Goal: Task Accomplishment & Management: Use online tool/utility

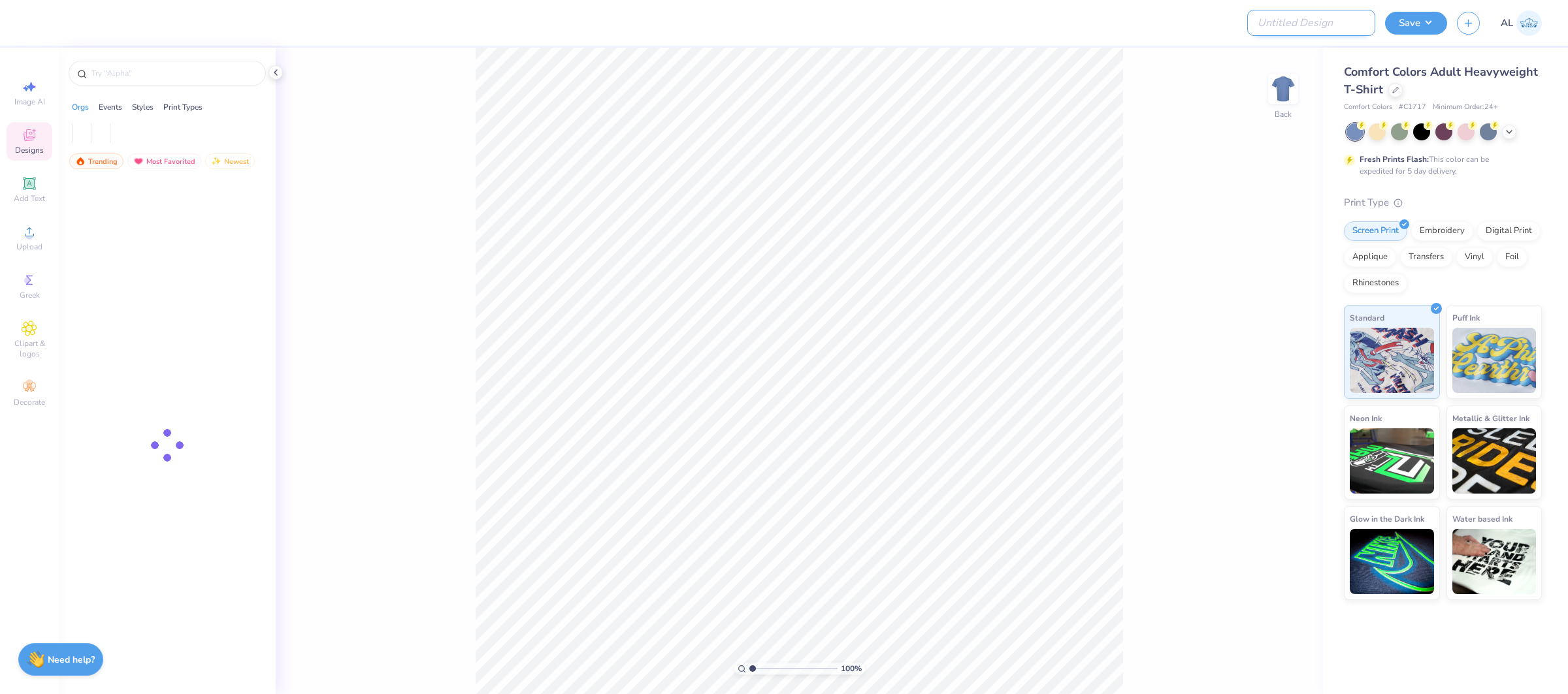
click at [1331, 31] on input "Design Title" at bounding box center [1310, 23] width 128 height 26
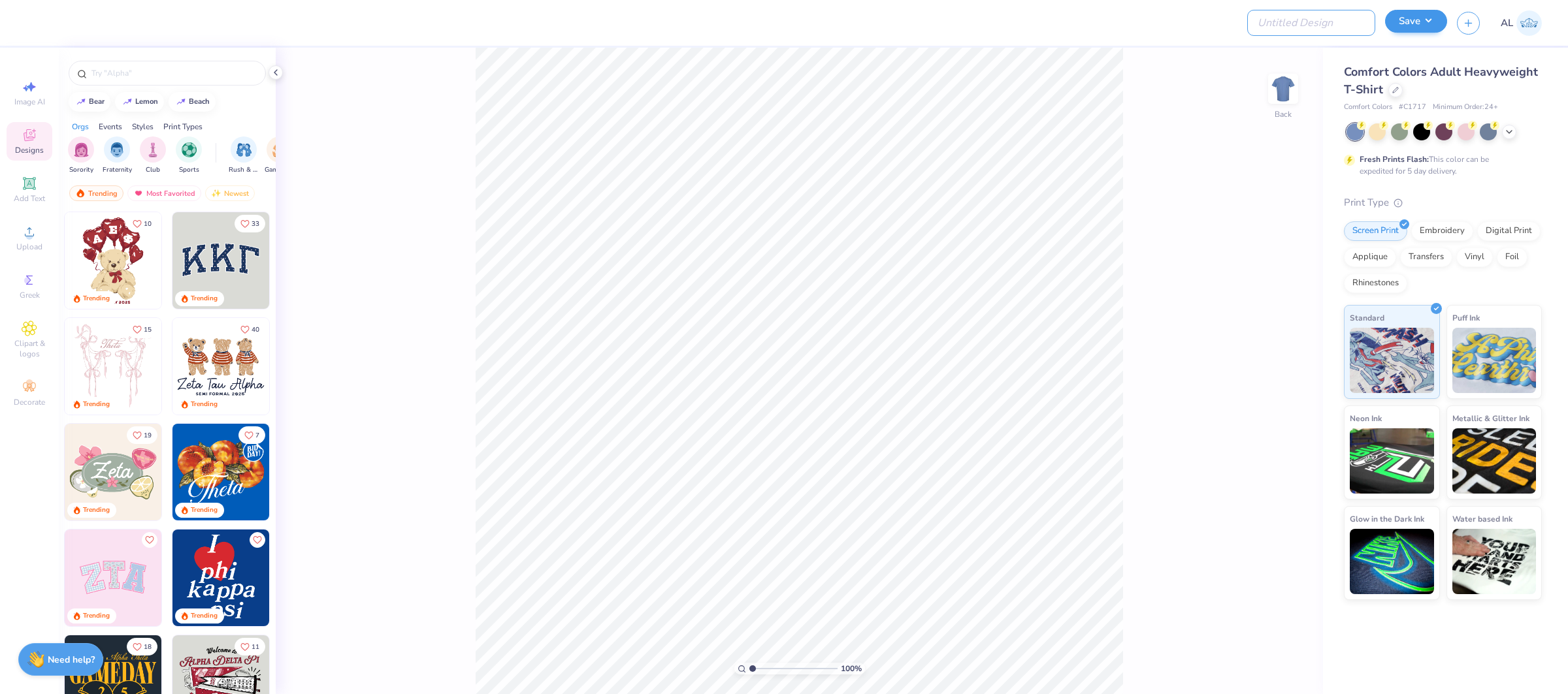
paste input "FPS239475"
type input "FPS239475"
click at [1417, 19] on button "Save" at bounding box center [1416, 21] width 62 height 23
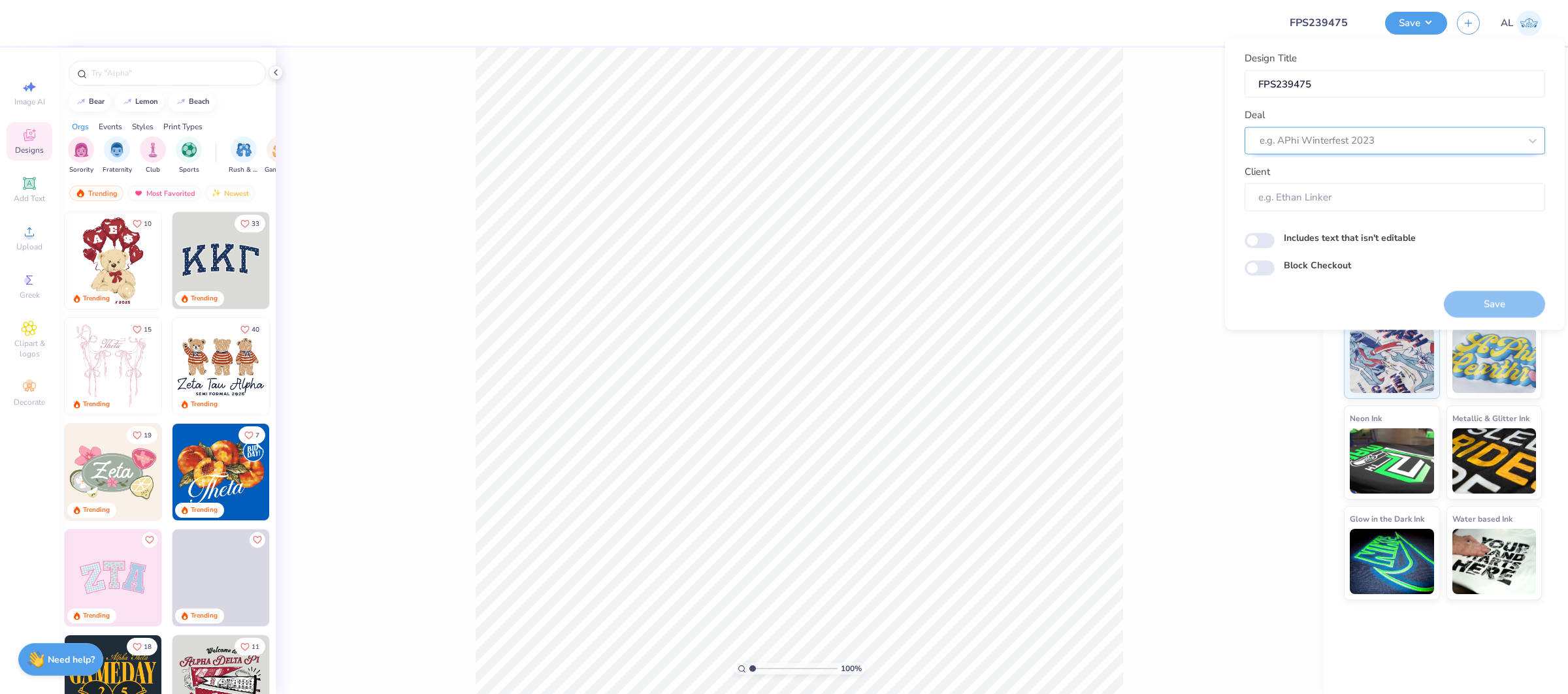
click at [1349, 141] on div at bounding box center [1389, 140] width 260 height 18
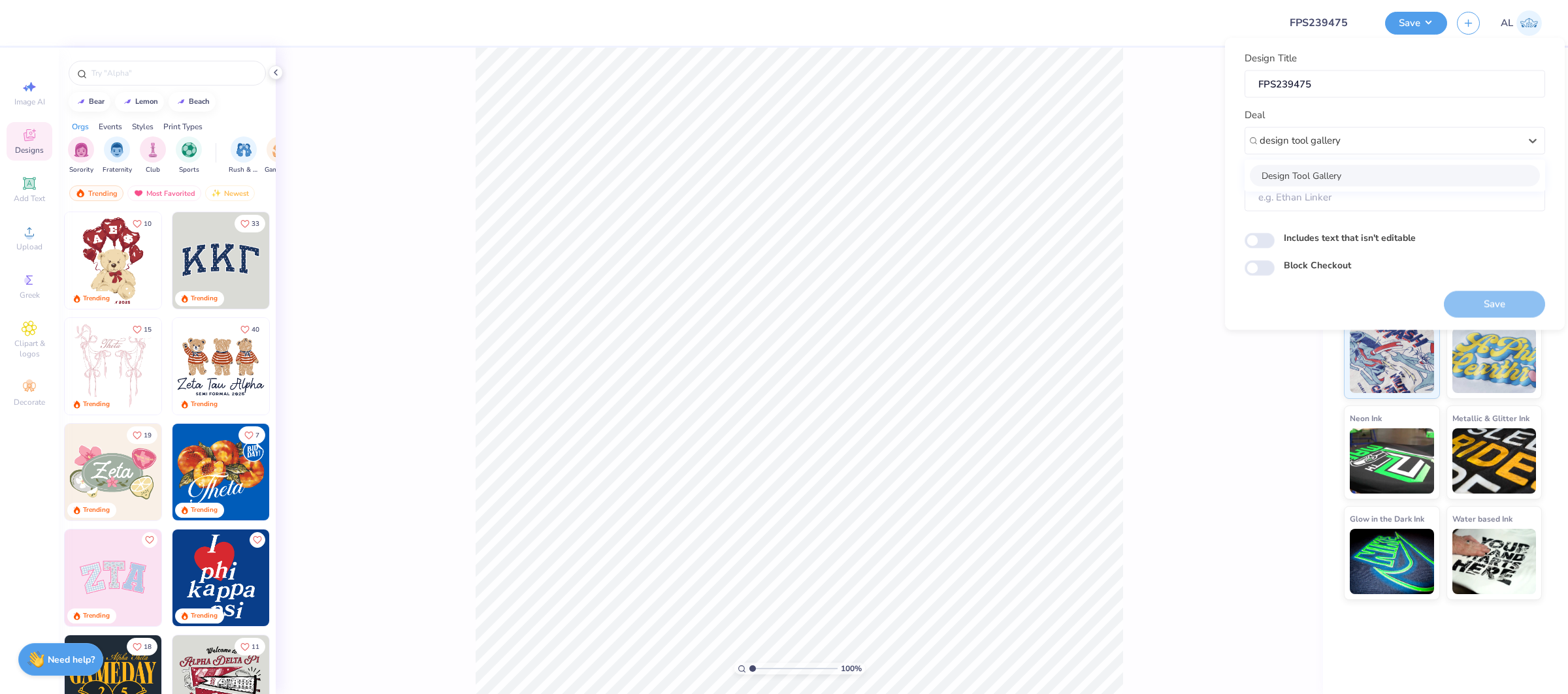
click at [1297, 174] on div "Design Tool Gallery" at bounding box center [1394, 176] width 290 height 22
type input "design tool gallery"
type input "Design Tool Gallery User"
click at [1142, 239] on div "100 % Back" at bounding box center [799, 370] width 1047 height 646
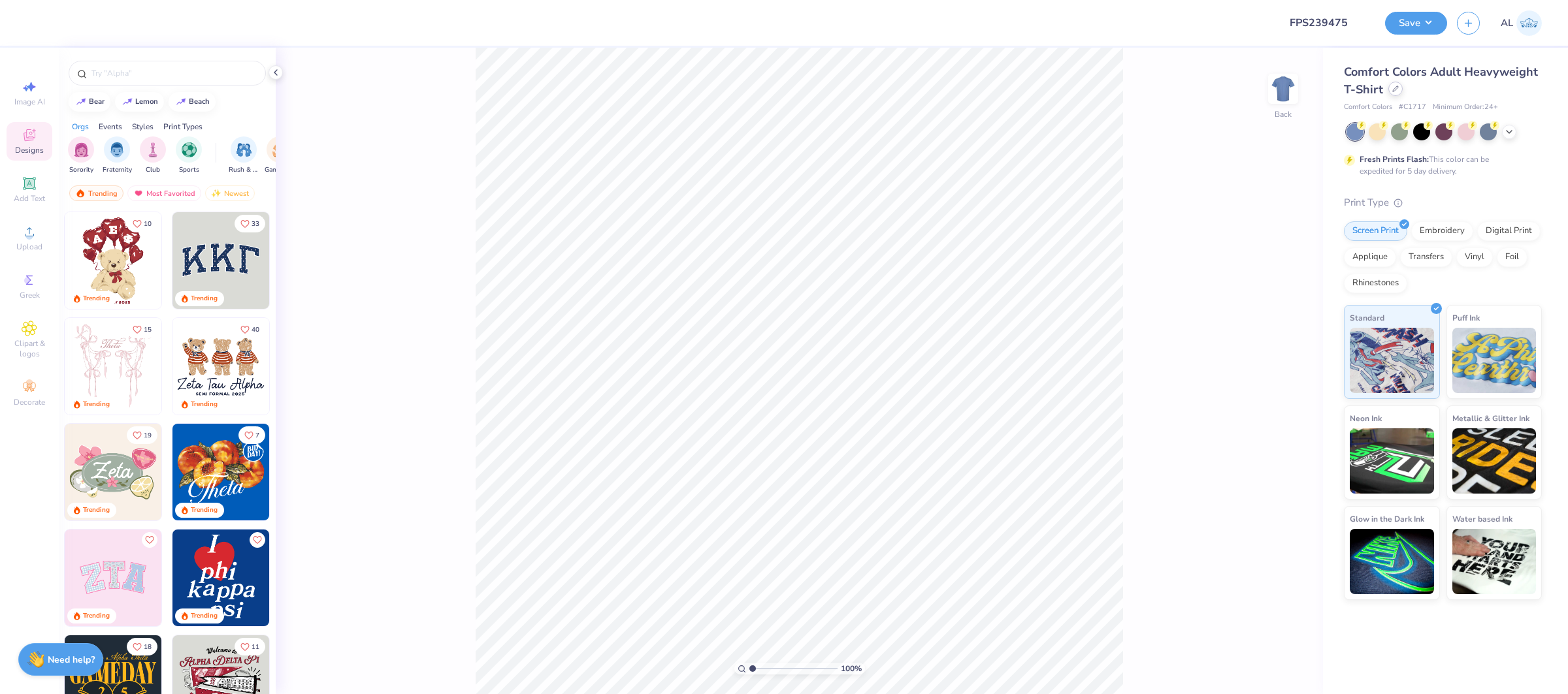
click at [1400, 88] on div at bounding box center [1395, 89] width 14 height 14
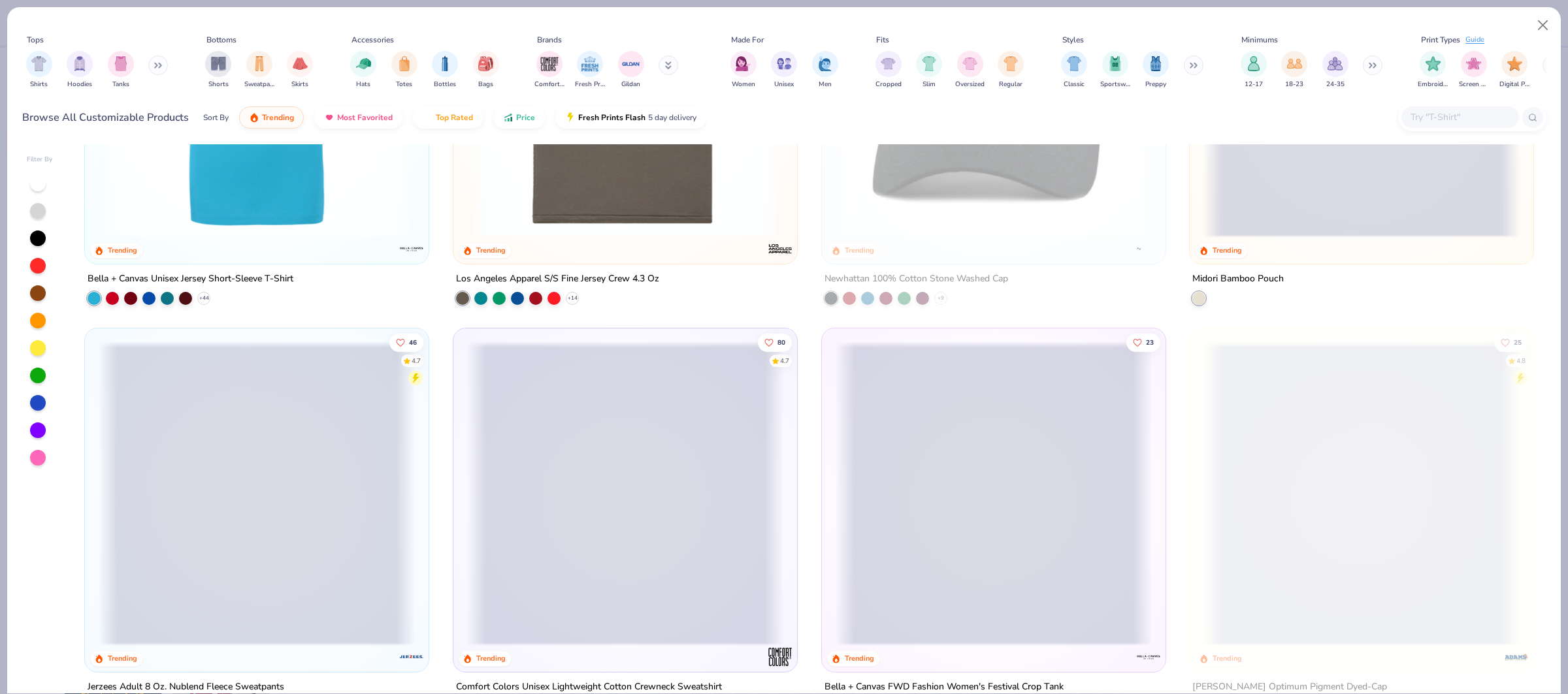
scroll to position [3901, 0]
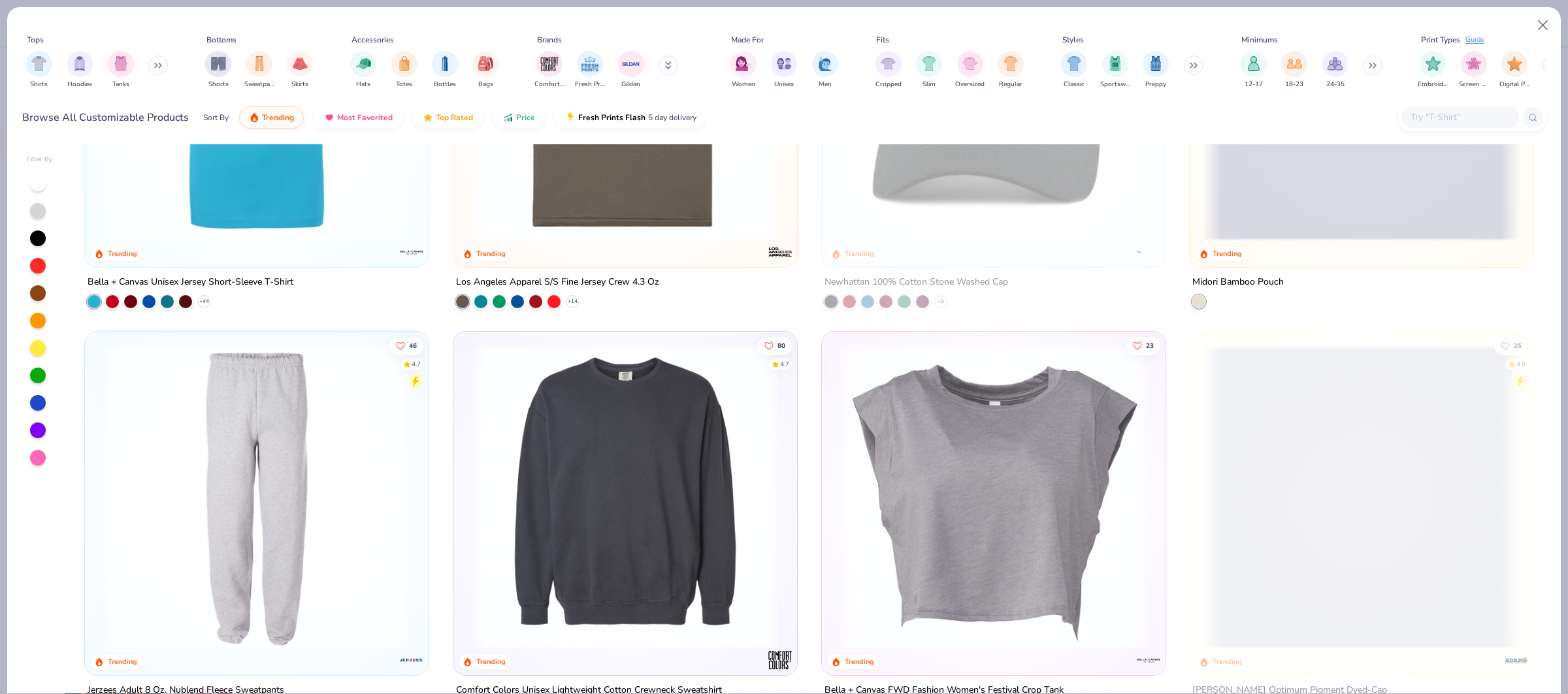
click at [1433, 120] on input "text" at bounding box center [1459, 117] width 100 height 15
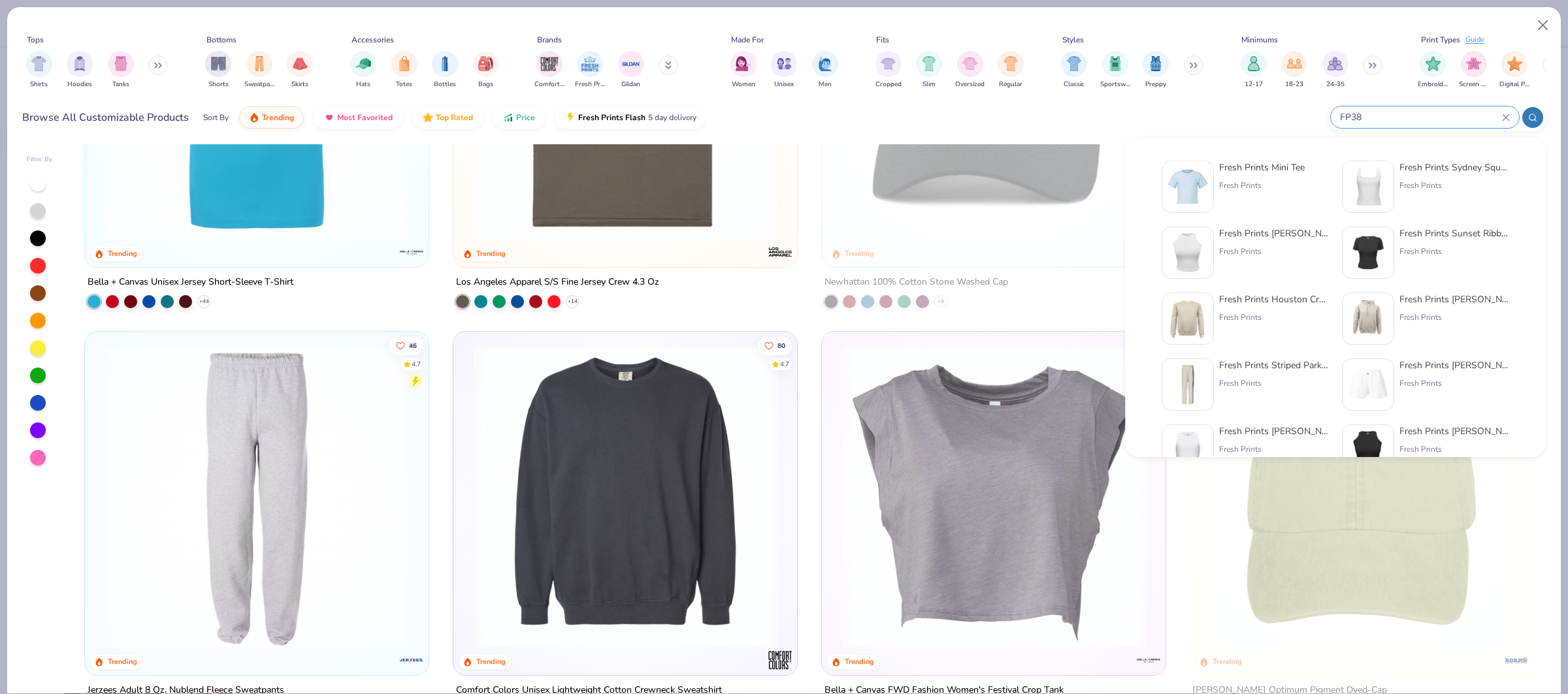
type input "FP38"
click at [1279, 169] on div "Fresh Prints Mini Tee" at bounding box center [1262, 167] width 85 height 13
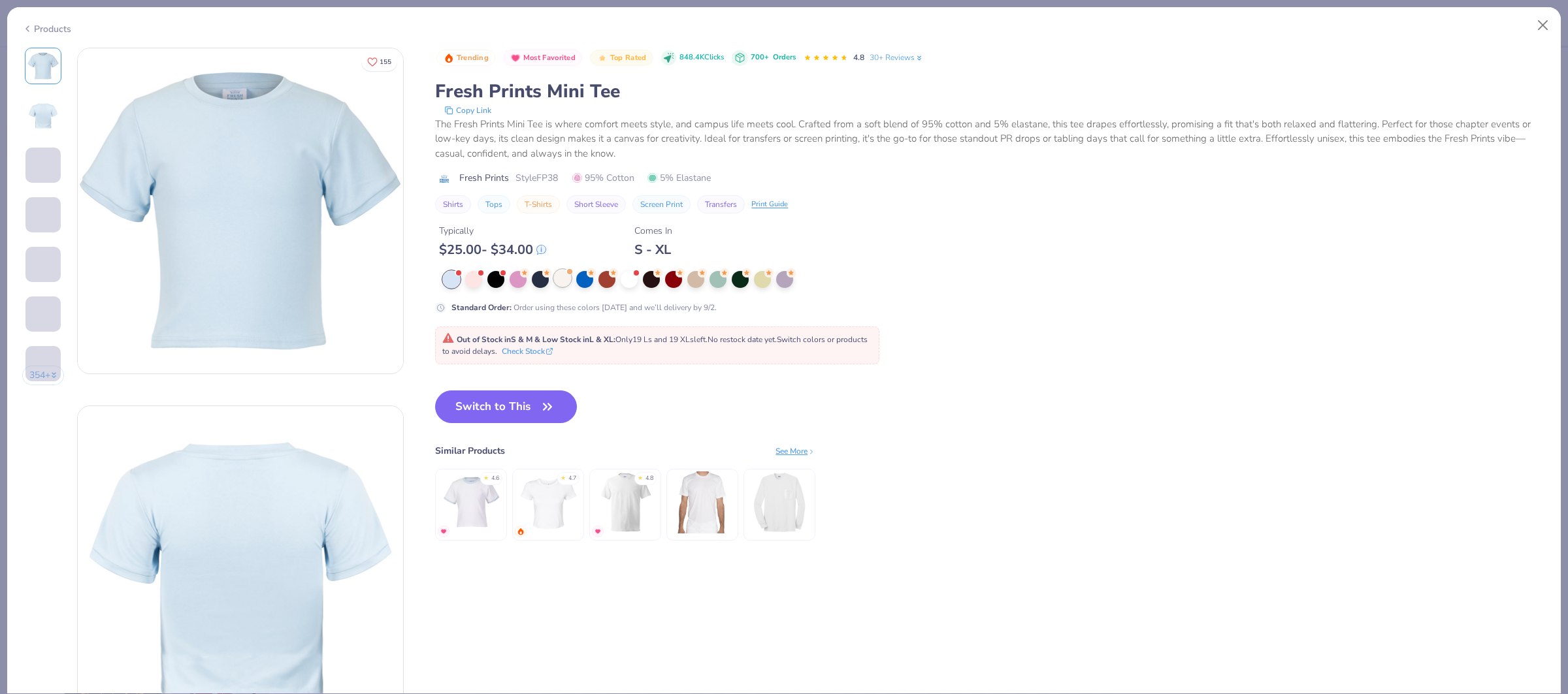
click at [566, 285] on div at bounding box center [562, 278] width 17 height 17
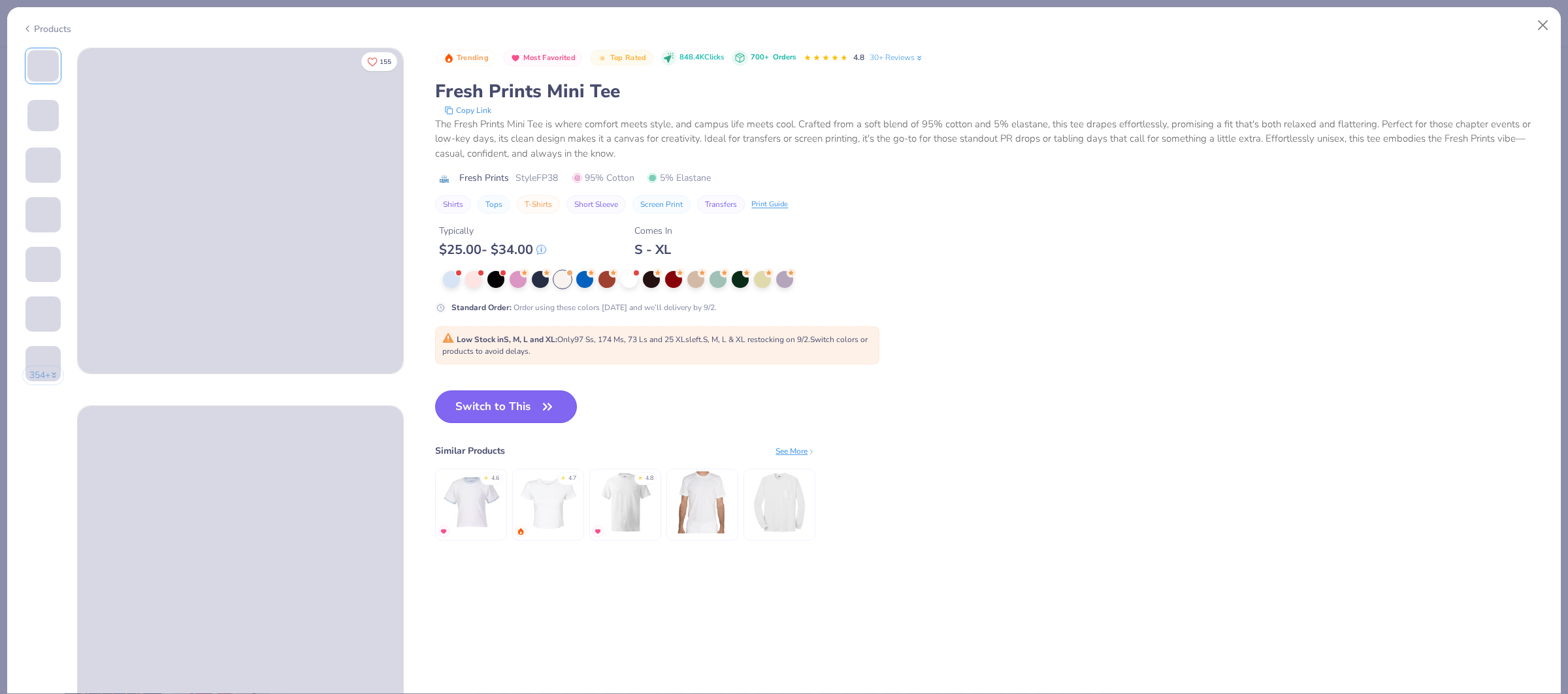
click at [526, 405] on button "Switch to This" at bounding box center [506, 406] width 142 height 33
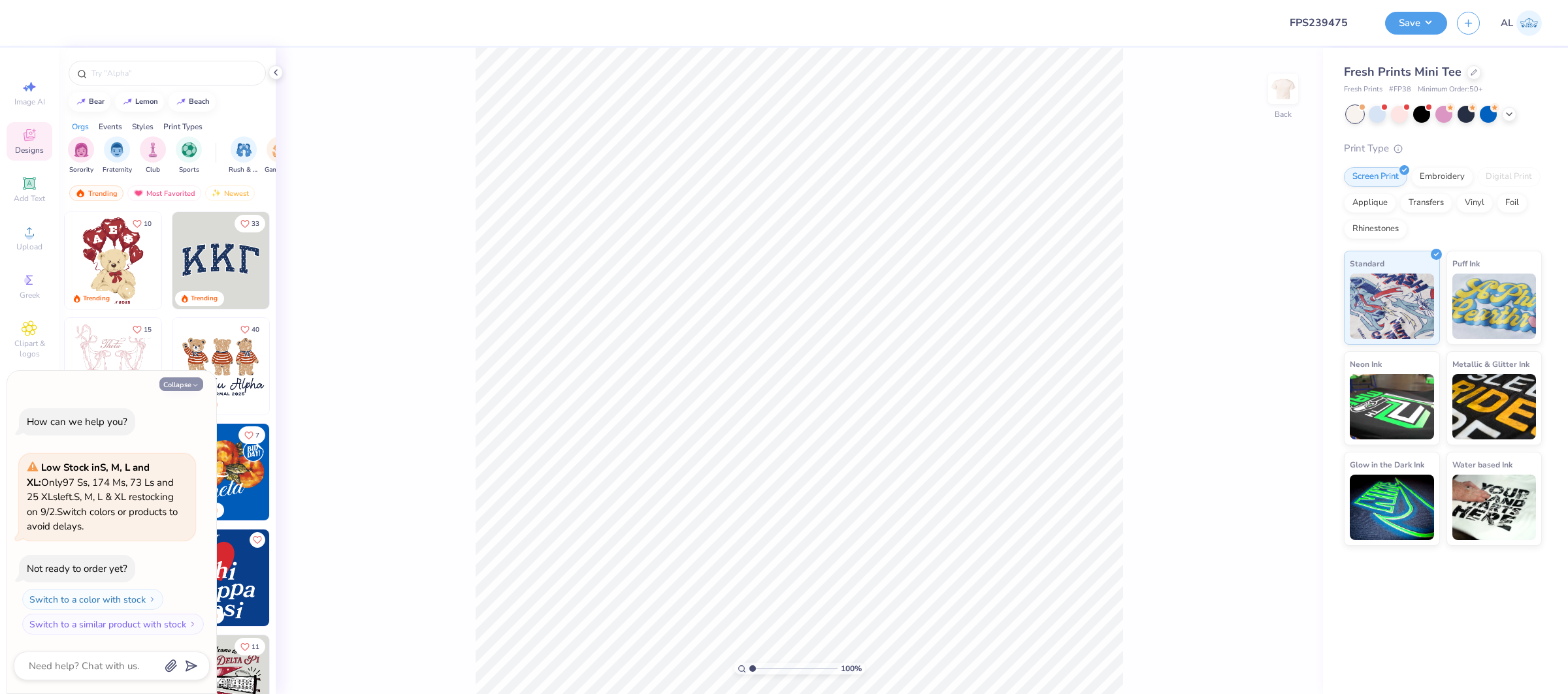
click at [192, 387] on icon "button" at bounding box center [195, 385] width 8 height 8
type textarea "x"
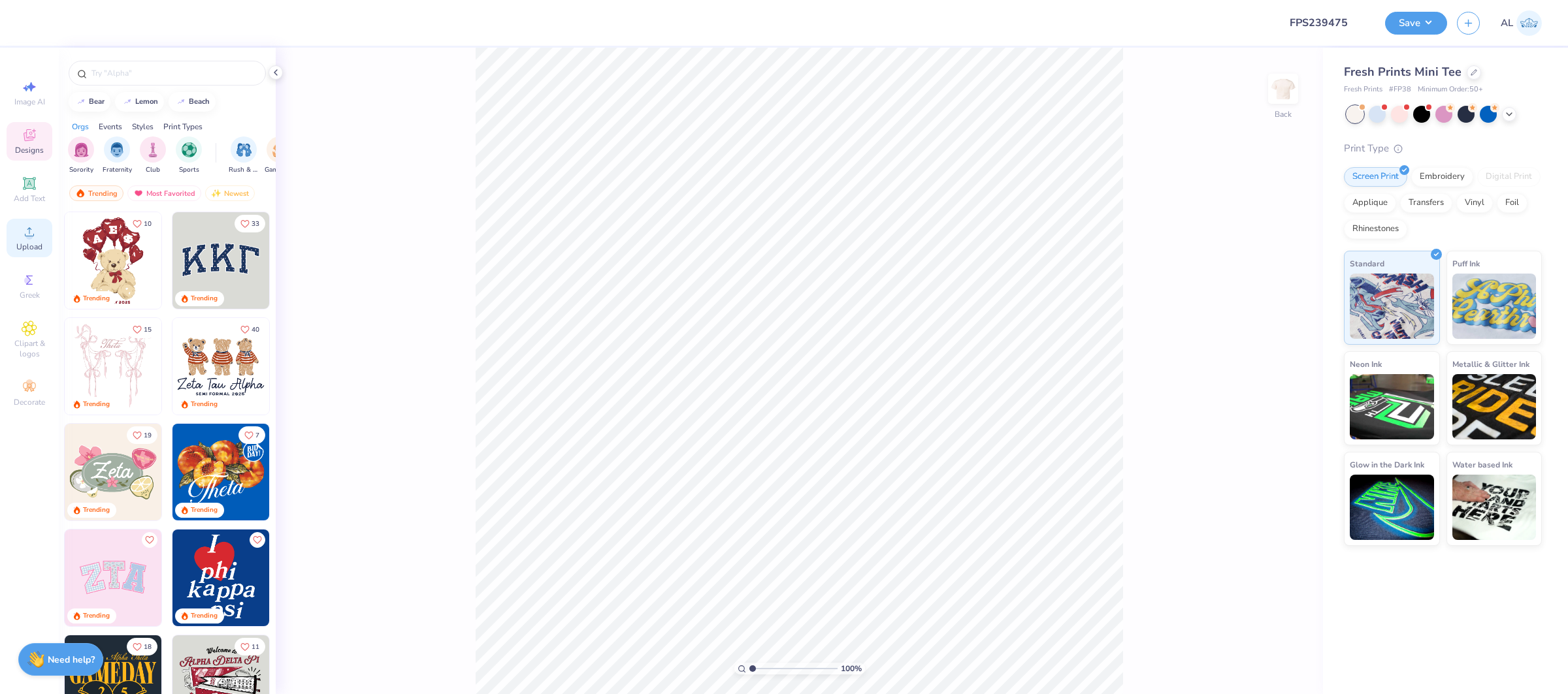
click at [41, 248] on span "Upload" at bounding box center [29, 247] width 26 height 10
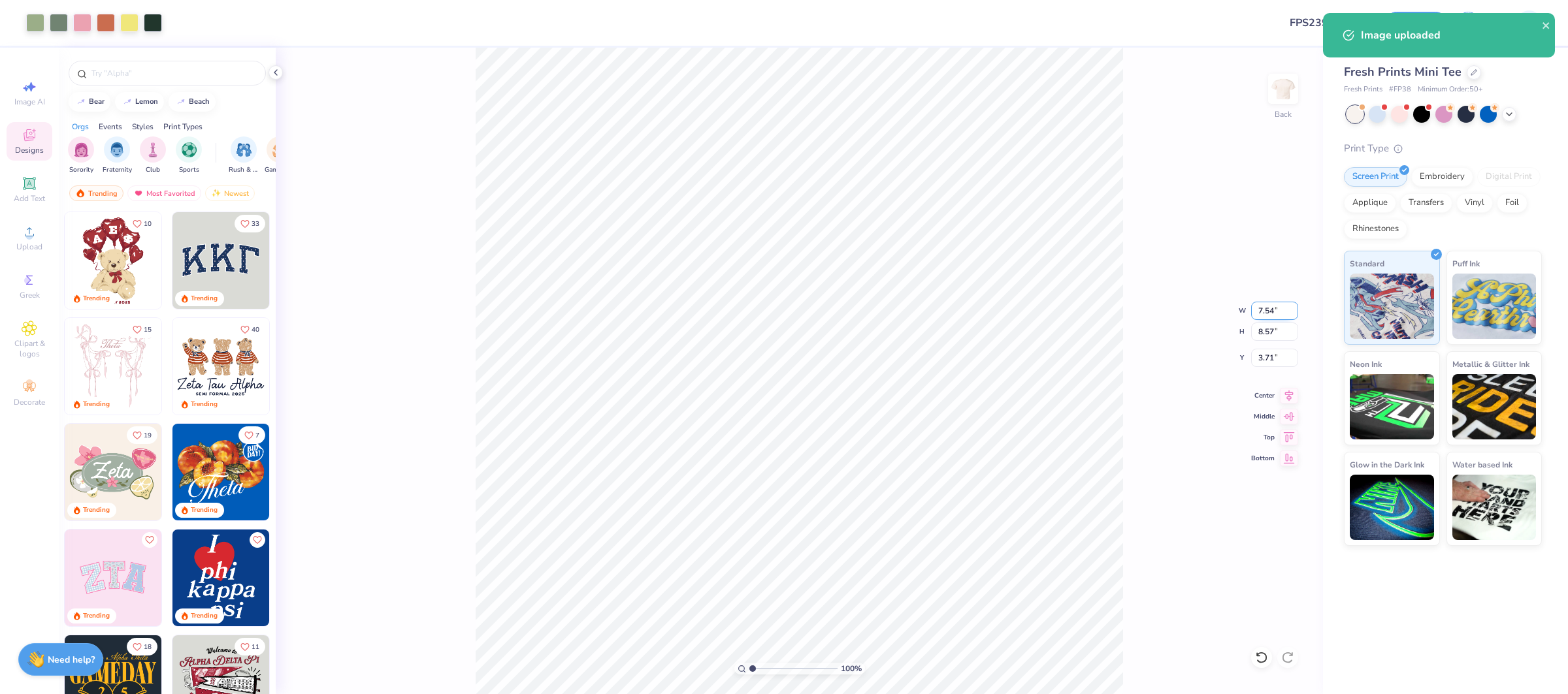
click at [1269, 311] on input "7.54" at bounding box center [1274, 311] width 47 height 18
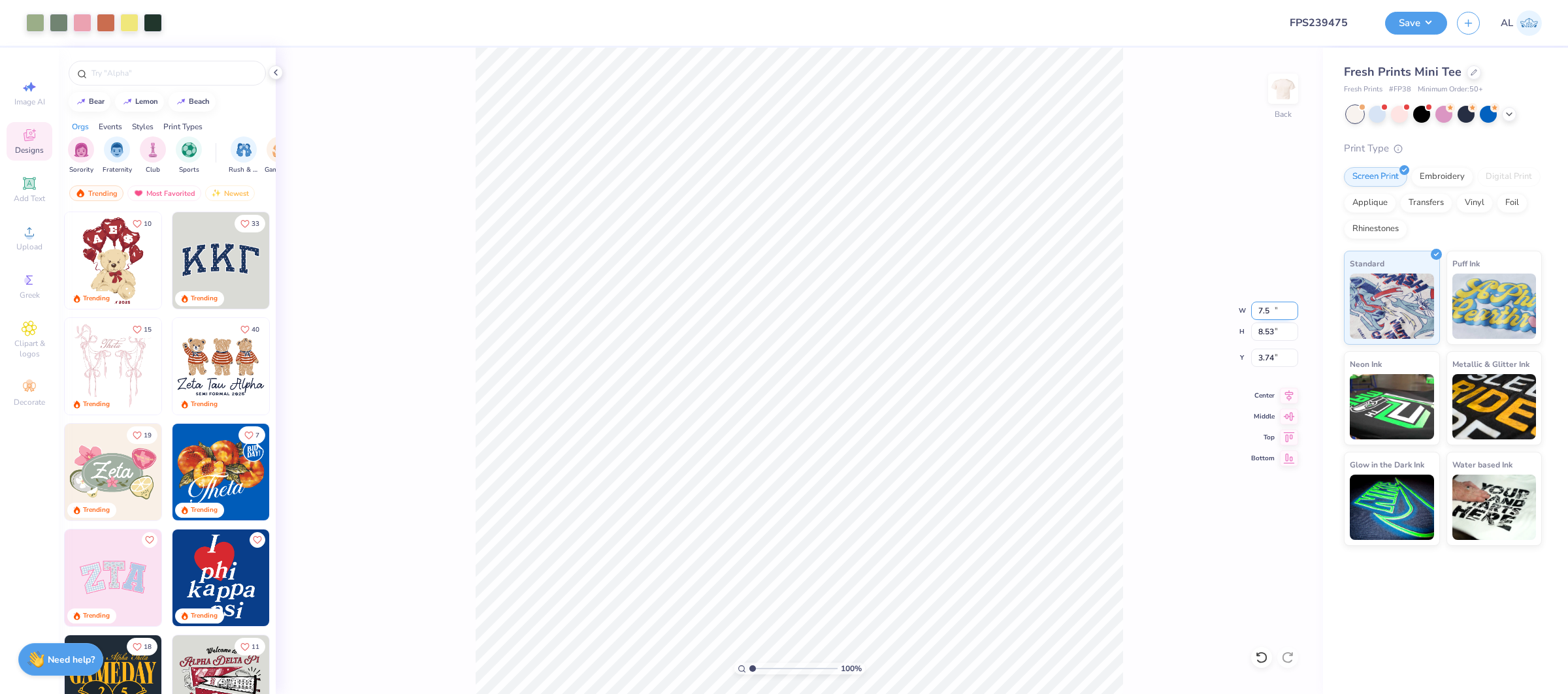
type input "7.50"
type input "8.53"
click at [1256, 359] on input "3.74" at bounding box center [1274, 358] width 47 height 18
click at [1256, 359] on input "2.00" at bounding box center [1274, 358] width 47 height 18
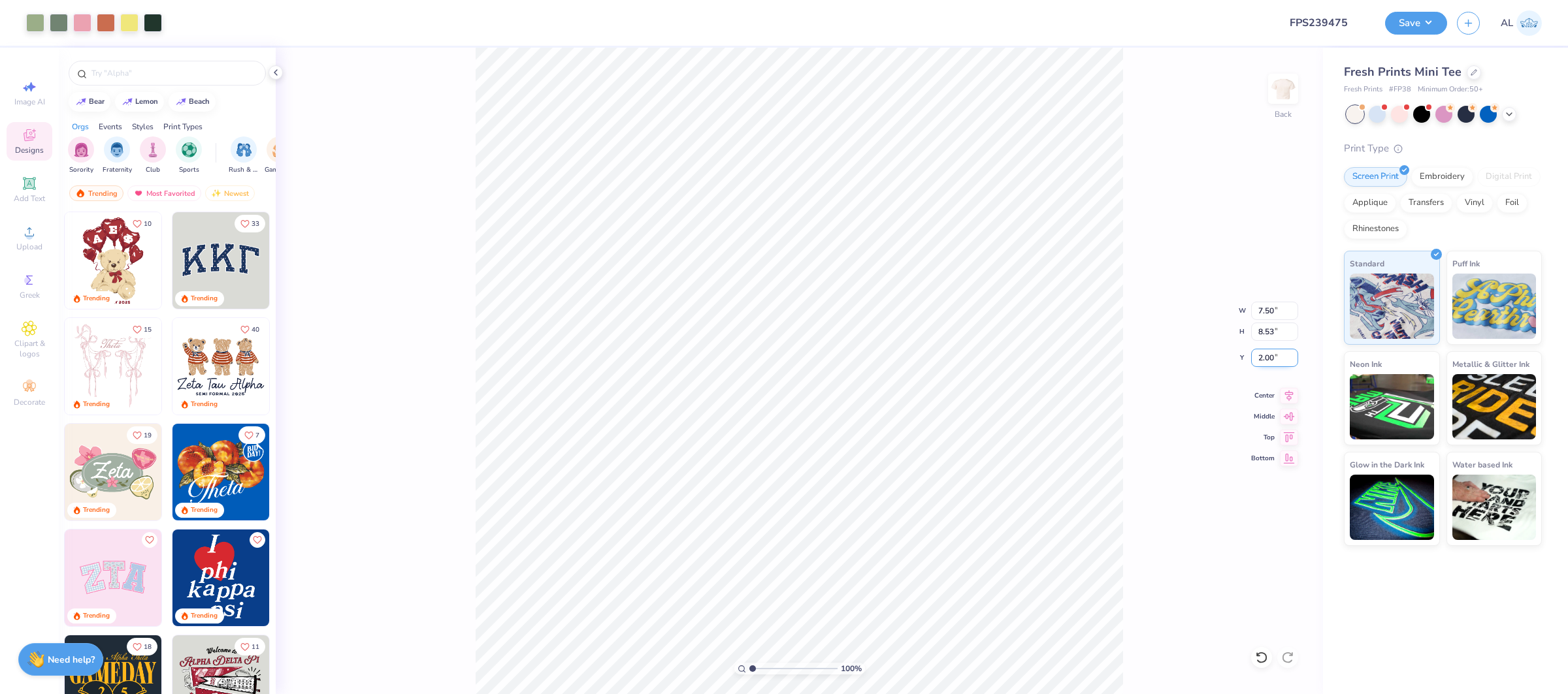
click at [1256, 359] on input "2.00" at bounding box center [1274, 358] width 47 height 18
type input "1.50"
click at [1282, 391] on icon at bounding box center [1289, 394] width 18 height 16
click at [36, 227] on icon at bounding box center [29, 232] width 16 height 16
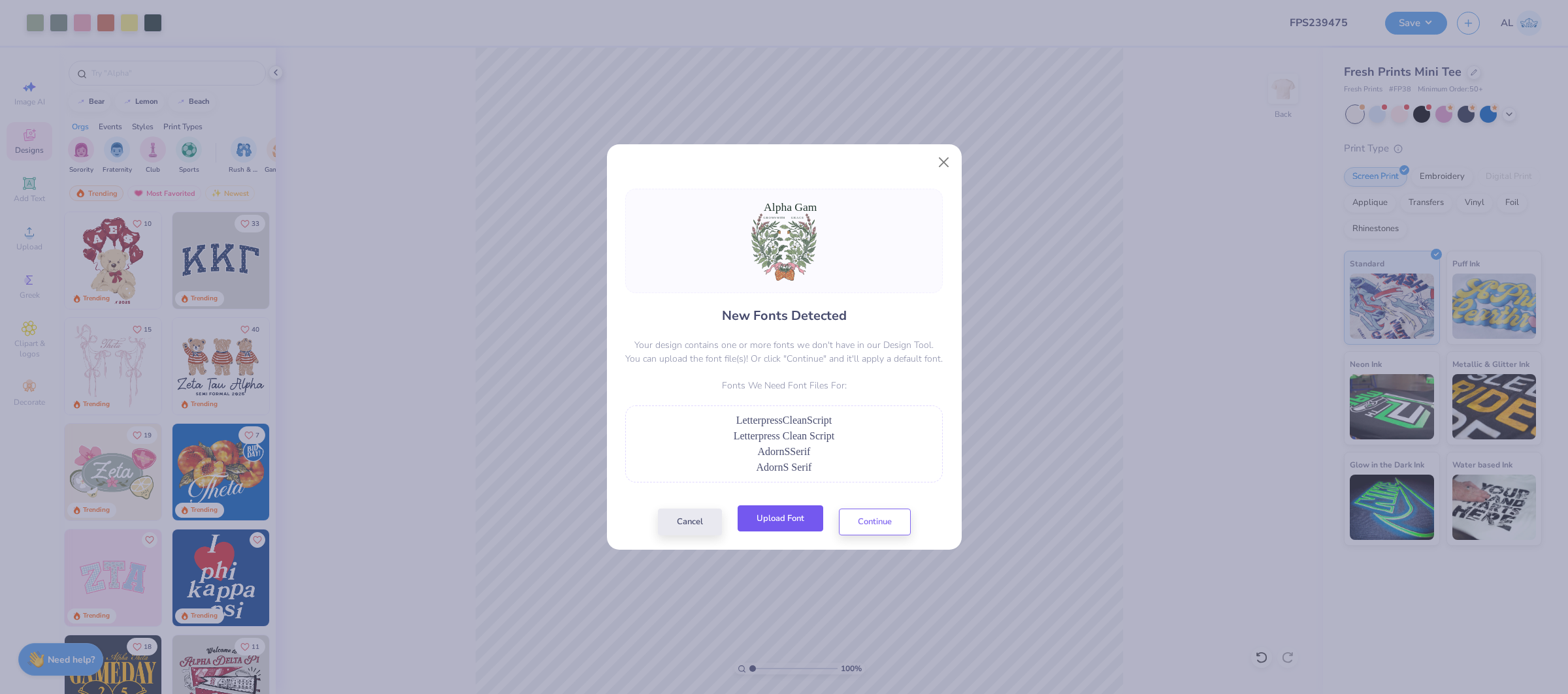
click at [774, 515] on button "Upload Font" at bounding box center [780, 519] width 85 height 27
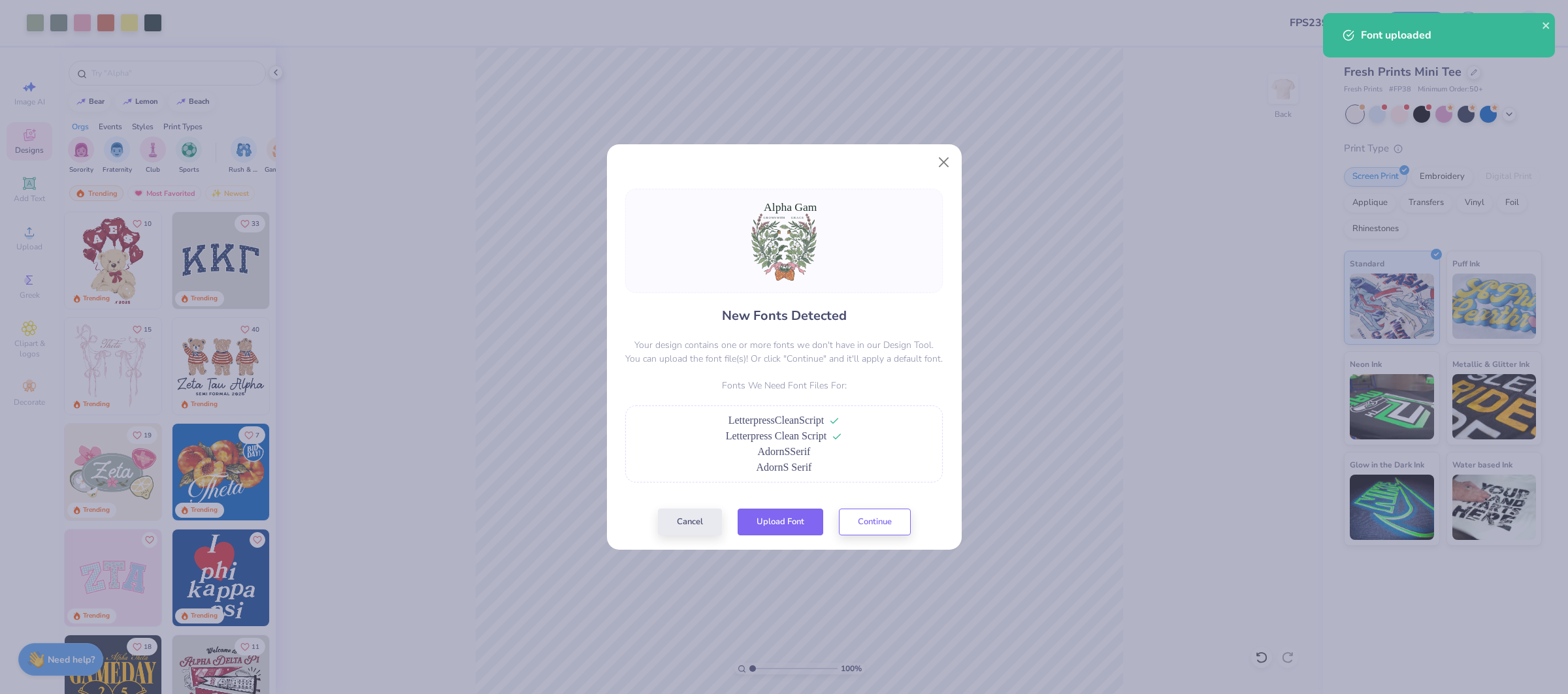
click at [799, 526] on button "Upload Font" at bounding box center [780, 523] width 85 height 27
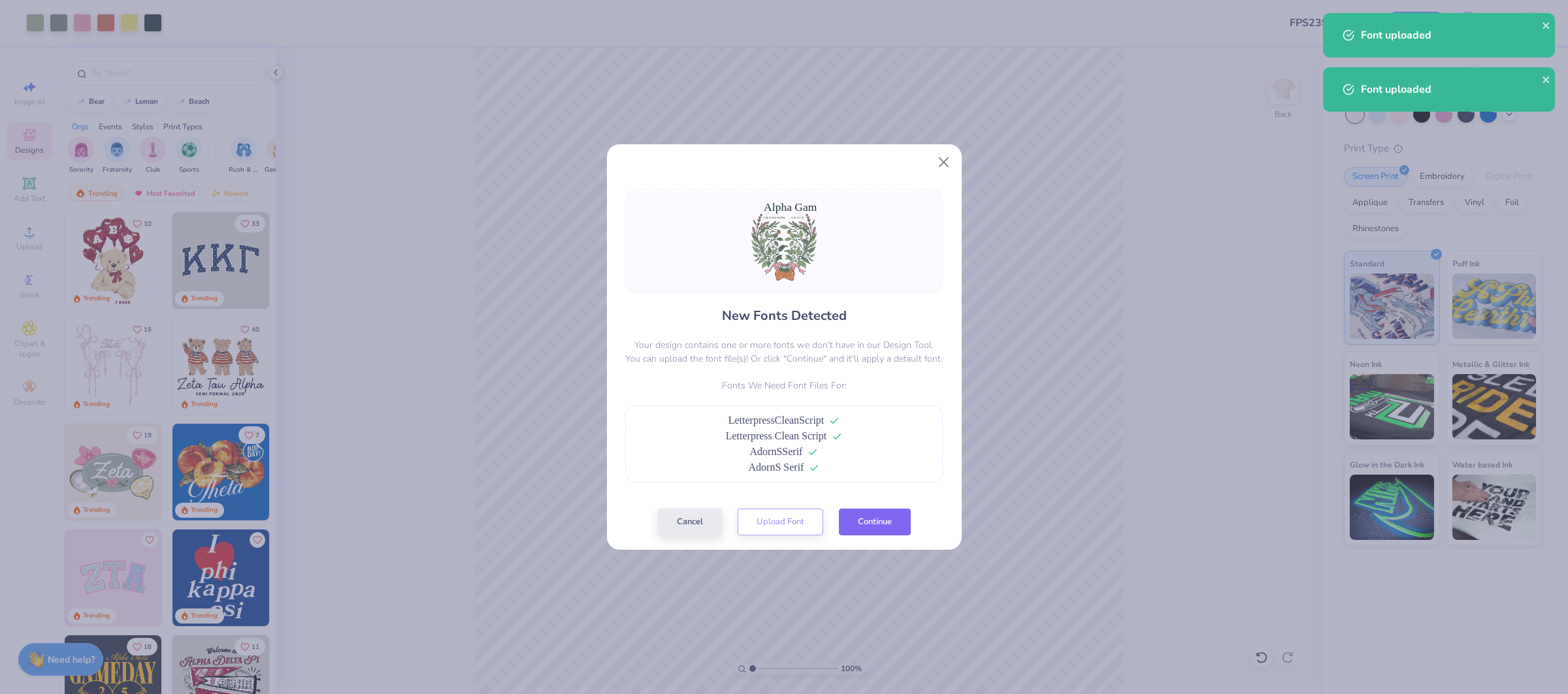
click at [882, 517] on button "Continue" at bounding box center [875, 523] width 72 height 27
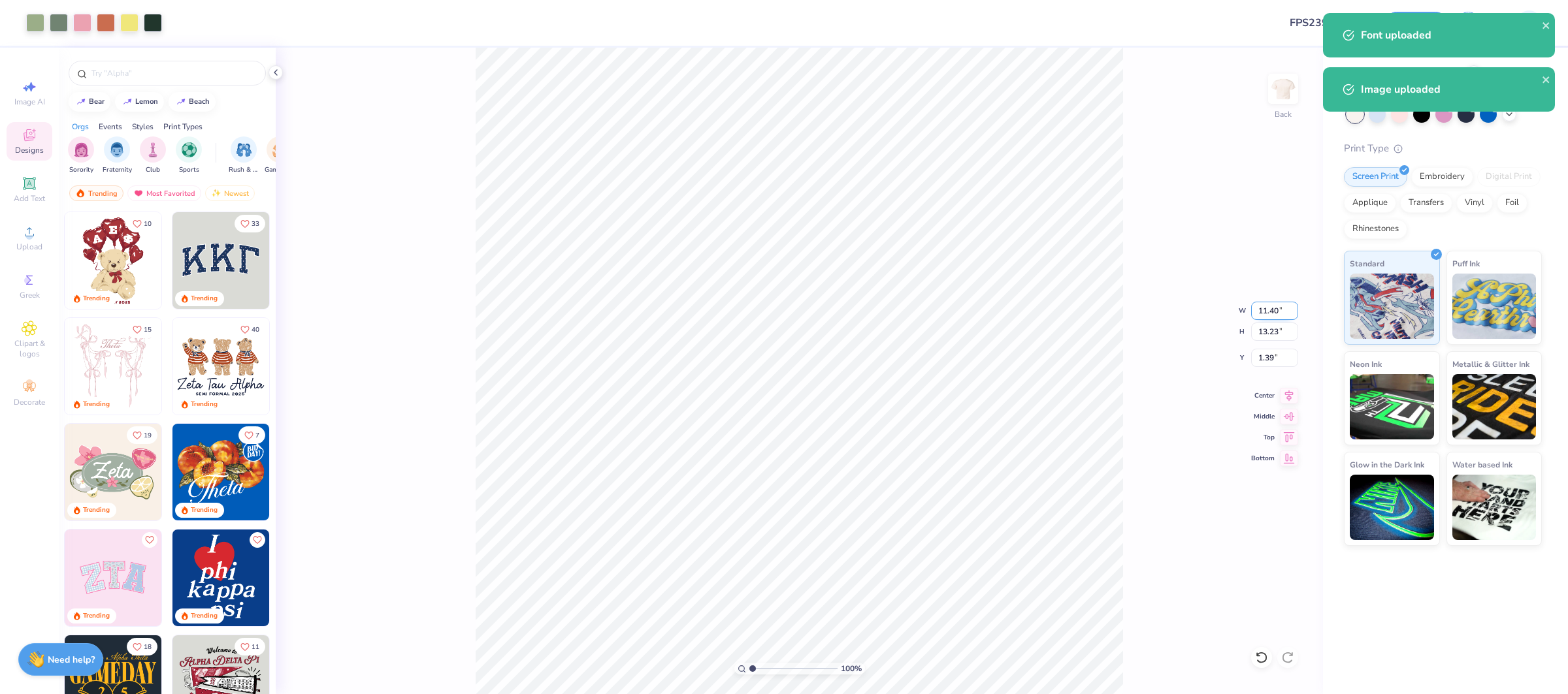
click at [1255, 309] on input "11.40" at bounding box center [1274, 311] width 47 height 18
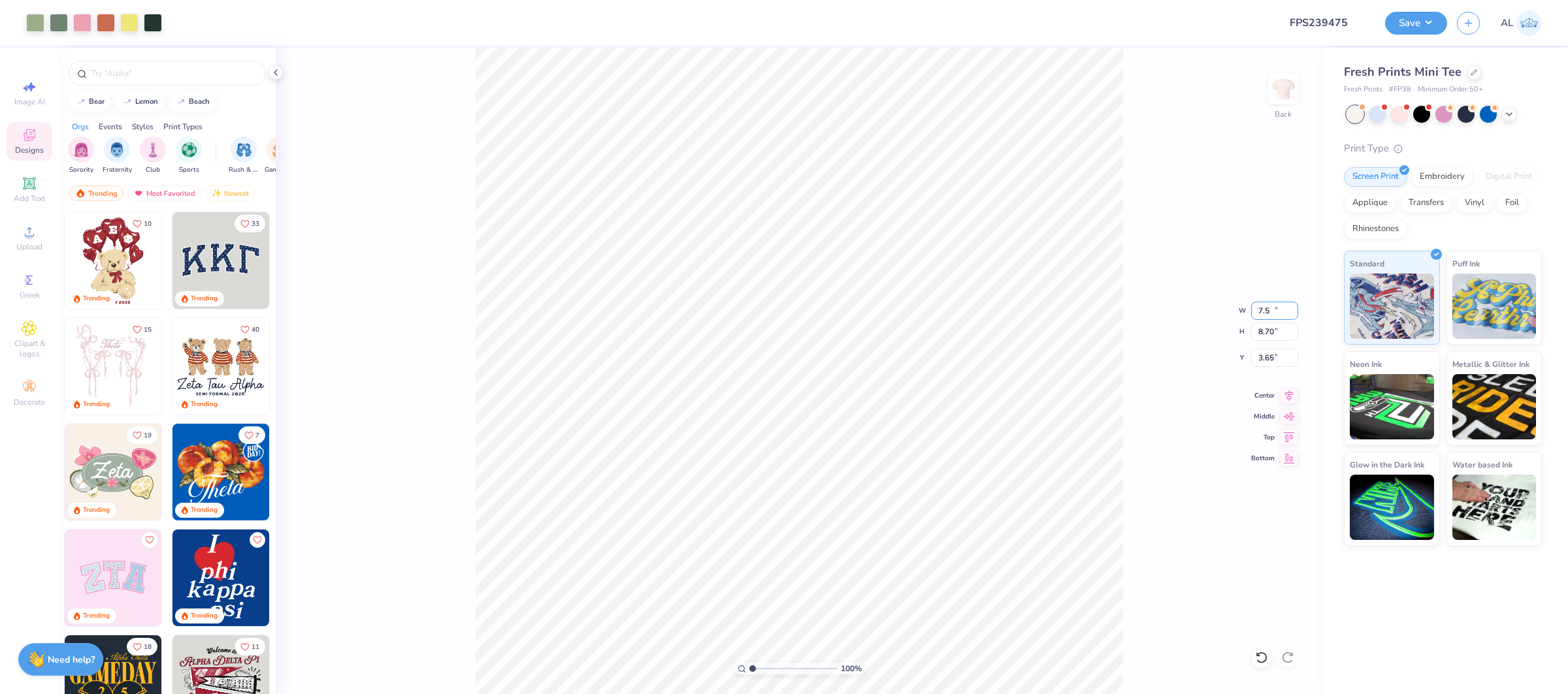
type input "7.50"
type input "8.70"
type input "3.65"
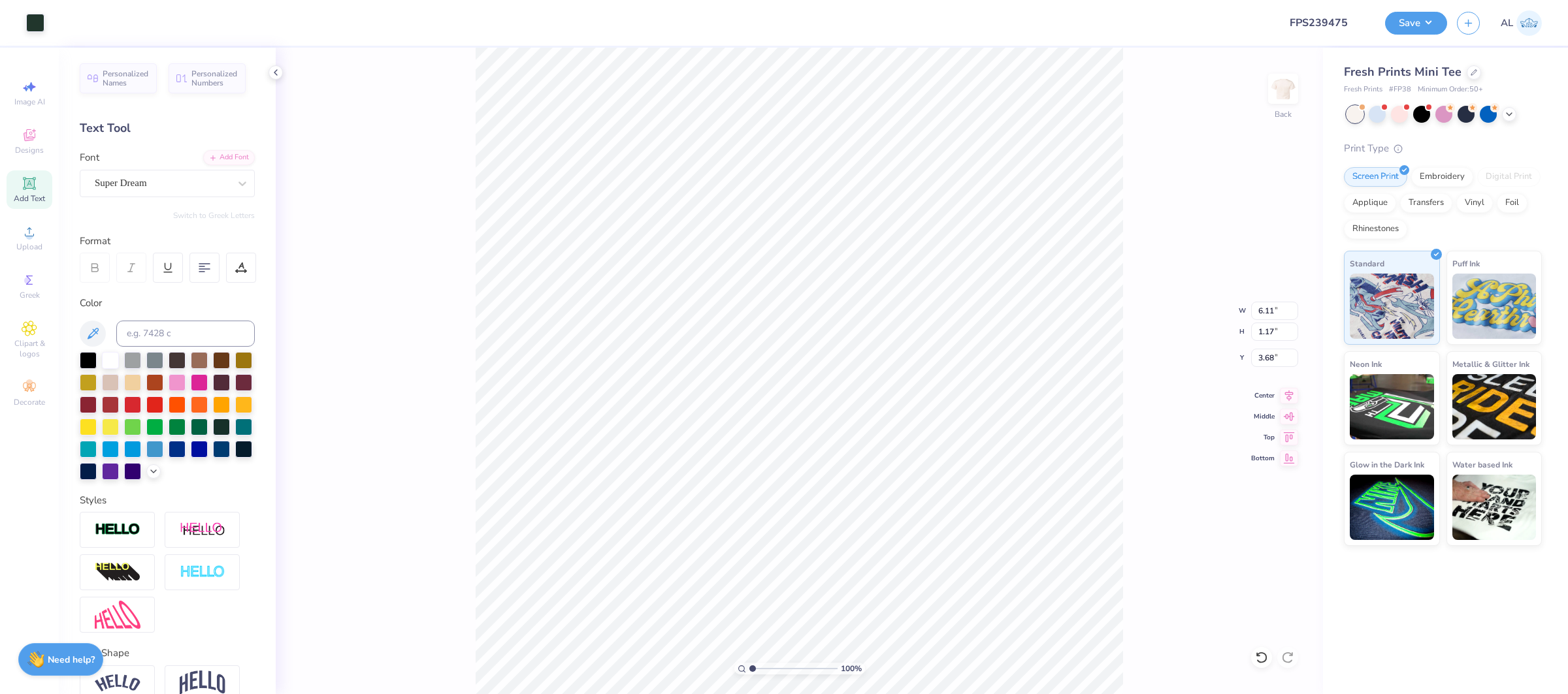
type input "7.28"
type input "7.51"
type input "4.85"
click at [1274, 317] on input "7.28" at bounding box center [1274, 311] width 47 height 18
type input "7.50"
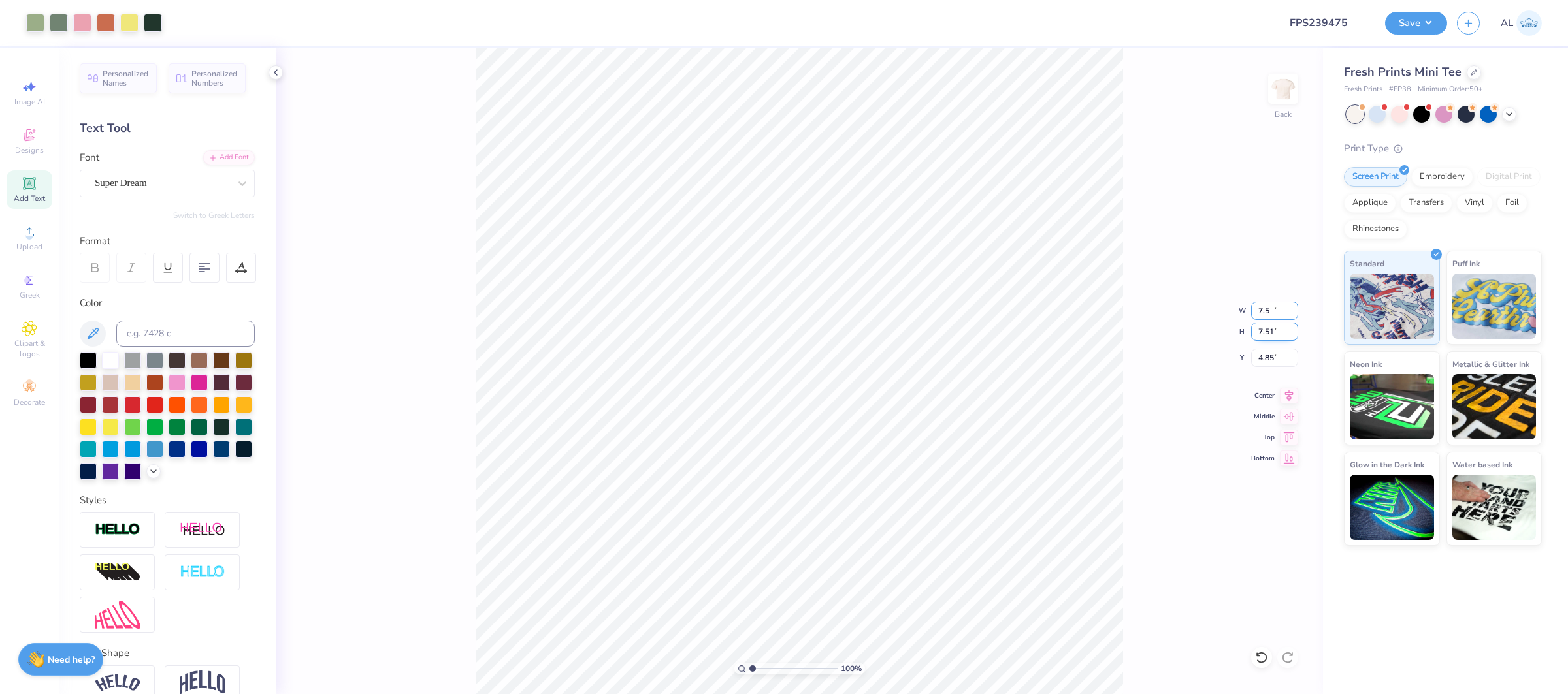
type input "7.73"
type input "4.74"
click at [1289, 396] on icon at bounding box center [1289, 394] width 18 height 16
type input "6.11"
type input "1.17"
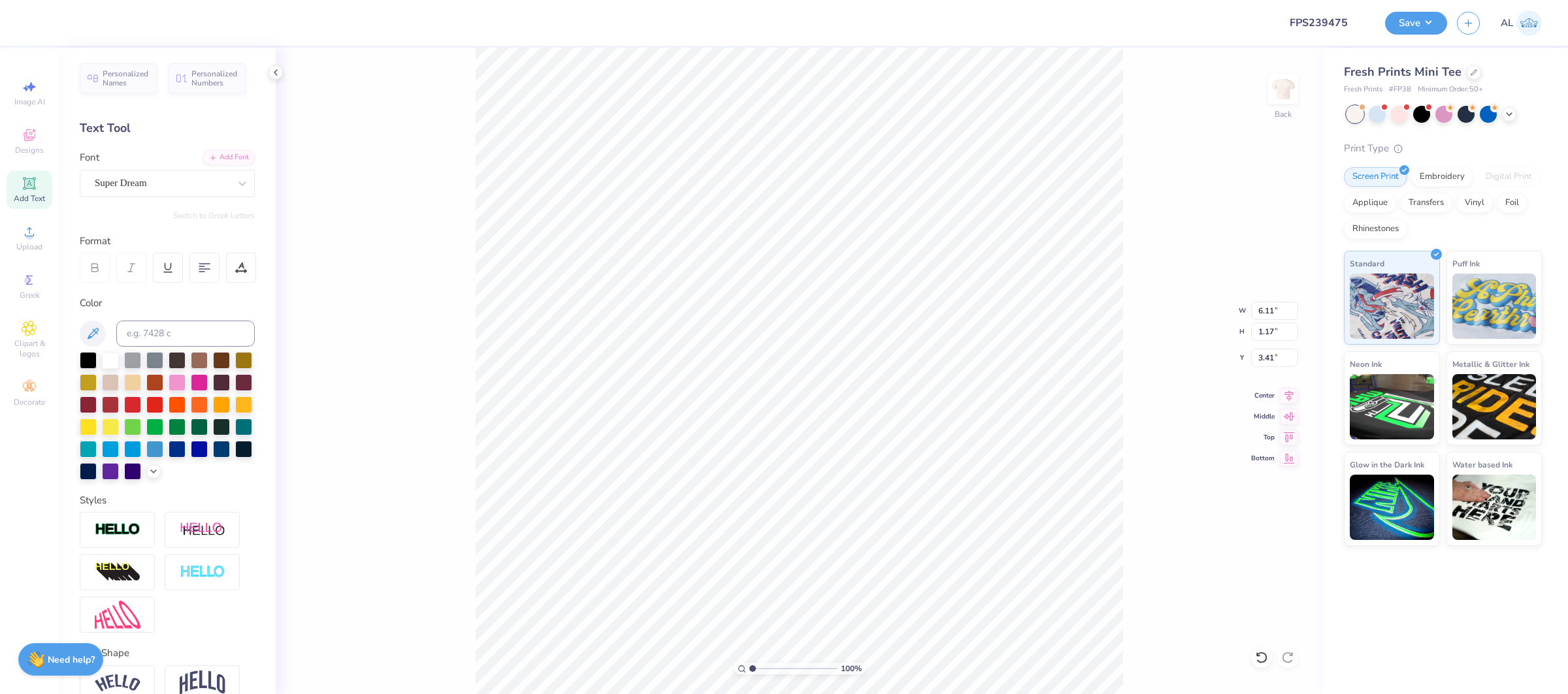
type input "3.41"
type input "2.99"
type input "0.25"
type input "2.30"
click at [234, 269] on div at bounding box center [241, 268] width 30 height 30
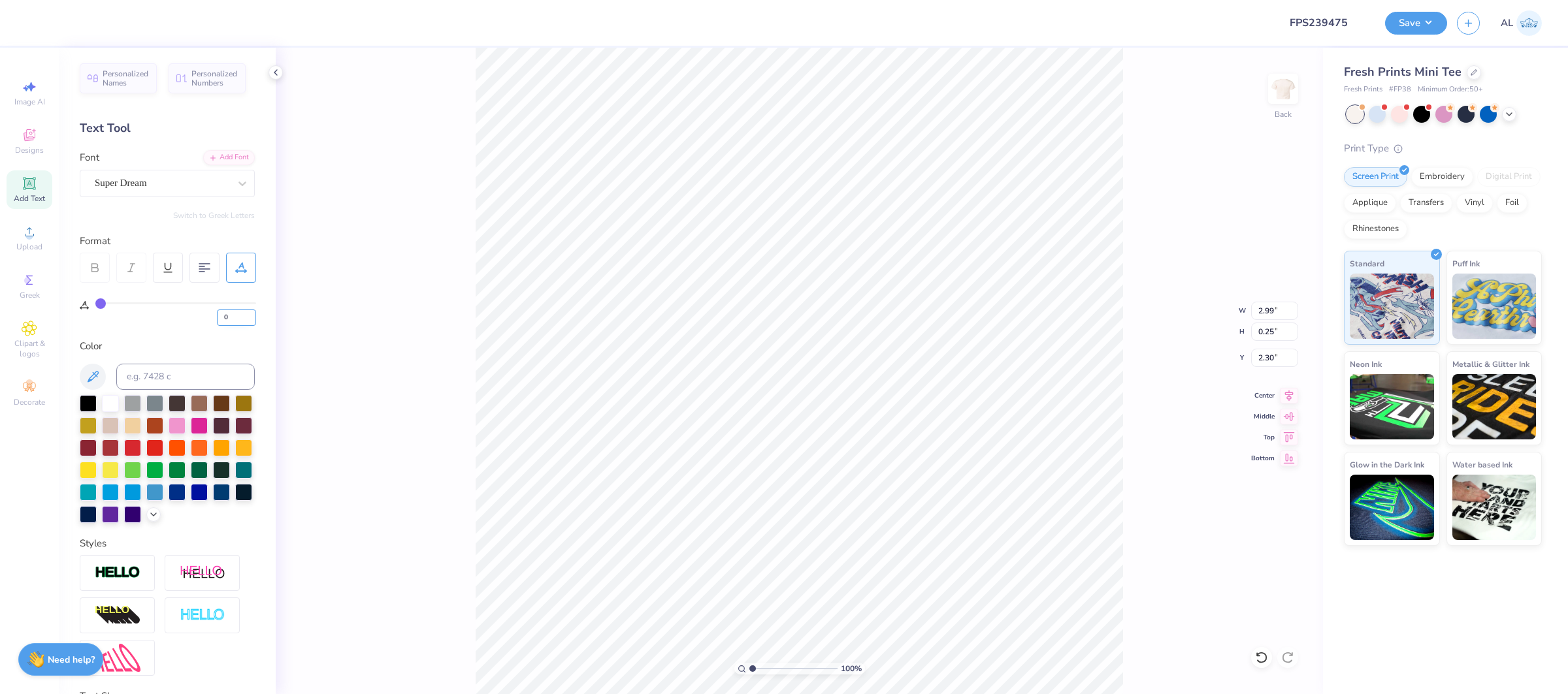
click at [224, 318] on input "0" at bounding box center [236, 318] width 39 height 17
type input "50"
type input "5.41"
type input "0.24"
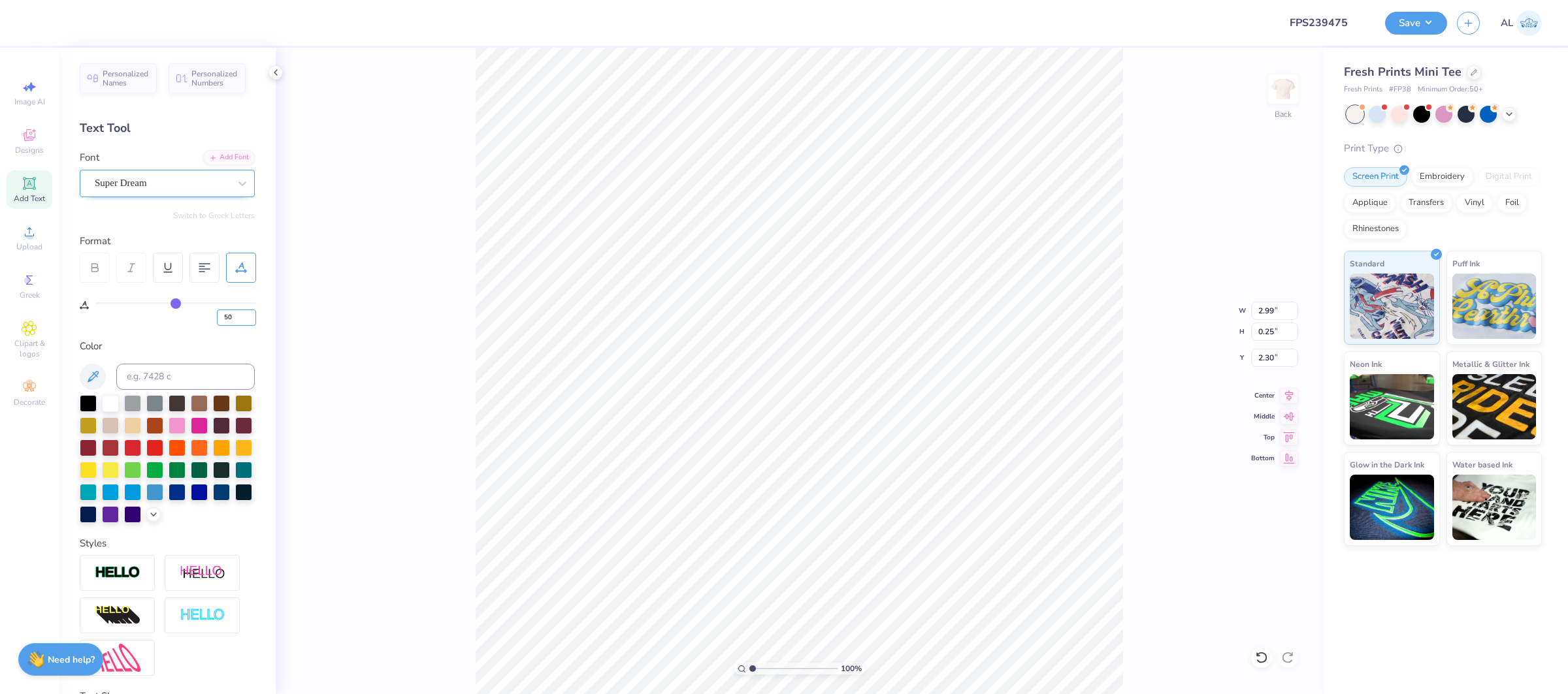
type input "2.32"
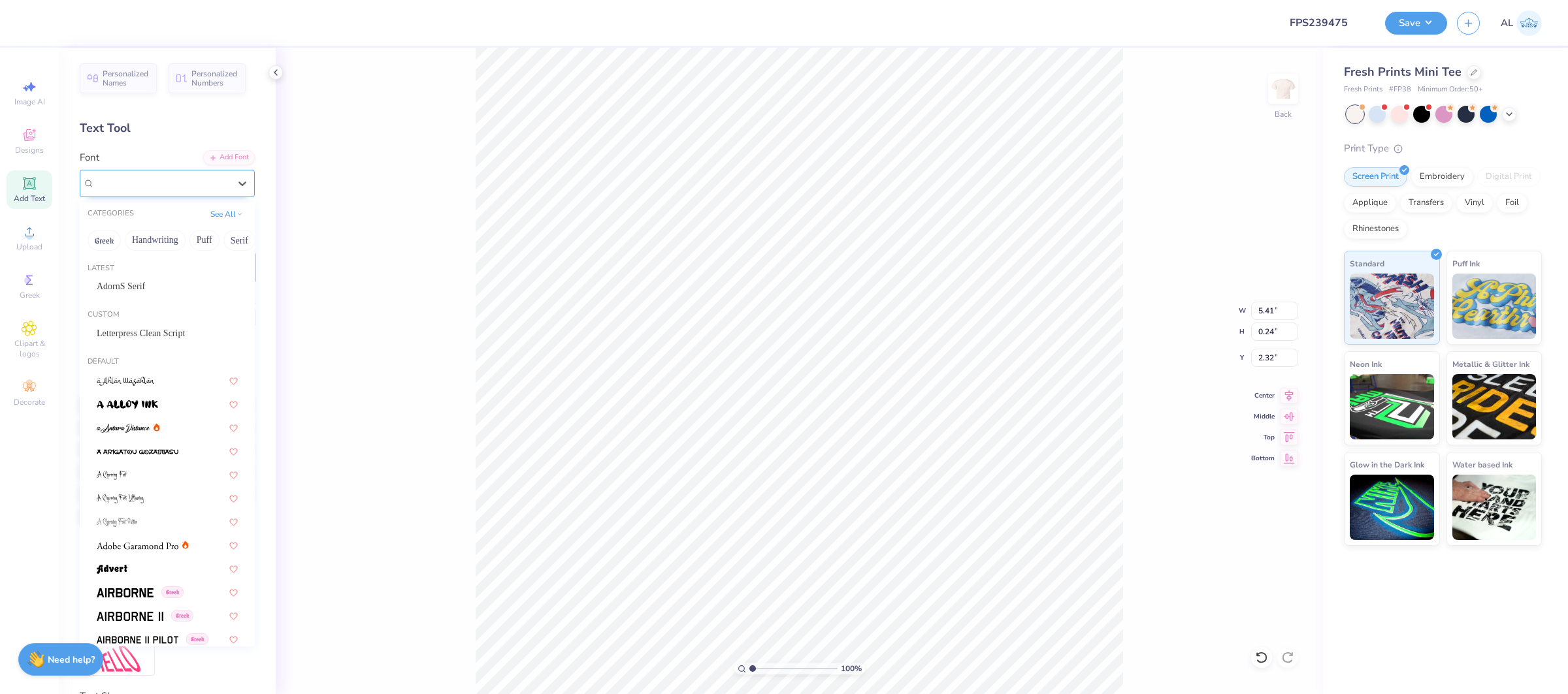
click at [211, 186] on div "Super Dream" at bounding box center [162, 183] width 137 height 20
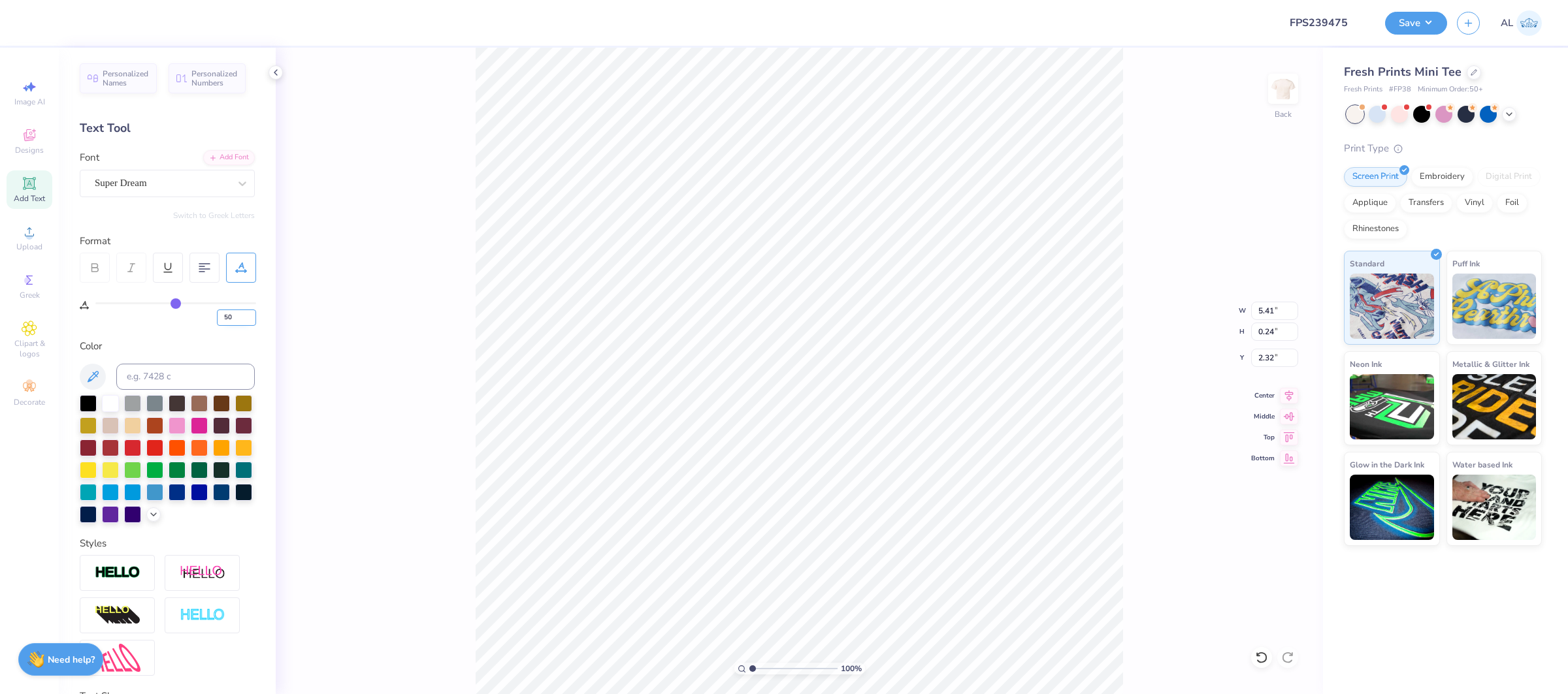
click at [232, 312] on input "50" at bounding box center [236, 318] width 39 height 17
click at [230, 322] on input "50" at bounding box center [236, 318] width 39 height 17
type input "5"
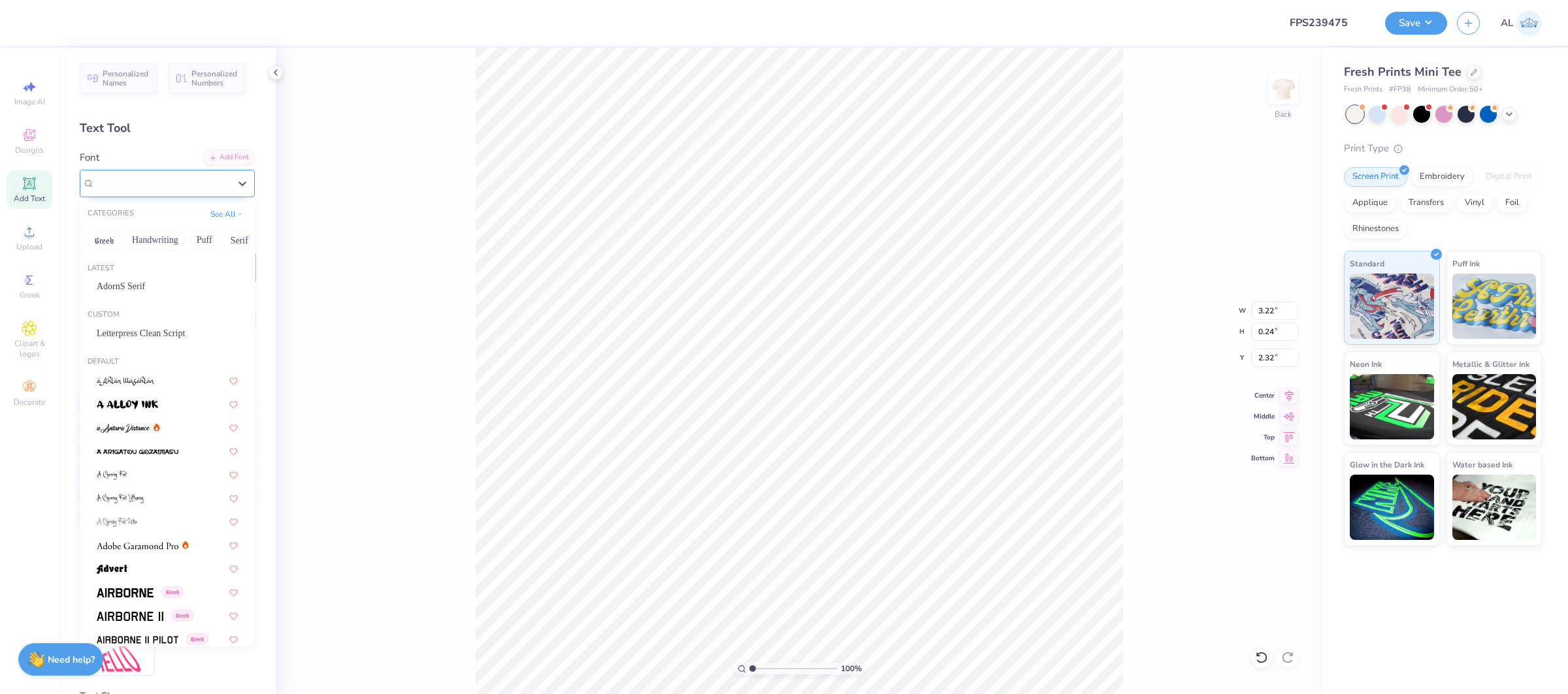
click at [159, 184] on div "Super Dream" at bounding box center [162, 183] width 137 height 20
click at [166, 295] on div "AdornS Serif" at bounding box center [167, 287] width 165 height 22
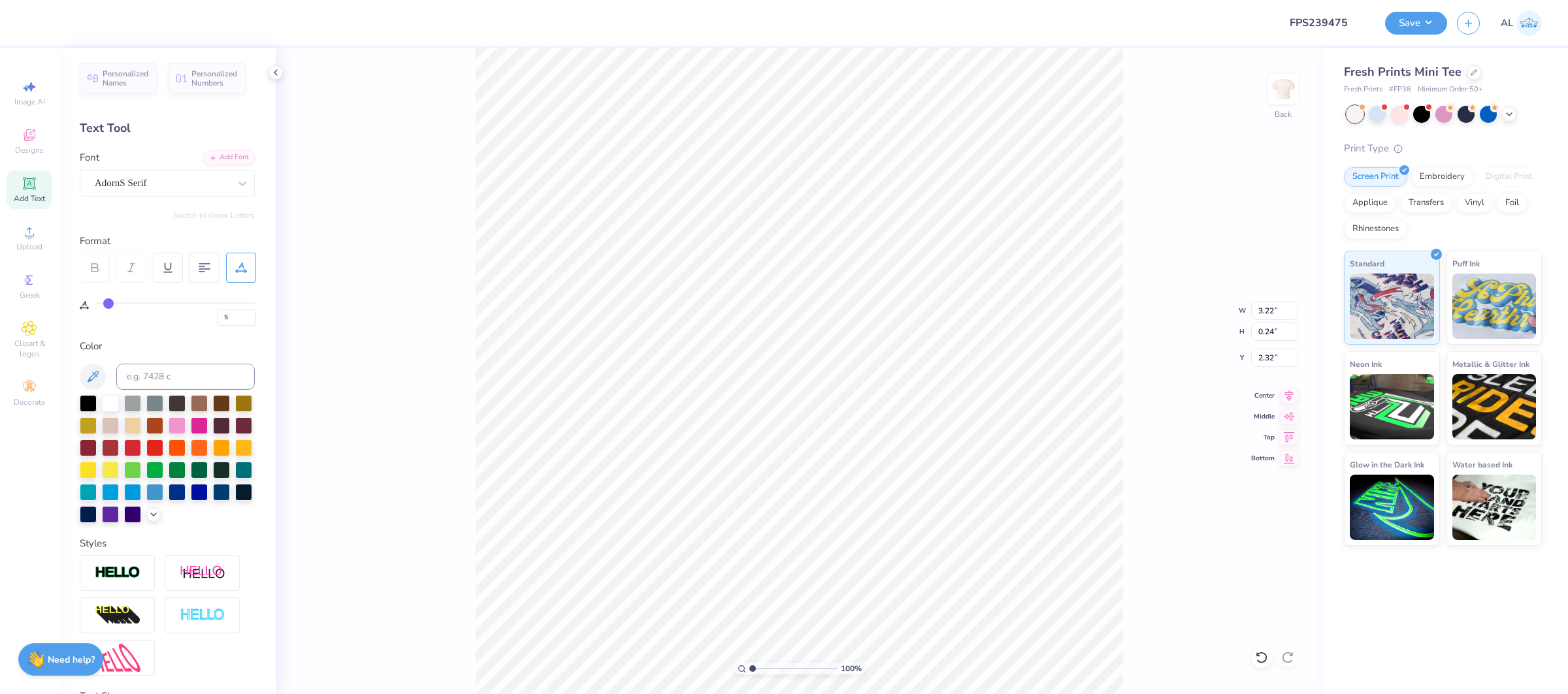
type input "4.53"
type input "0.25"
type input "2.31"
type input "3.33"
click at [772, 672] on input "range" at bounding box center [793, 669] width 88 height 12
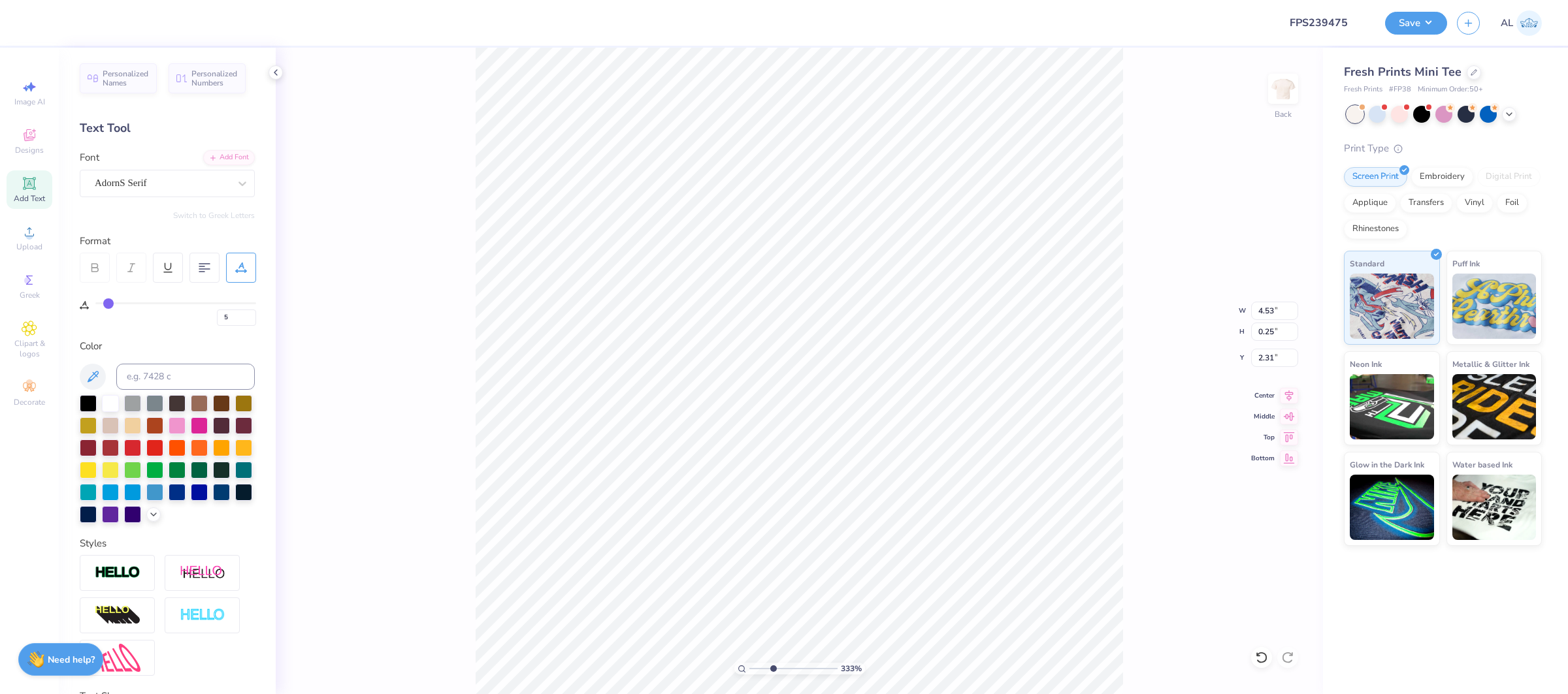
type input "2.58"
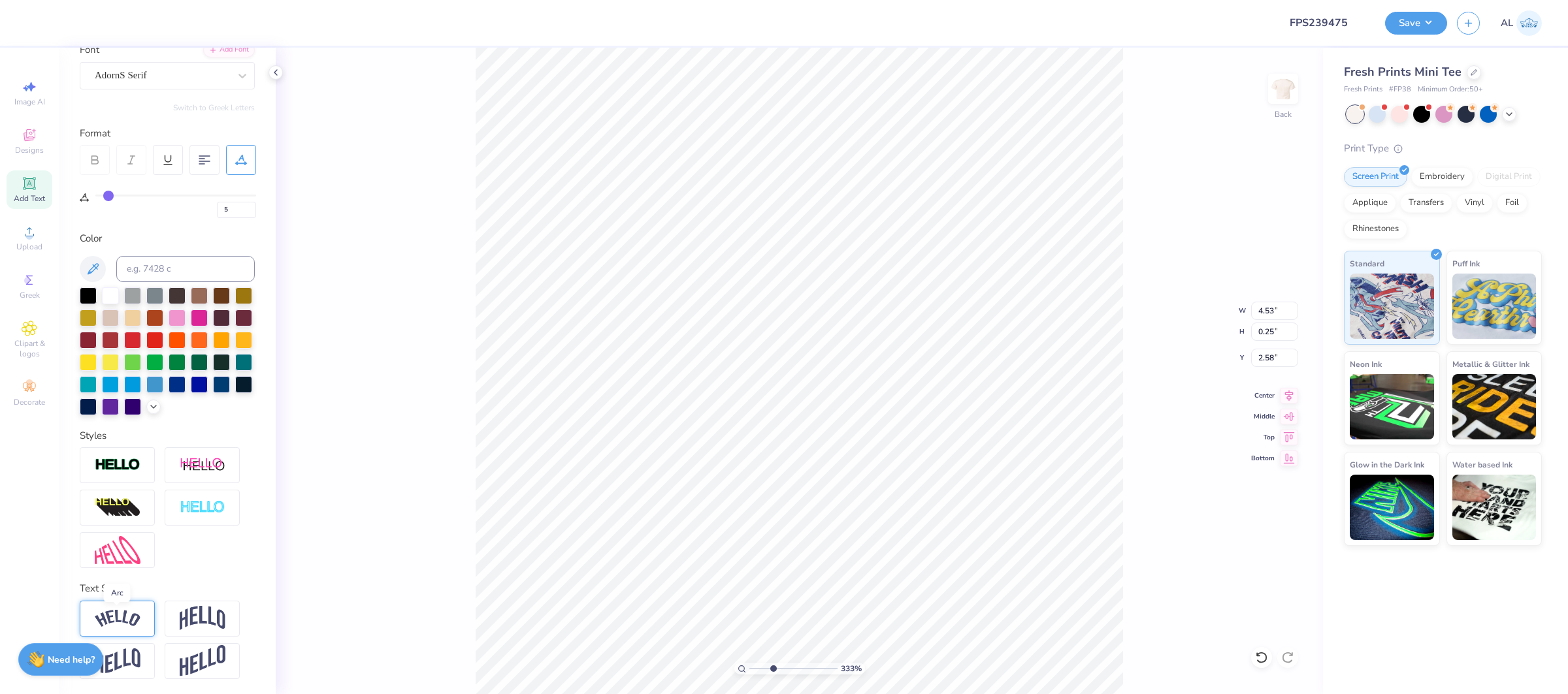
click at [122, 617] on img at bounding box center [117, 619] width 46 height 18
type input "4.80"
type input "0.90"
type input "2.26"
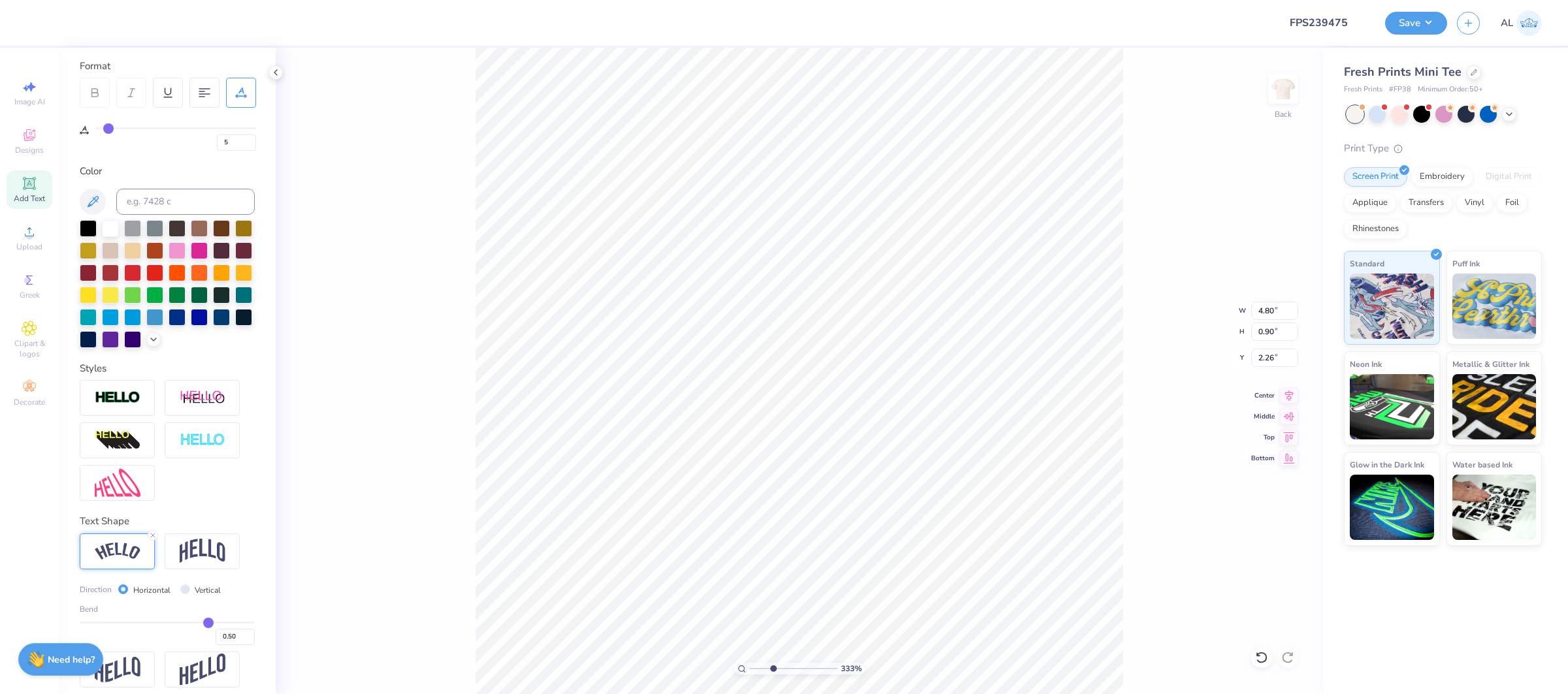
scroll to position [184, 0]
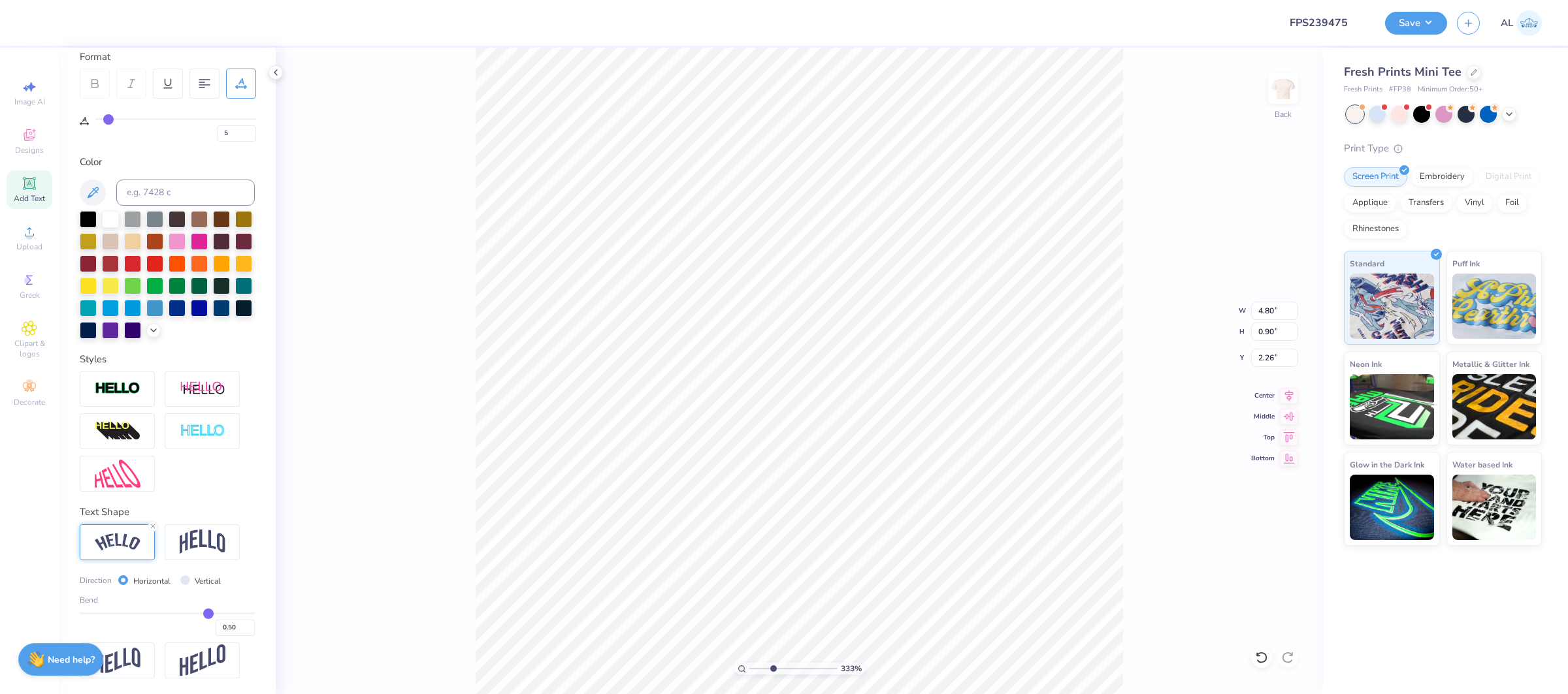
type input "0.21"
click at [184, 613] on input "range" at bounding box center [166, 614] width 175 height 2
type input "4.63"
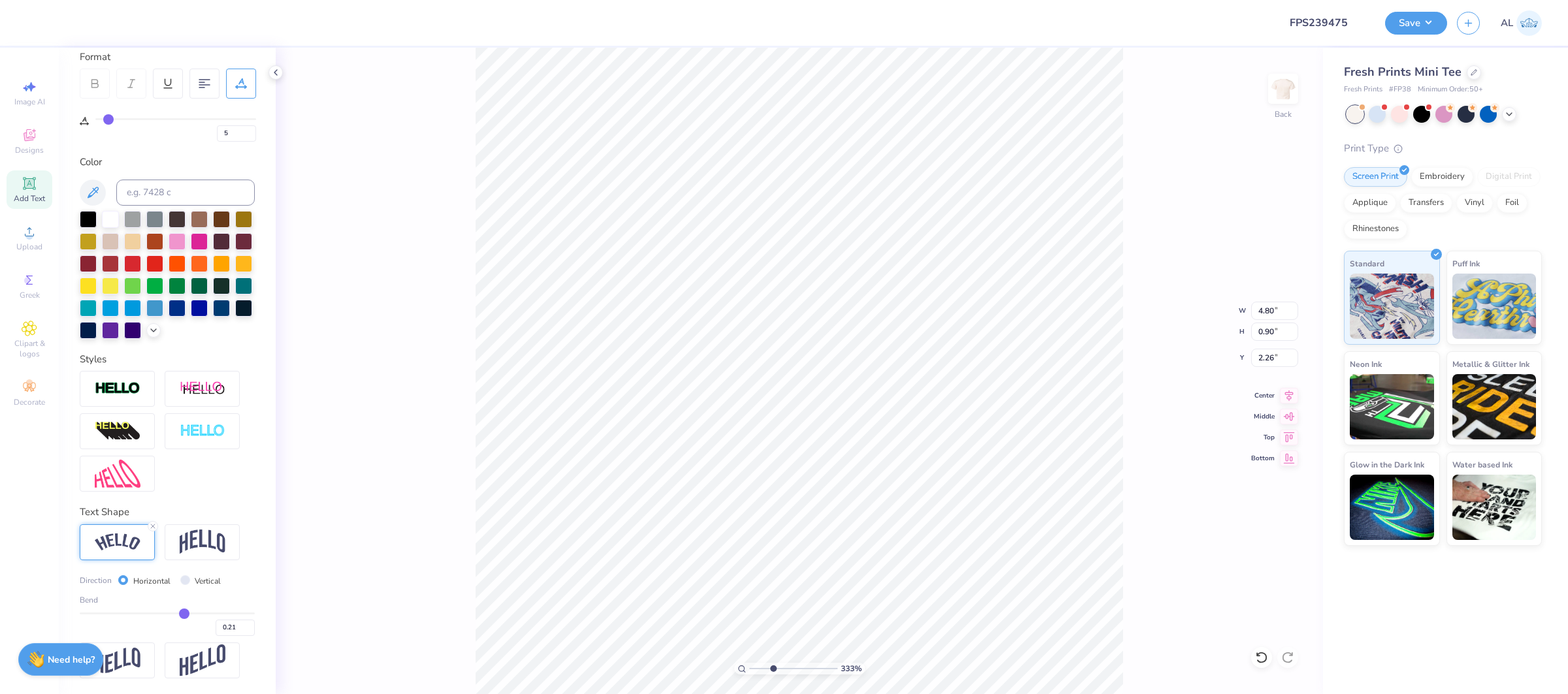
type input "0.37"
type input "2.53"
type input "0.2"
type input "0.20"
type input "0.21"
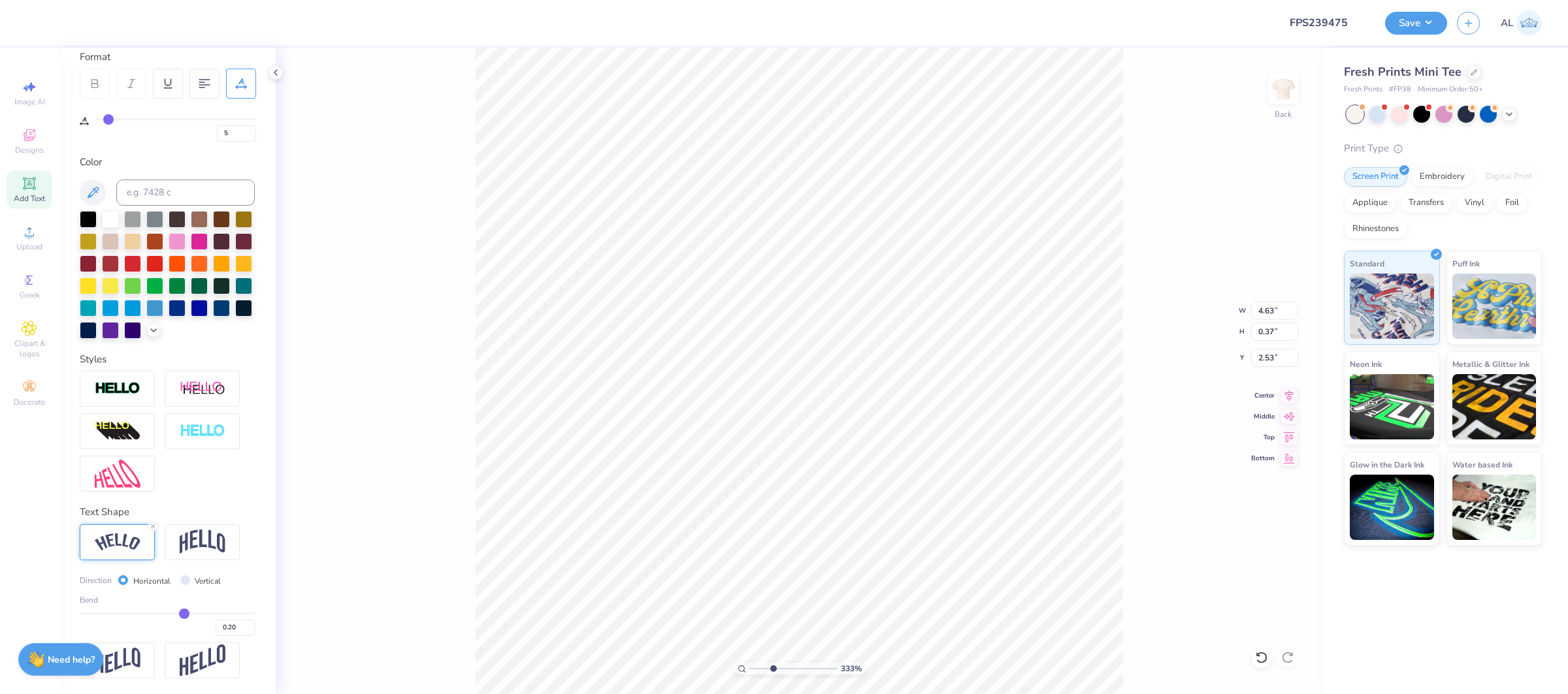
type input "0.21"
type input "0.22"
type input "0.23"
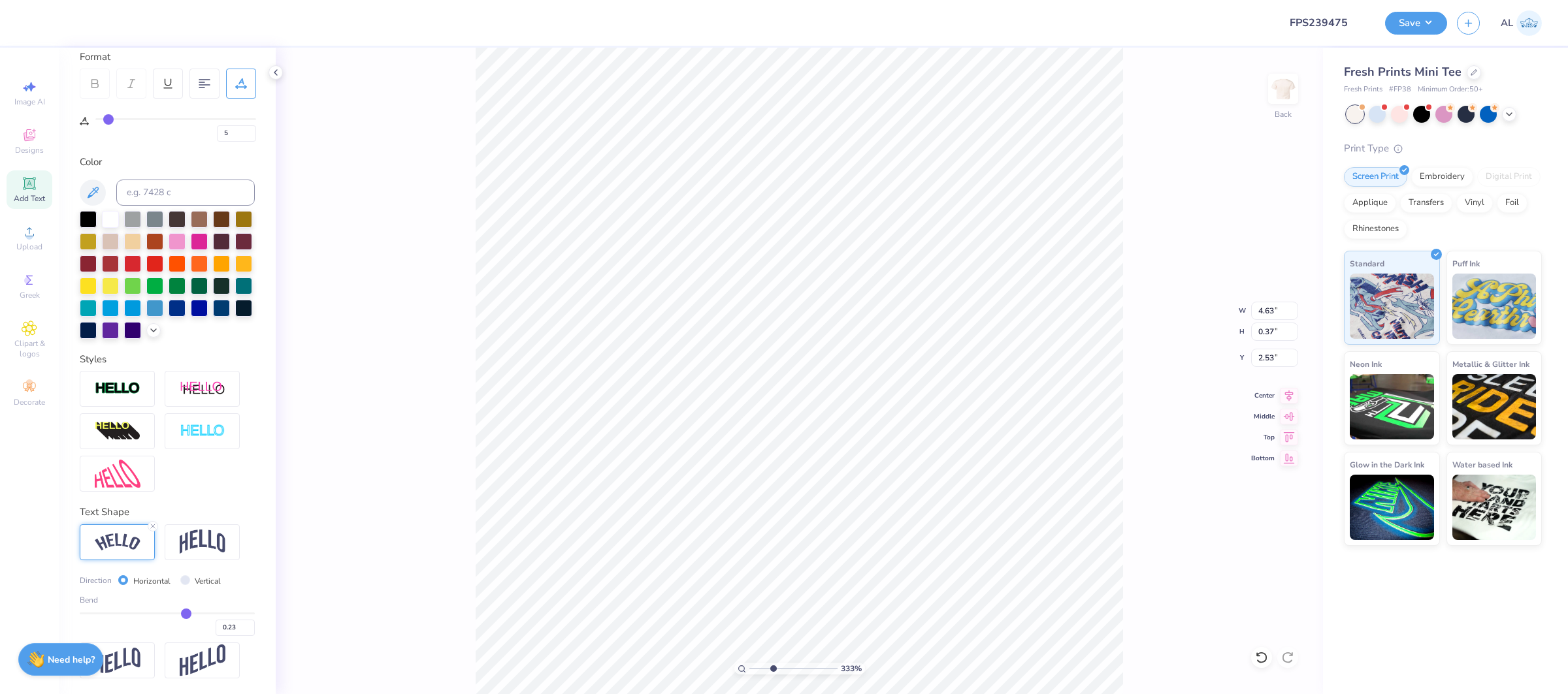
type input "0.24"
type input "0.25"
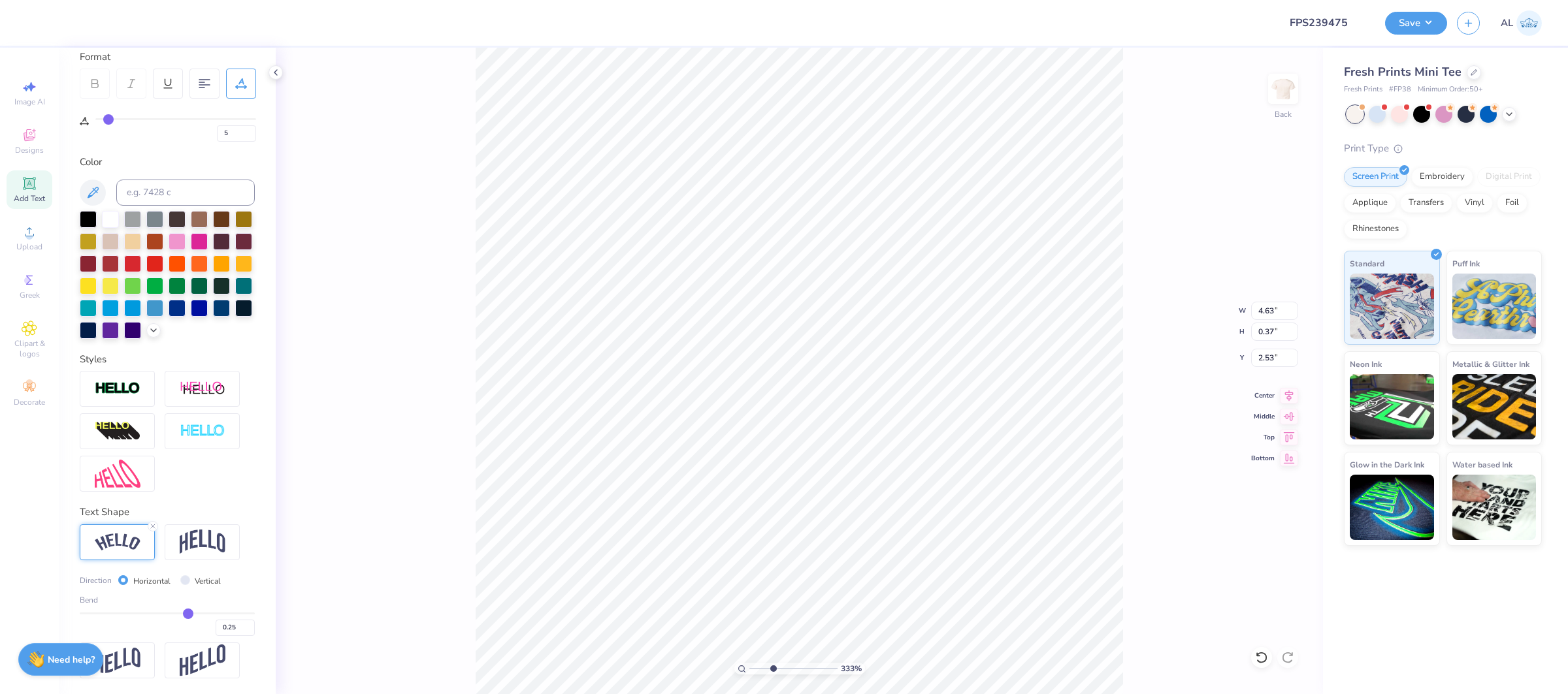
click at [187, 615] on input "range" at bounding box center [166, 614] width 175 height 2
type input "4.65"
type input "0.42"
type input "2.50"
type input "0.26"
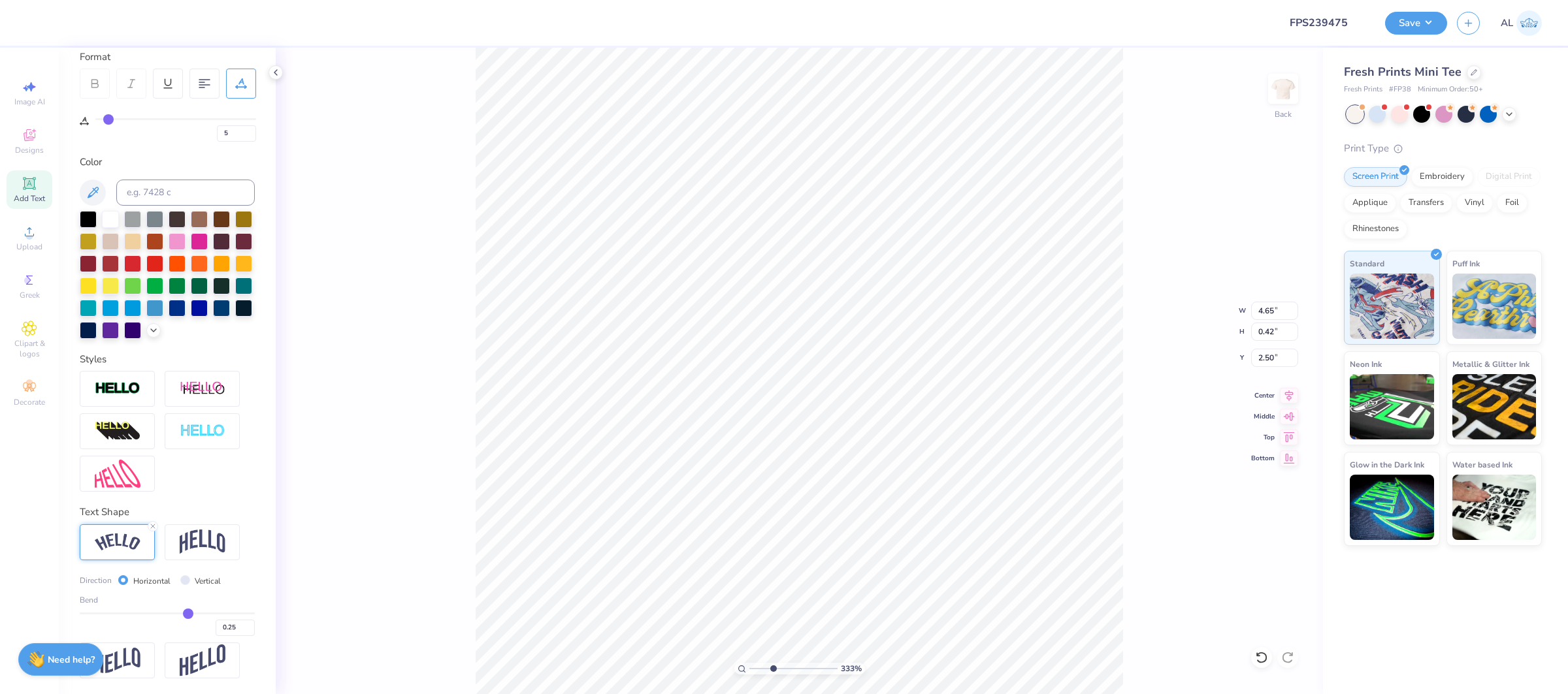
type input "0.26"
type input "0.27"
type input "0.28"
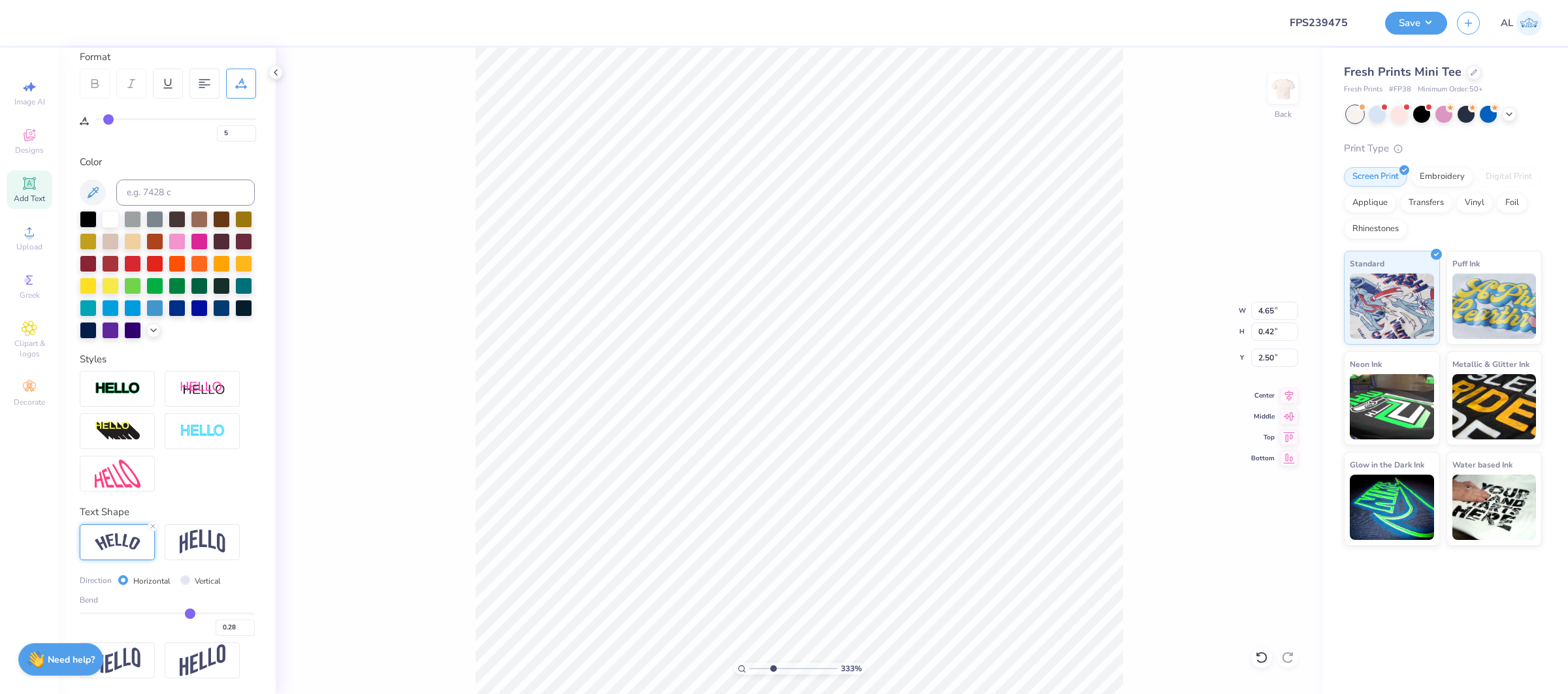
type input "0.29"
type input "0.31"
type input "4.68"
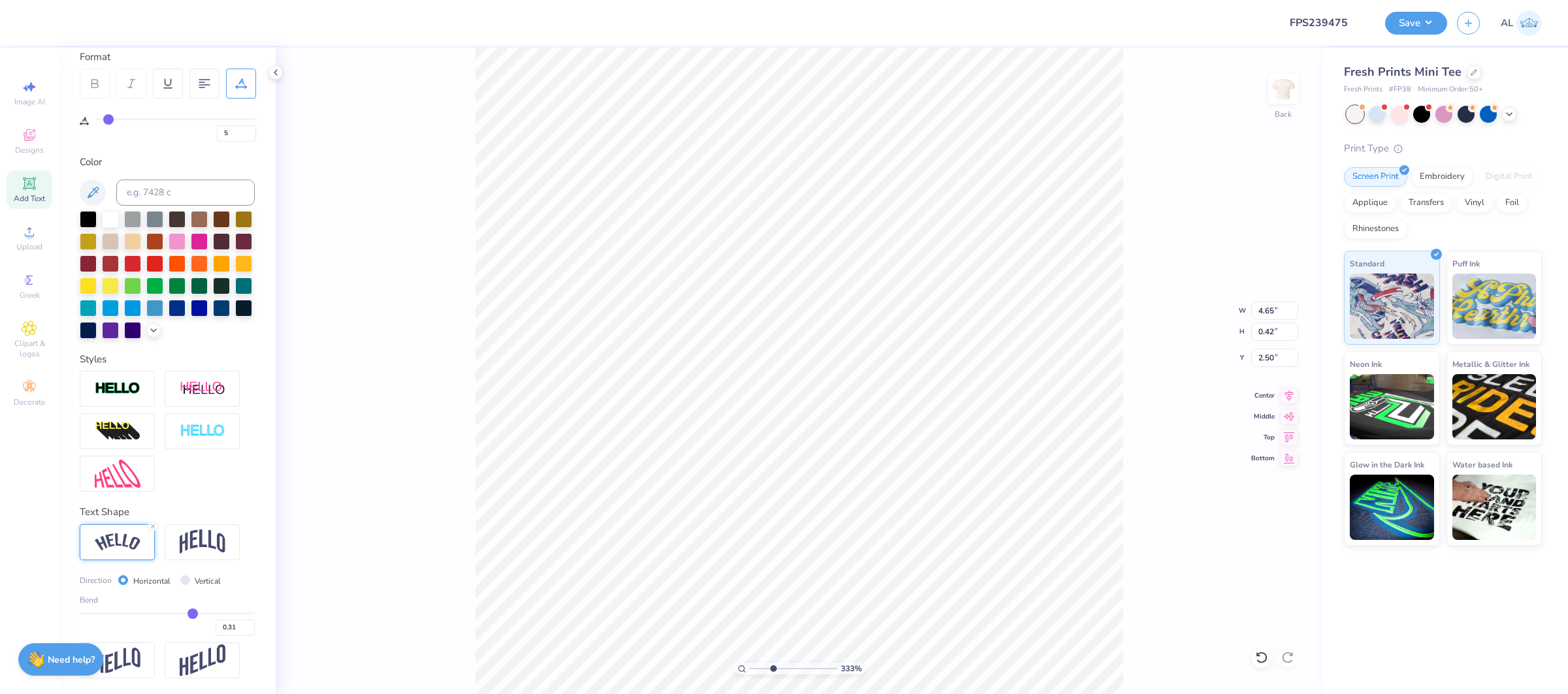
type input "0.47"
type input "2.47"
type input "0.3"
click at [192, 615] on input "range" at bounding box center [166, 614] width 175 height 2
type input "0.30"
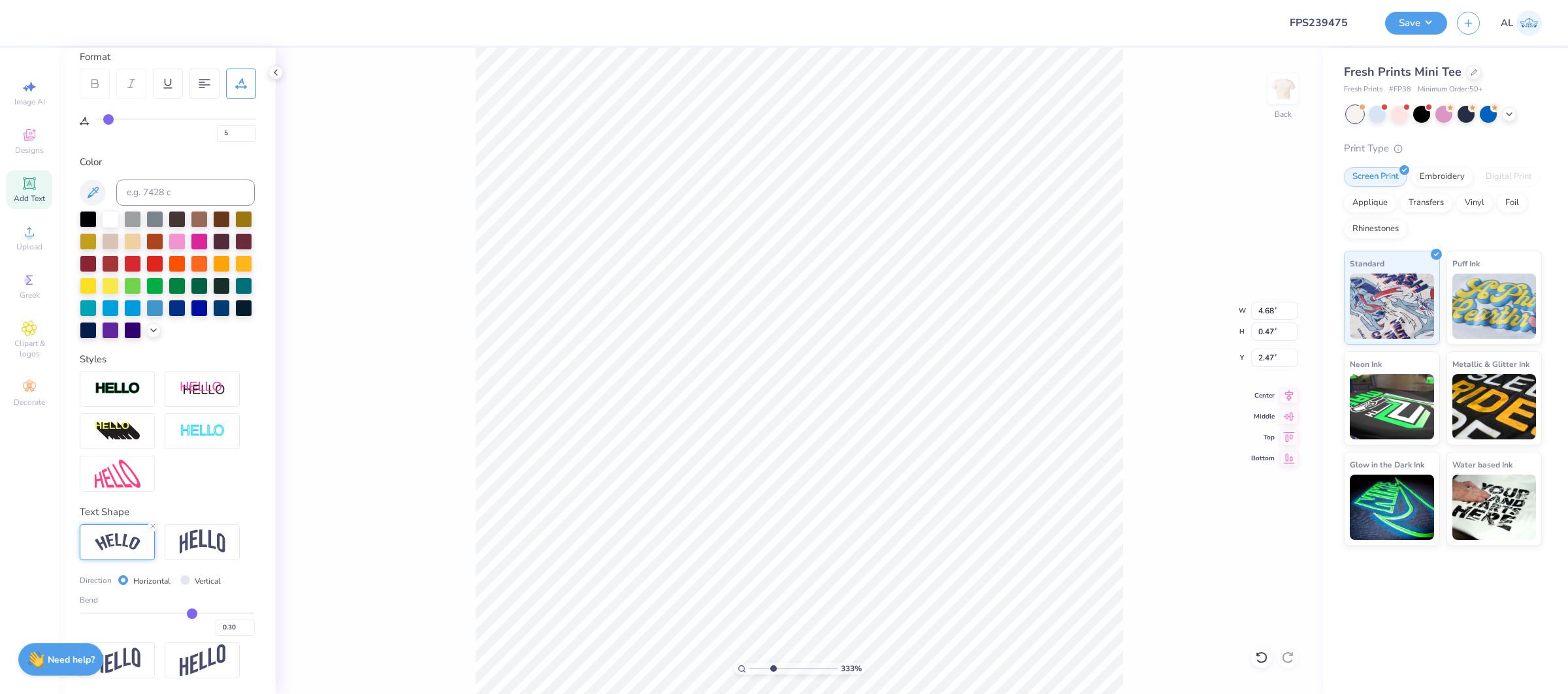
type input "4.69"
type input "0.50"
type input "2.46"
type input "4.68"
type input "0.49"
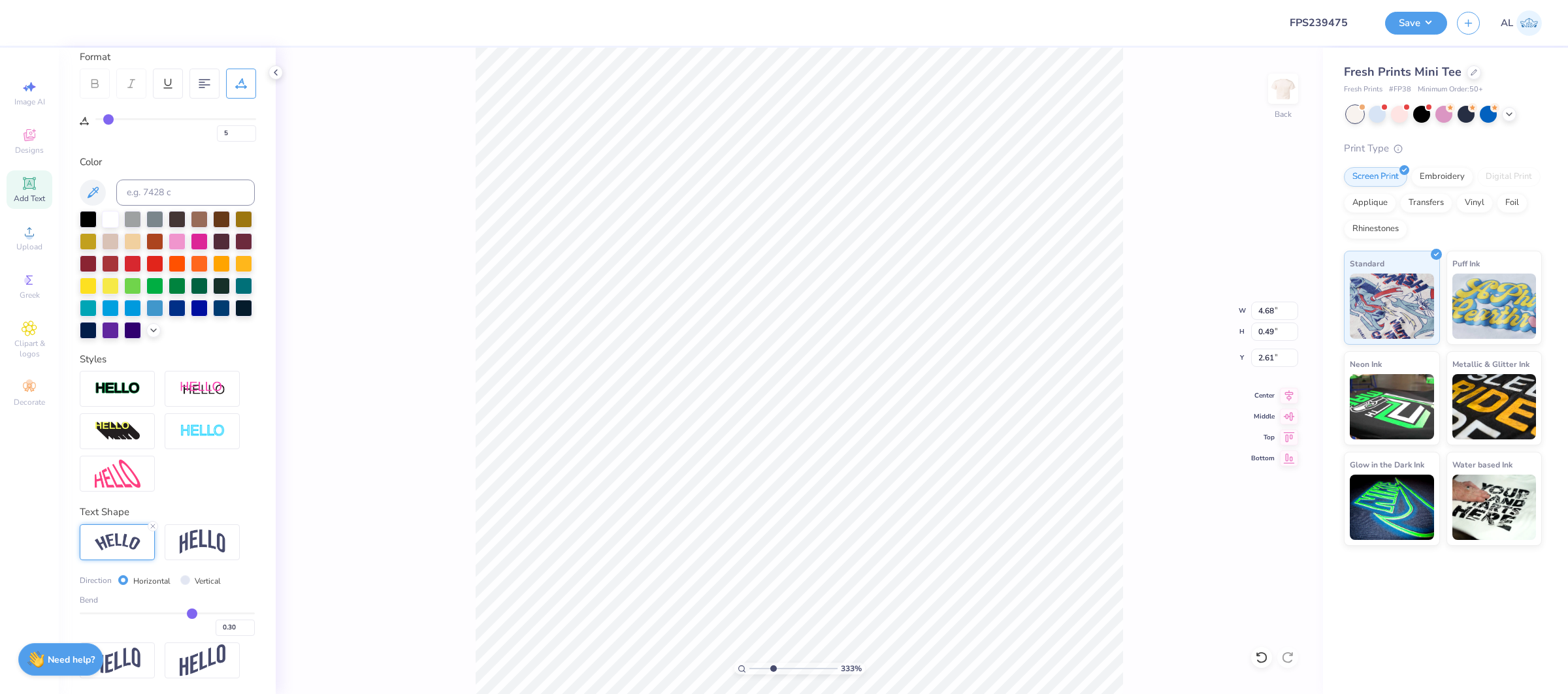
type input "2.59"
type input "0.33"
type input "0.34"
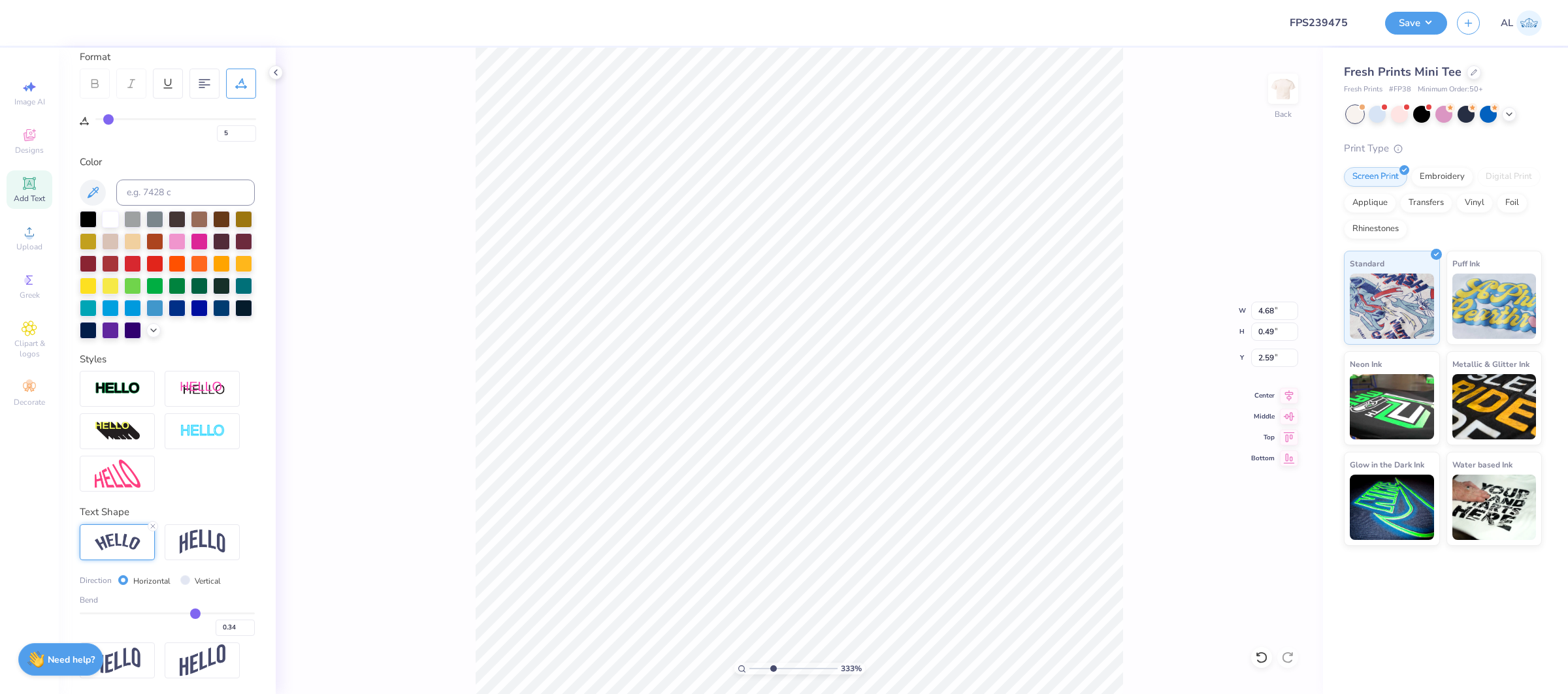
type input "0.35"
click at [196, 614] on input "range" at bounding box center [166, 614] width 175 height 2
type input "4.71"
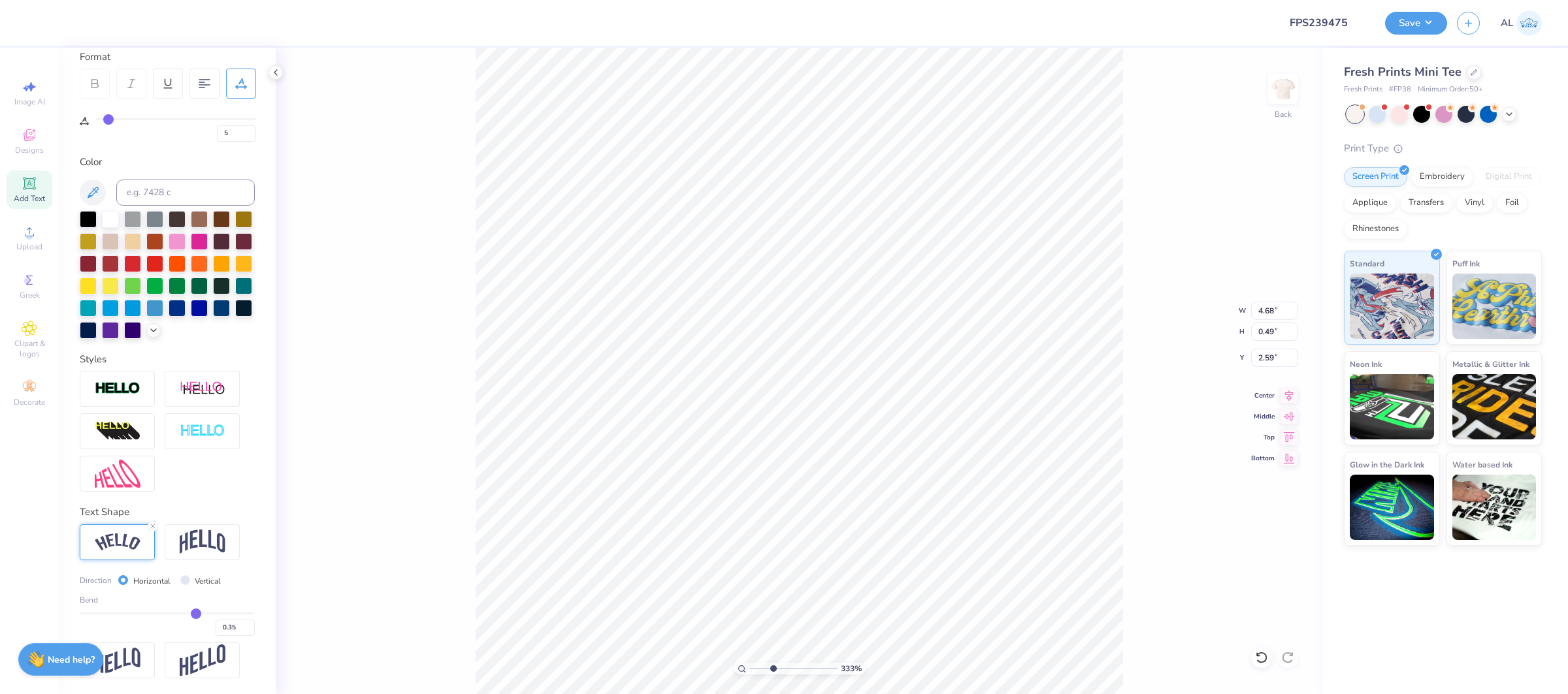
type input "0.57"
type input "2.58"
type input "4.81"
type input "0.58"
type input "2.57"
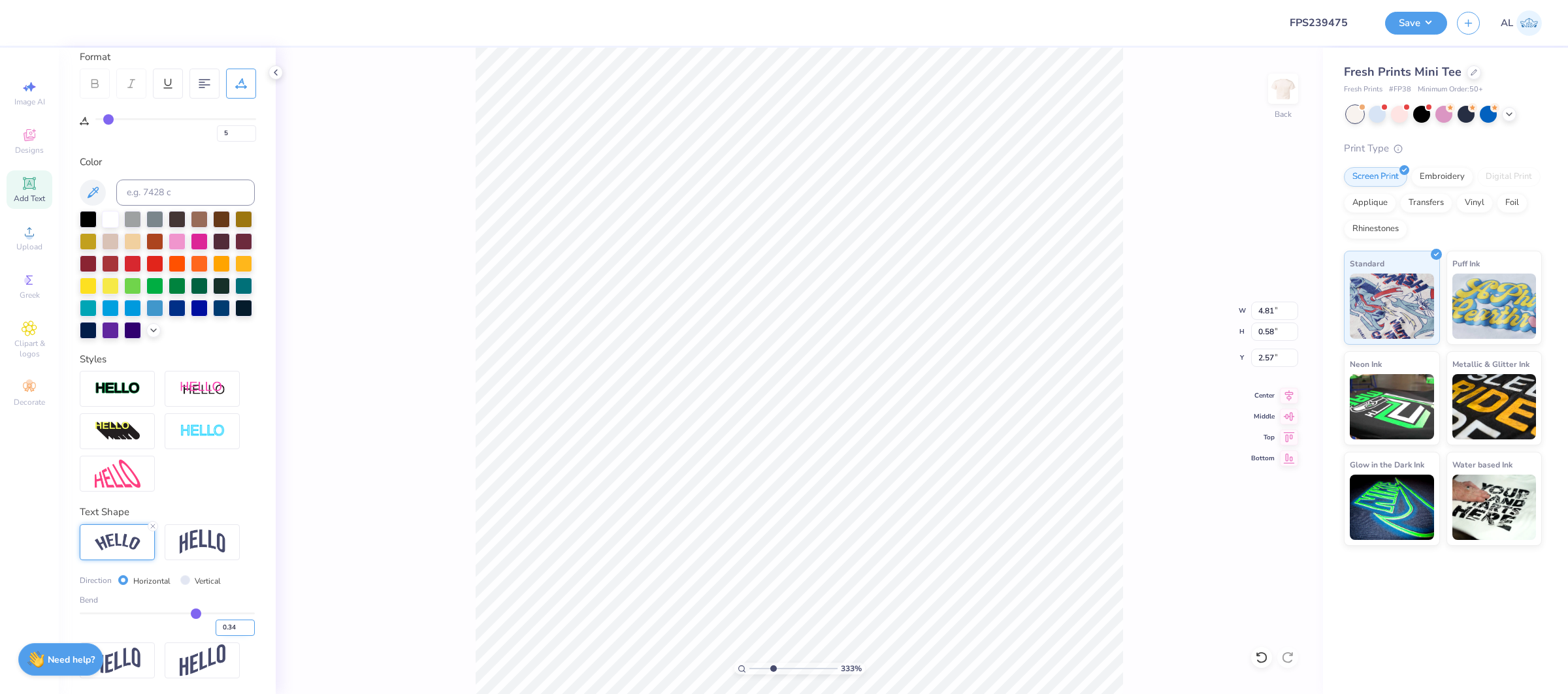
type input "0.34"
click at [248, 632] on input "0.34" at bounding box center [235, 628] width 39 height 17
type input "0.34"
type input "4.80"
type input "0.57"
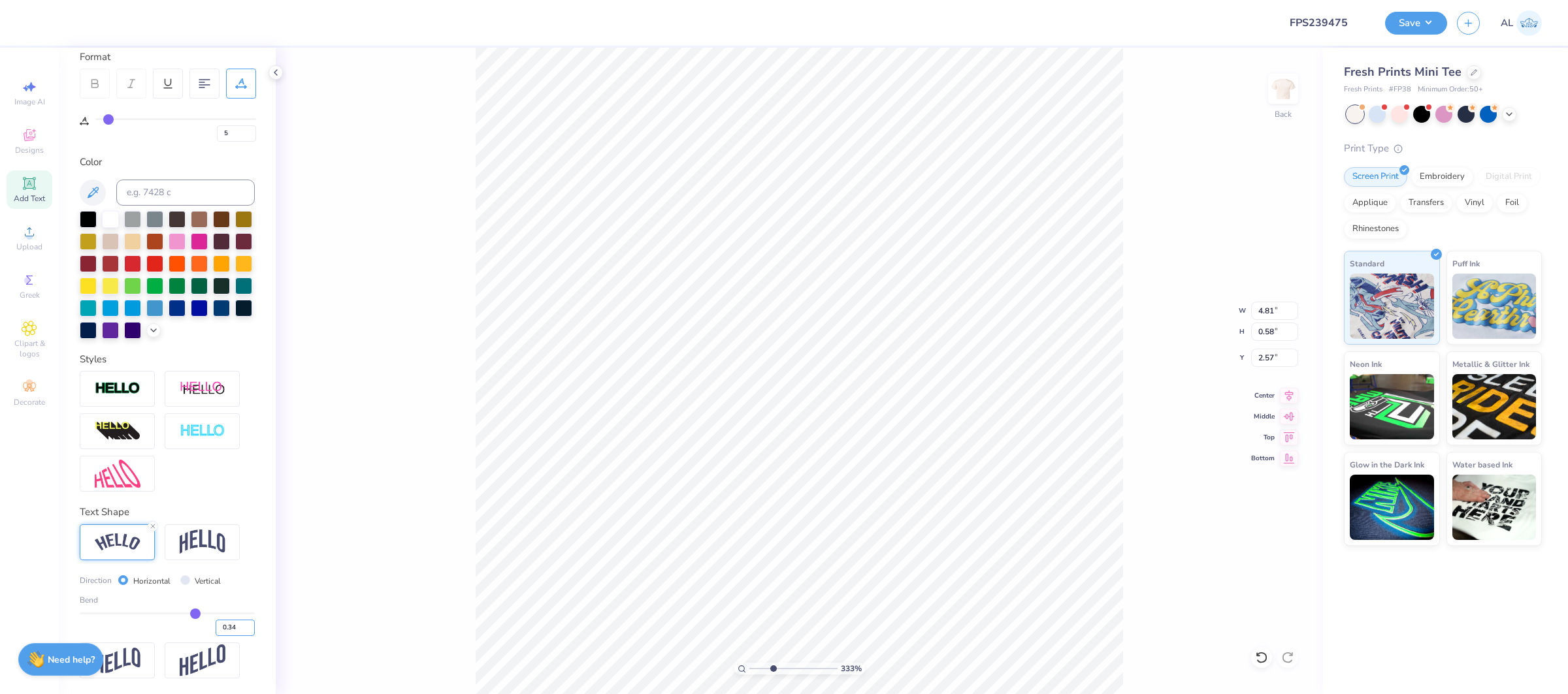
type input "2.58"
click at [360, 125] on div "333 % Back W 4.80 4.80 " H 0.57 0.57 " Y 2.58 2.58 " Center Middle Top Bottom" at bounding box center [799, 370] width 1047 height 646
click at [31, 178] on icon at bounding box center [29, 183] width 16 height 16
type input "0"
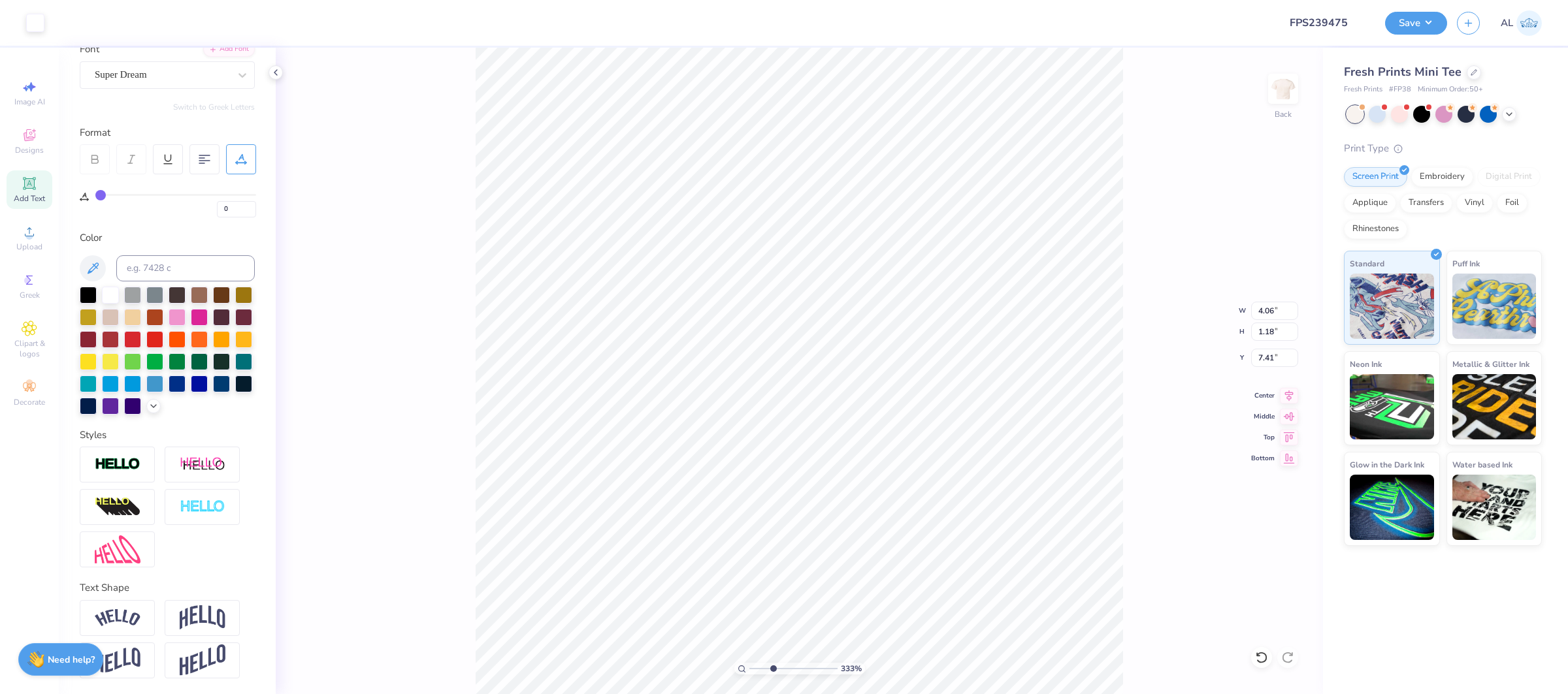
scroll to position [108, 0]
click at [181, 71] on div "Super Dream" at bounding box center [162, 75] width 137 height 20
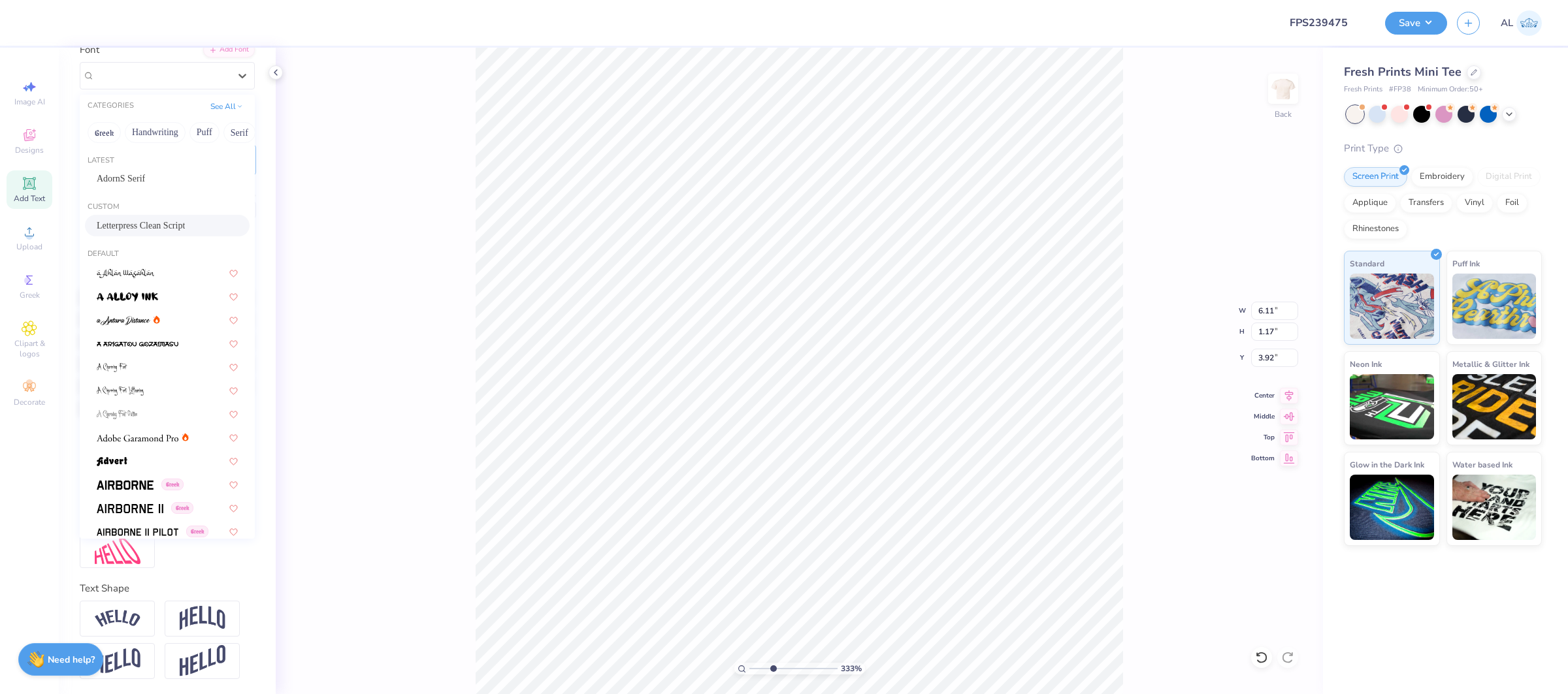
click at [160, 221] on div "Letterpress Clean Script" at bounding box center [167, 226] width 141 height 13
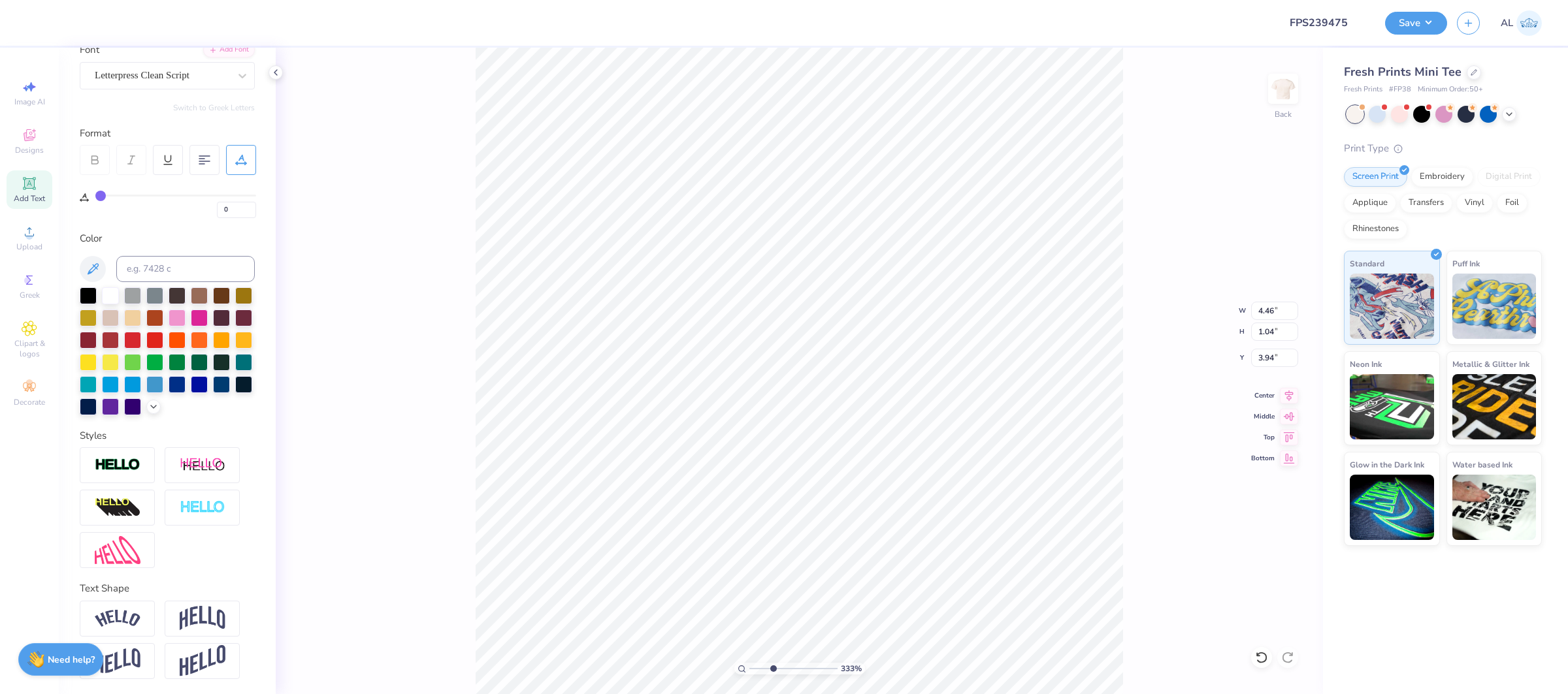
type input "4.46"
type input "1.04"
type input "3.94"
drag, startPoint x: 127, startPoint y: 623, endPoint x: 185, endPoint y: 570, distance: 78.6
click at [127, 623] on img at bounding box center [117, 619] width 46 height 18
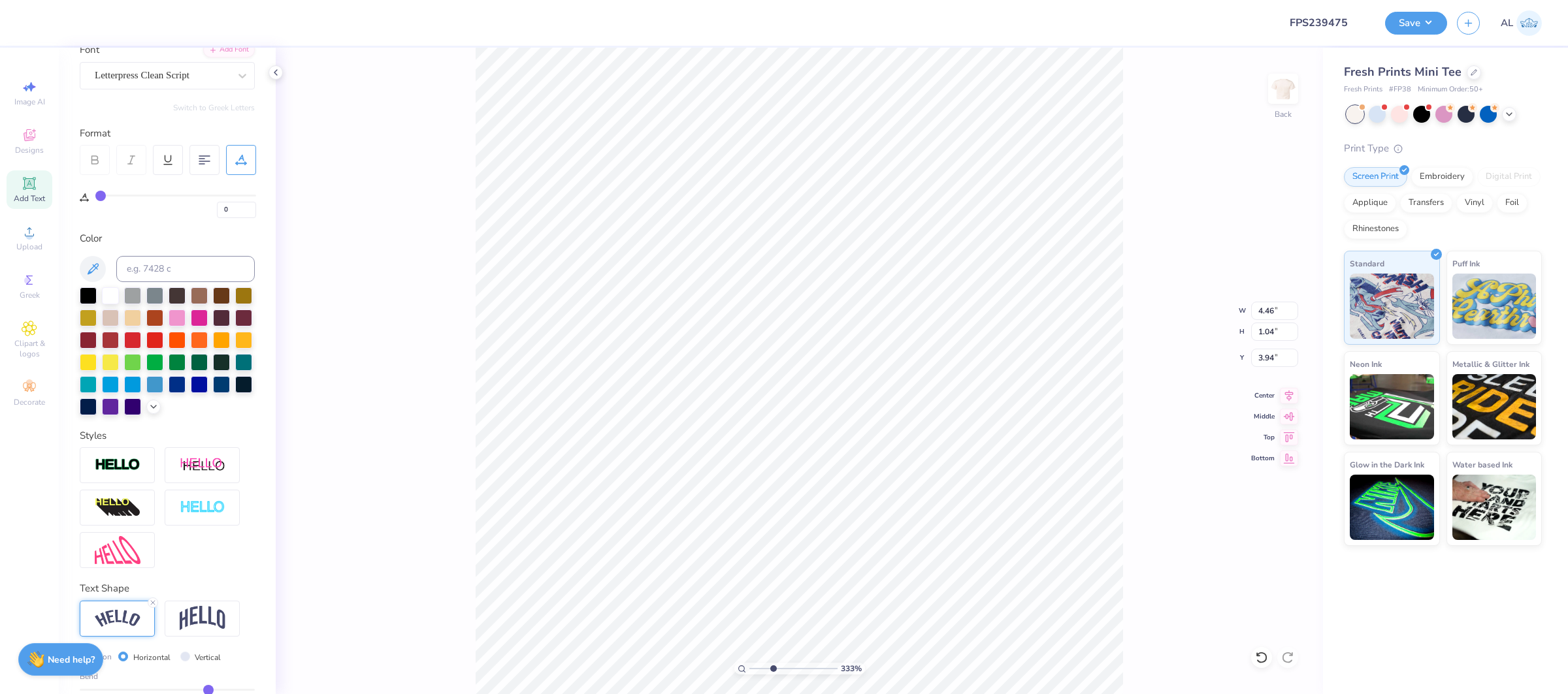
type input "5.02"
type input "1.37"
type input "3.77"
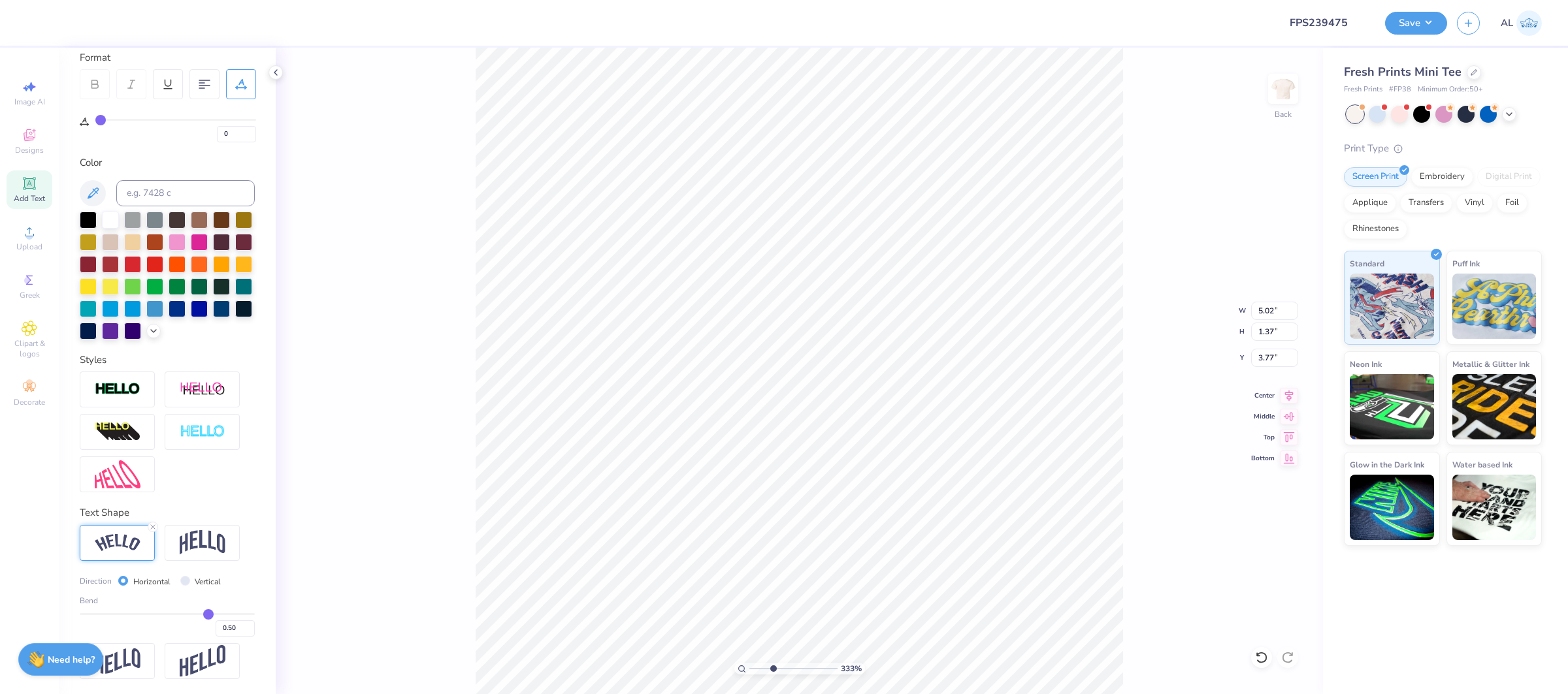
scroll to position [184, 0]
type input "0.29"
click at [191, 614] on input "range" at bounding box center [166, 614] width 175 height 2
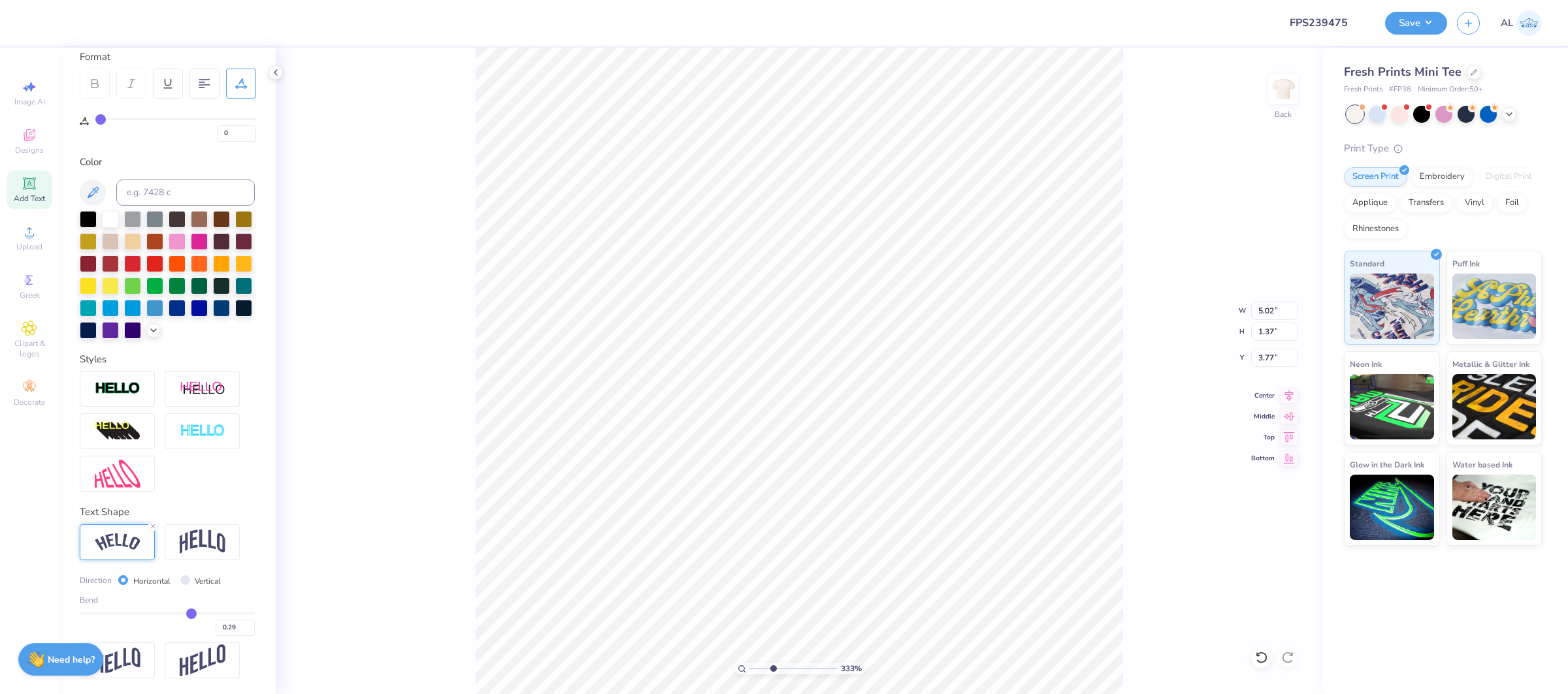
type input "4.80"
type input "1.03"
type input "1.50"
click at [248, 626] on input "0.3" at bounding box center [235, 628] width 39 height 17
click at [248, 626] on input "0.31" at bounding box center [235, 628] width 39 height 17
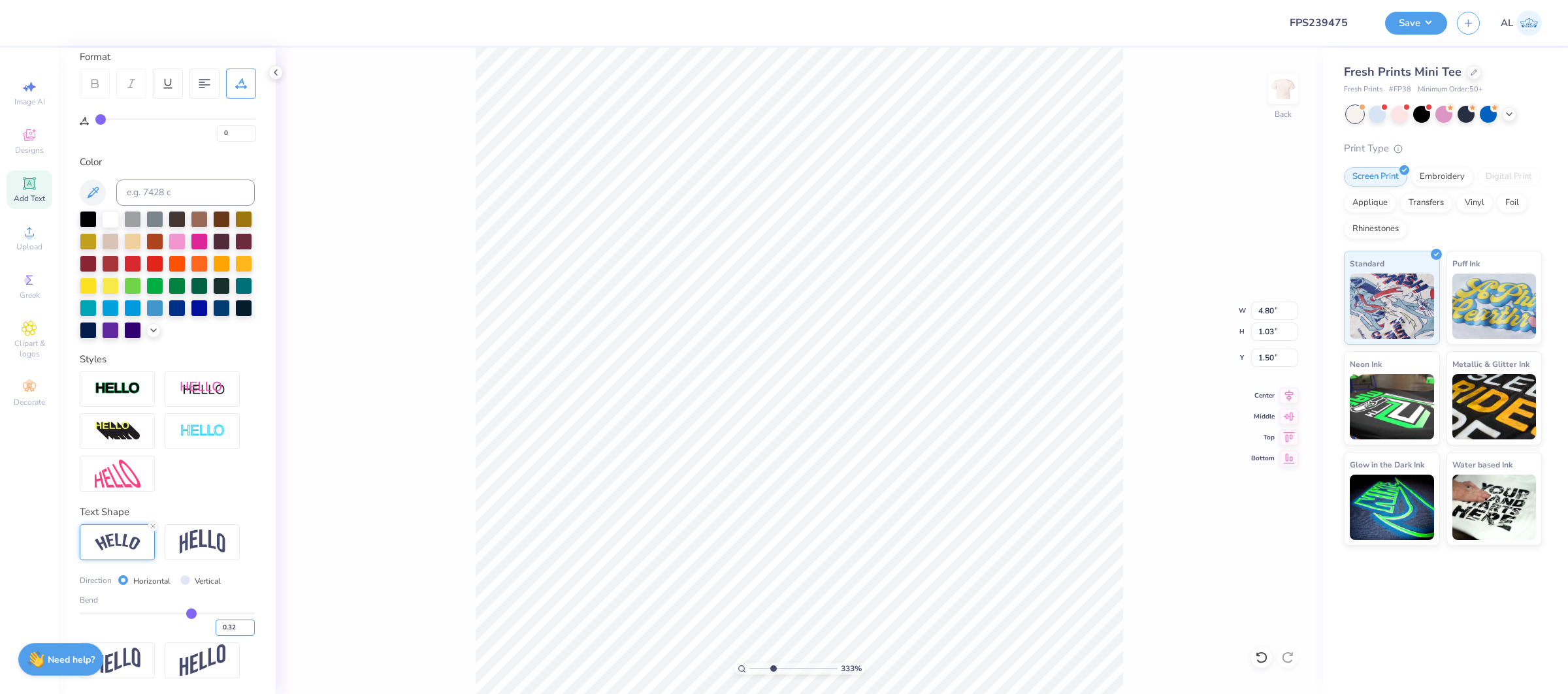
type input "0.32"
click at [248, 626] on input "0.32" at bounding box center [235, 628] width 39 height 17
type input "0.32"
type input "4.83"
type input "1.05"
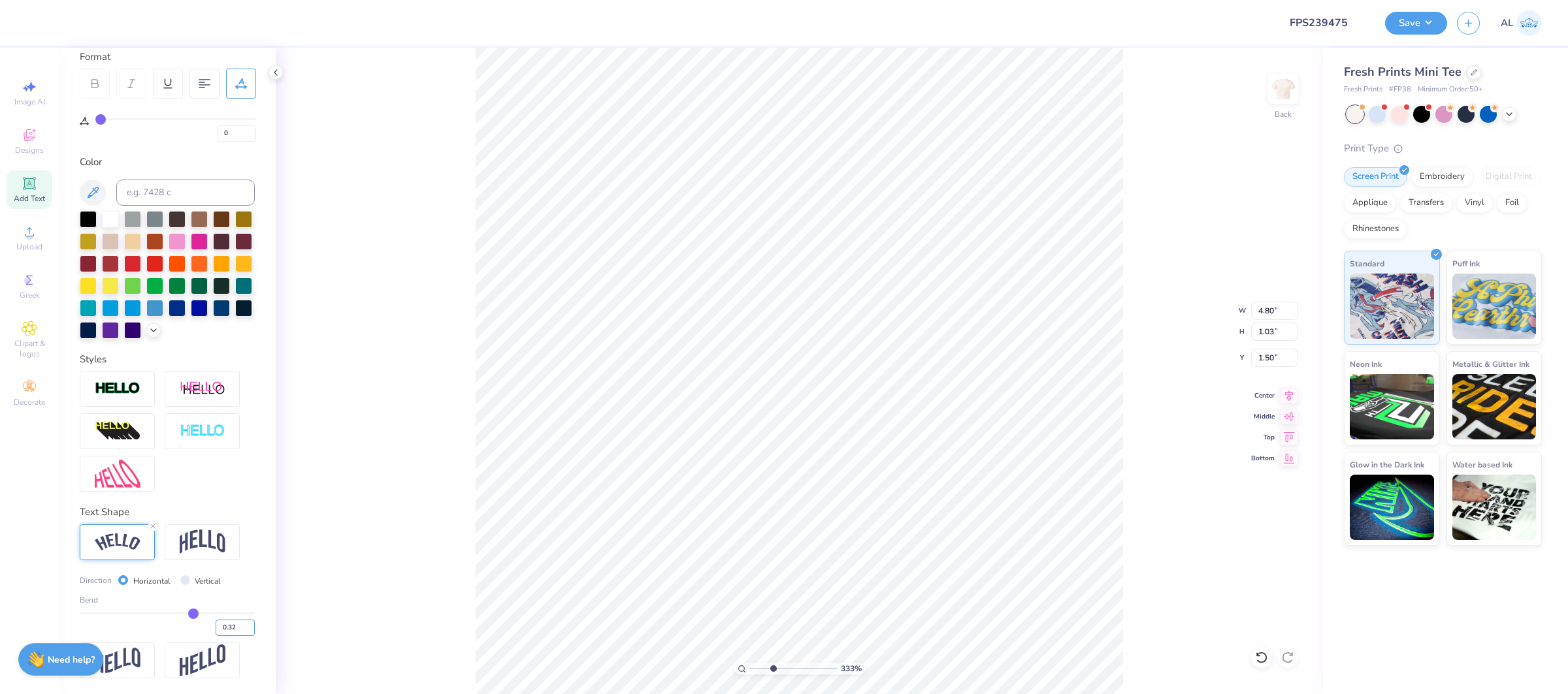
type input "1.49"
type input "0.33"
click at [252, 627] on input "0.33" at bounding box center [235, 628] width 39 height 17
type input "0.33"
type input "4.84"
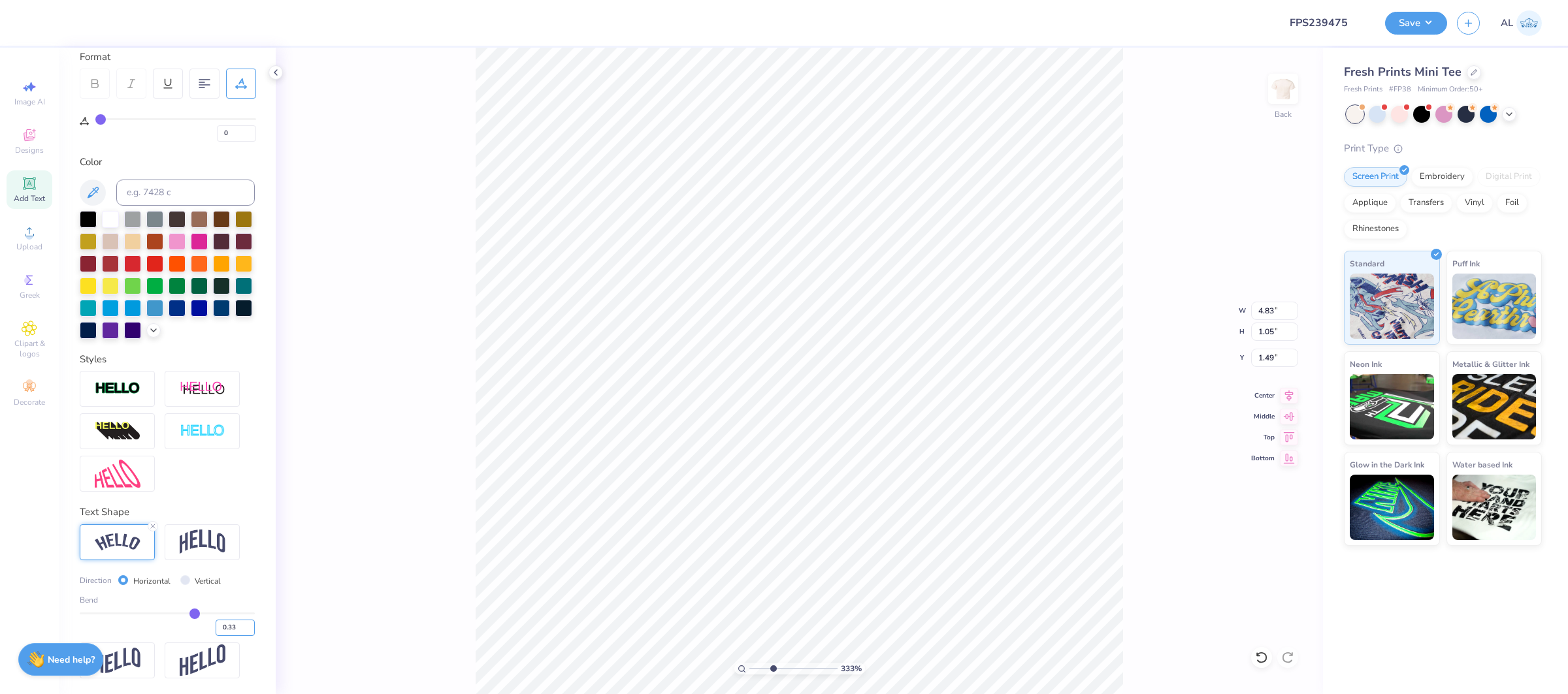
type input "1.07"
type input "1.59"
click at [252, 625] on input "0.34" at bounding box center [235, 628] width 39 height 17
type input "0.35"
click at [252, 626] on input "0.35" at bounding box center [235, 628] width 39 height 17
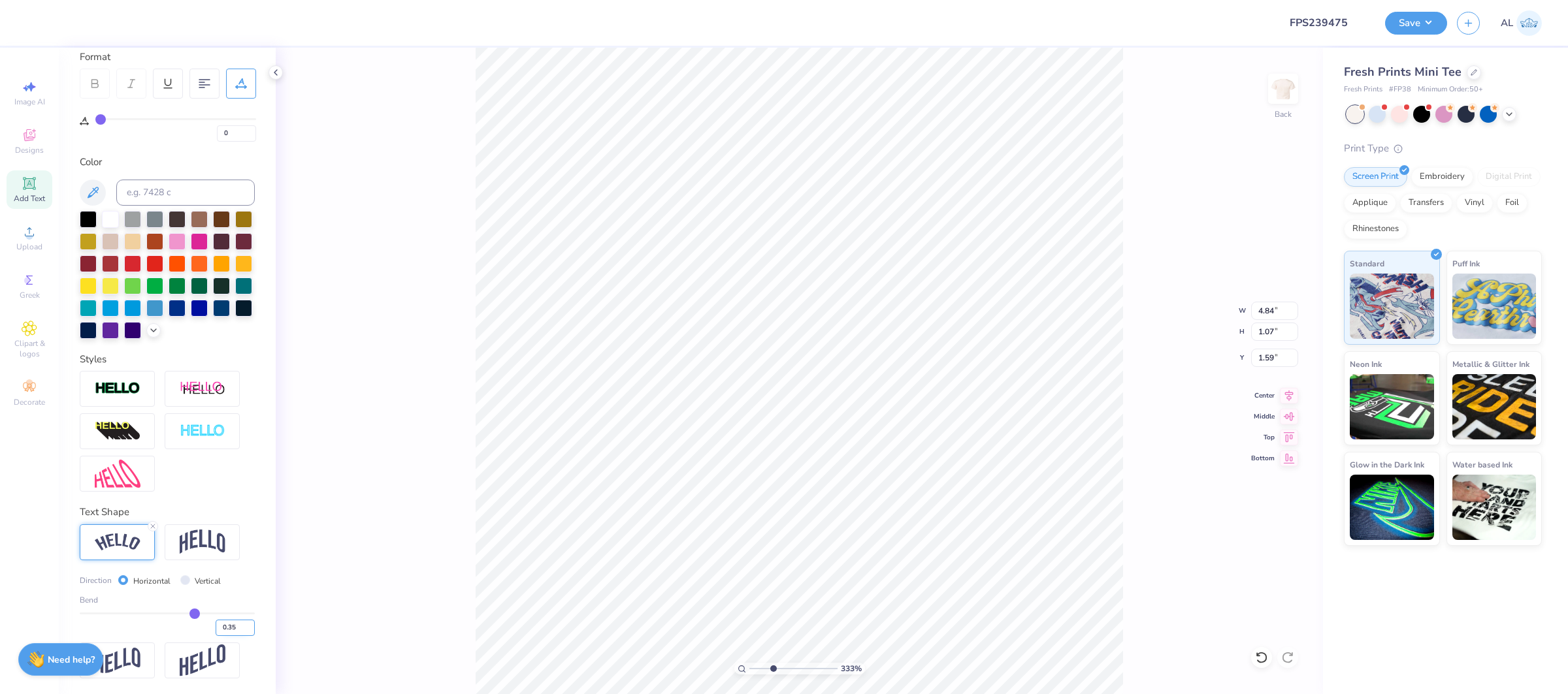
type input "0.35"
type input "4.86"
type input "1.09"
type input "1.54"
click at [249, 626] on input "0.36" at bounding box center [235, 628] width 39 height 17
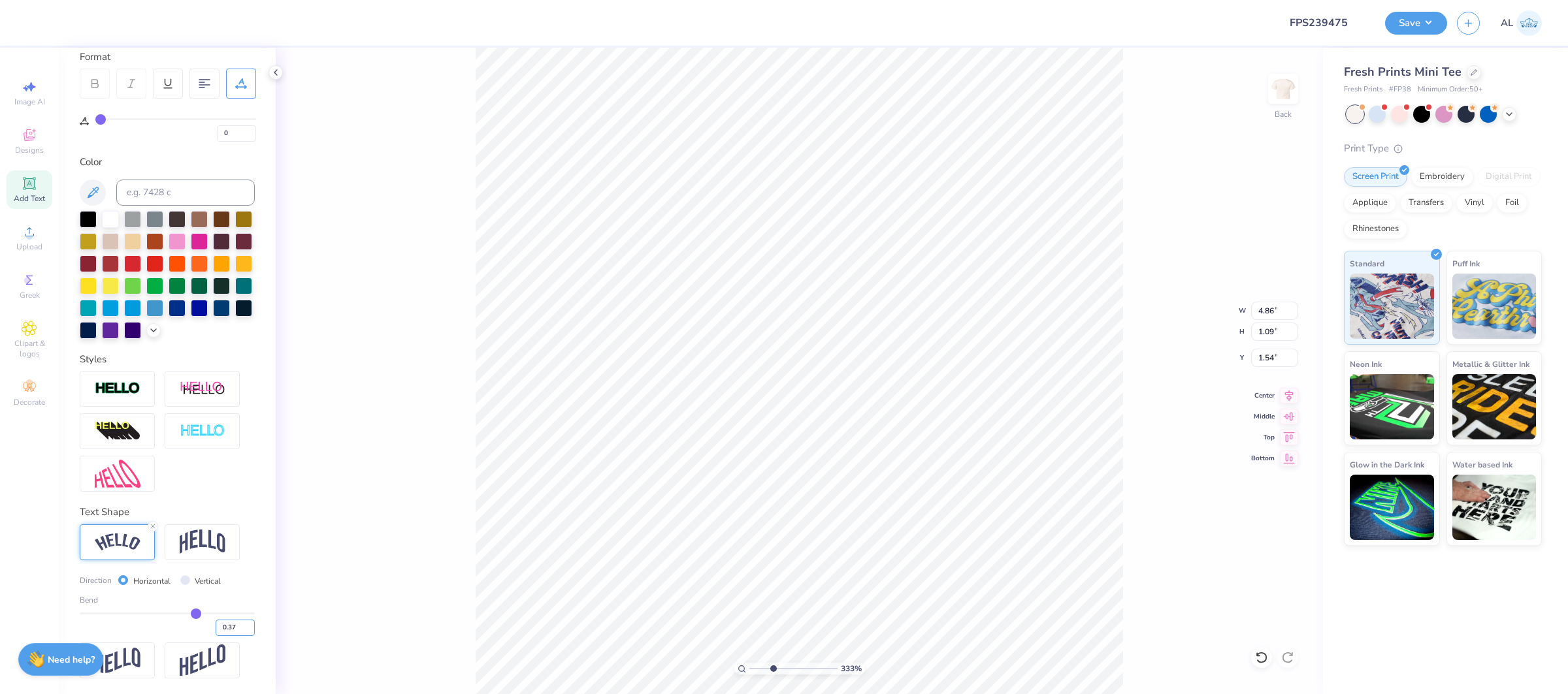
type input "0.37"
click at [249, 626] on input "0.37" at bounding box center [235, 628] width 39 height 17
type input "0.37"
type input "4.89"
type input "1.12"
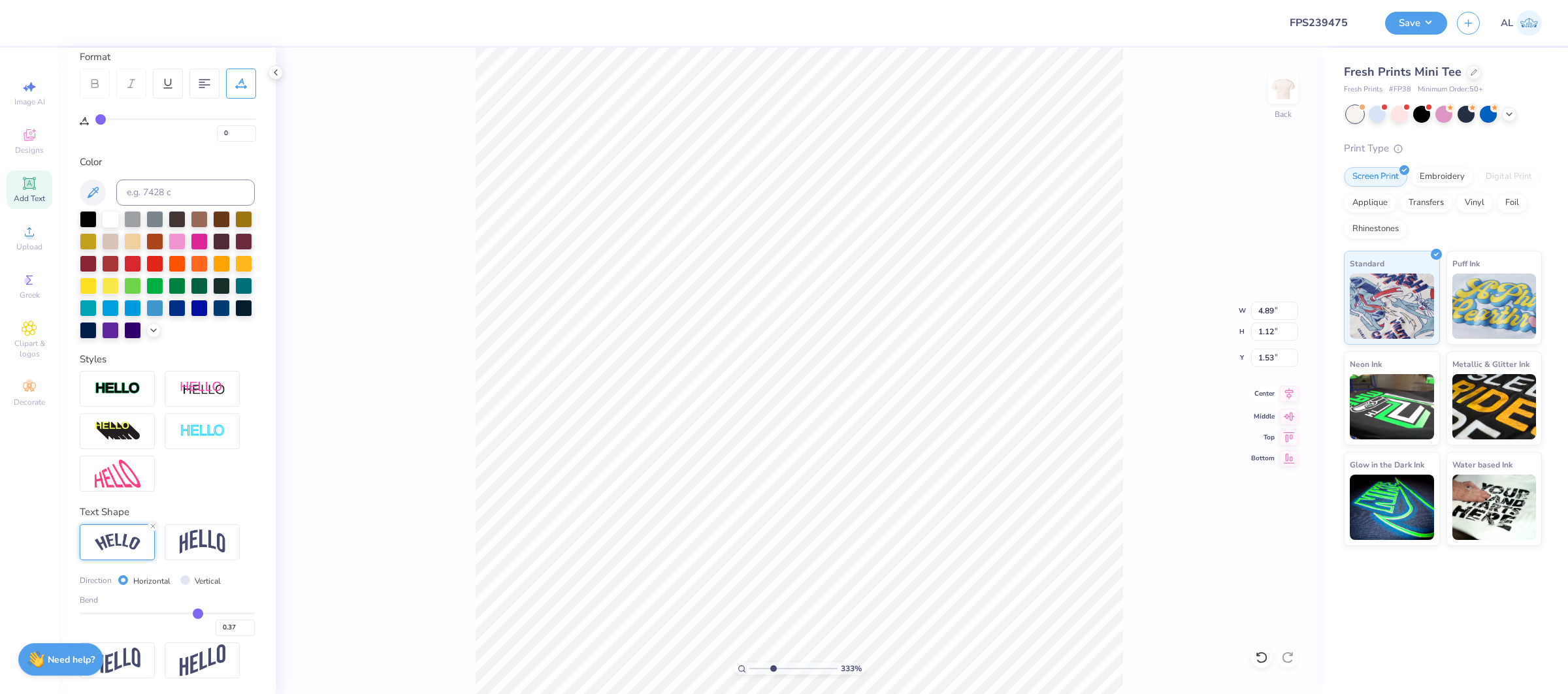
click at [1285, 396] on icon at bounding box center [1289, 394] width 18 height 16
type input "1.50"
click at [1291, 405] on div "333 % Back W 4.89 4.89 " H 1.12 1.12 " Y 1.50 1.50 " Center Middle Top Bottom" at bounding box center [799, 370] width 1047 height 646
click at [1289, 399] on div "333 % Back" at bounding box center [799, 370] width 1047 height 646
click at [1292, 396] on icon at bounding box center [1289, 394] width 18 height 16
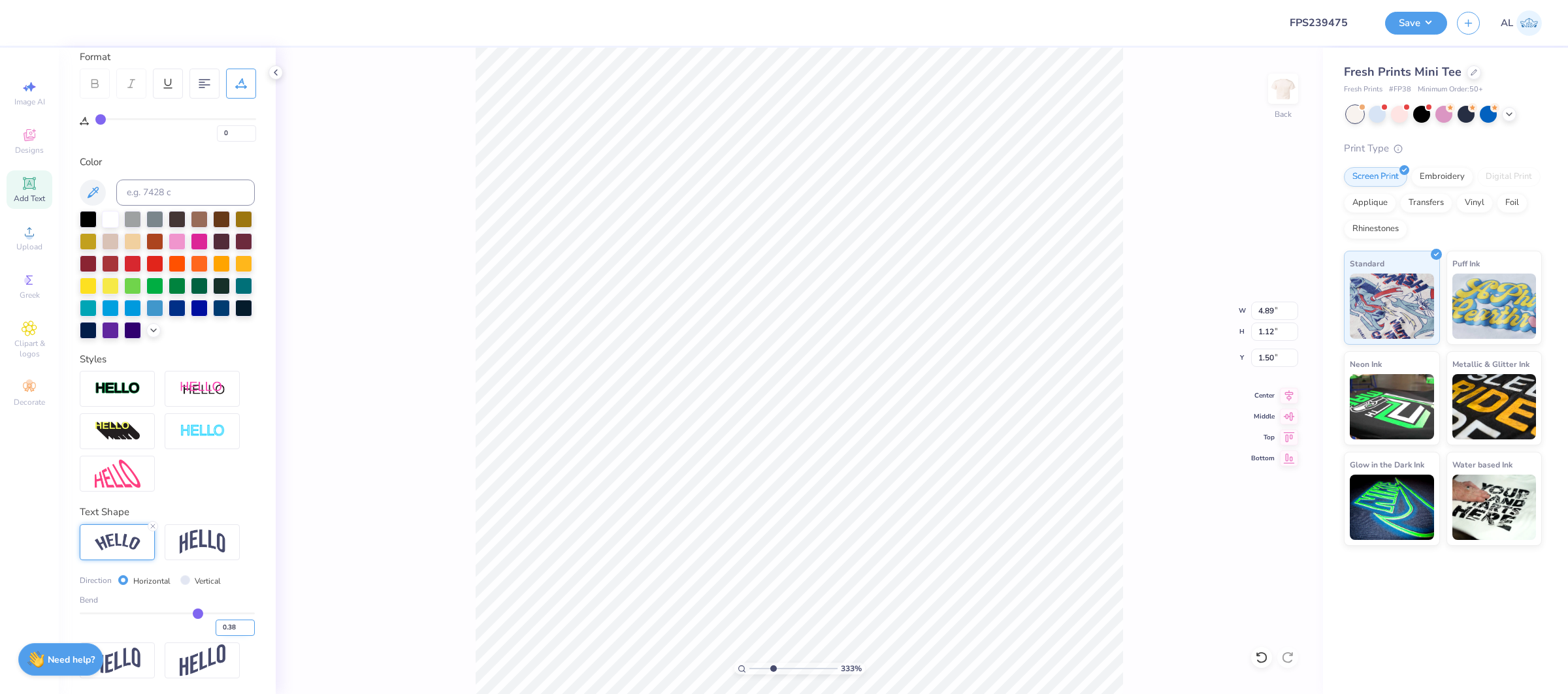
type input "0.38"
click at [249, 625] on input "0.38" at bounding box center [235, 628] width 39 height 17
type input "0.38"
type input "4.90"
type input "1.14"
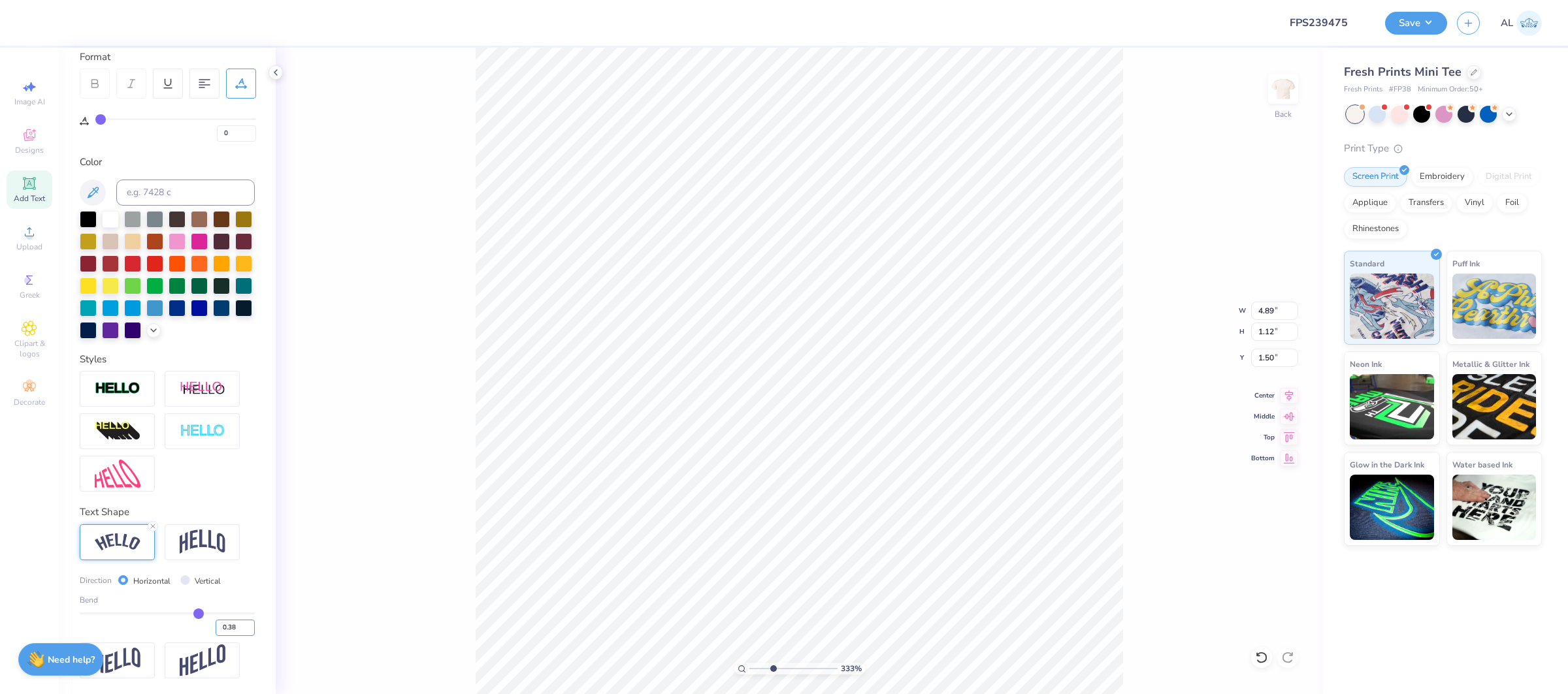
type input "1.49"
type input "0.37"
click at [248, 632] on input "0.37" at bounding box center [235, 628] width 39 height 17
type input "0.37"
type input "4.89"
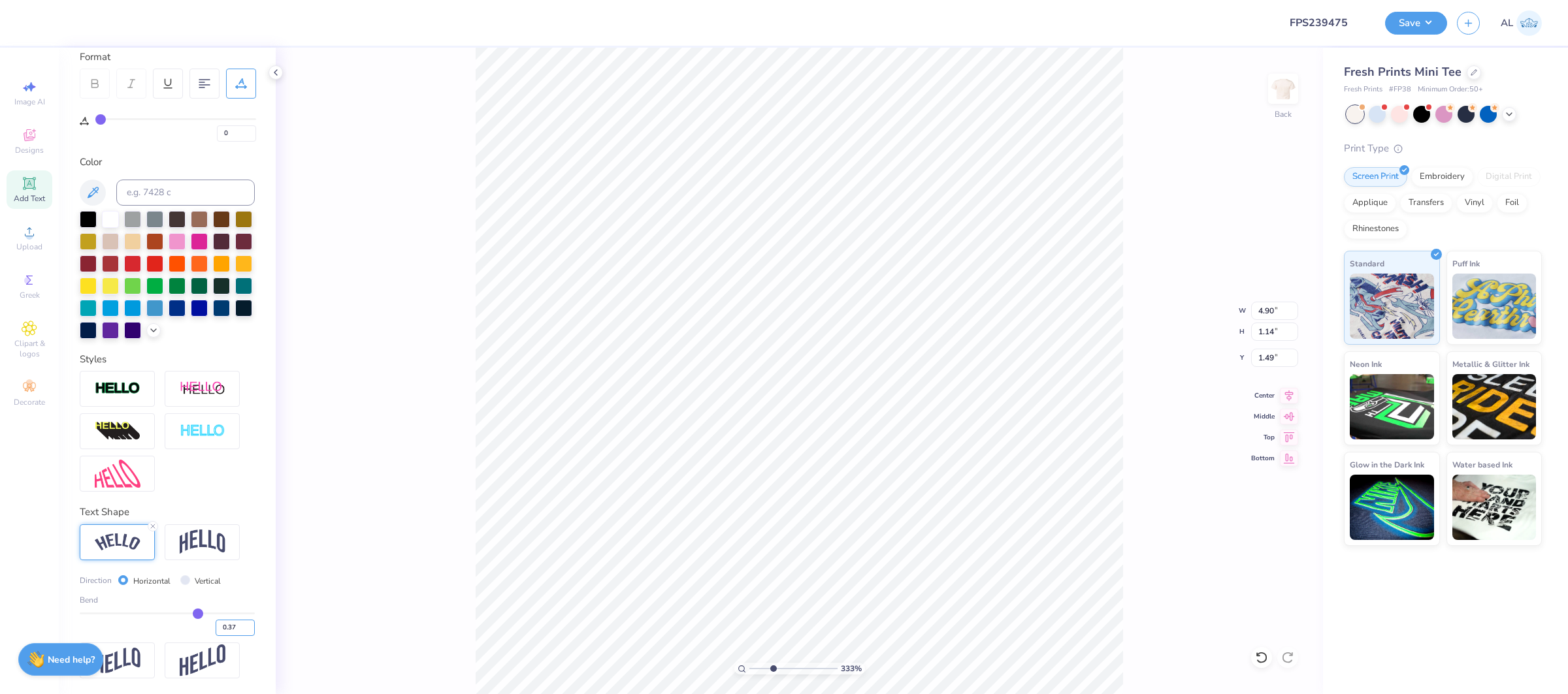
type input "1.12"
type input "1.50"
type input "1.72"
click at [758, 671] on input "range" at bounding box center [793, 669] width 88 height 12
type input "7.50"
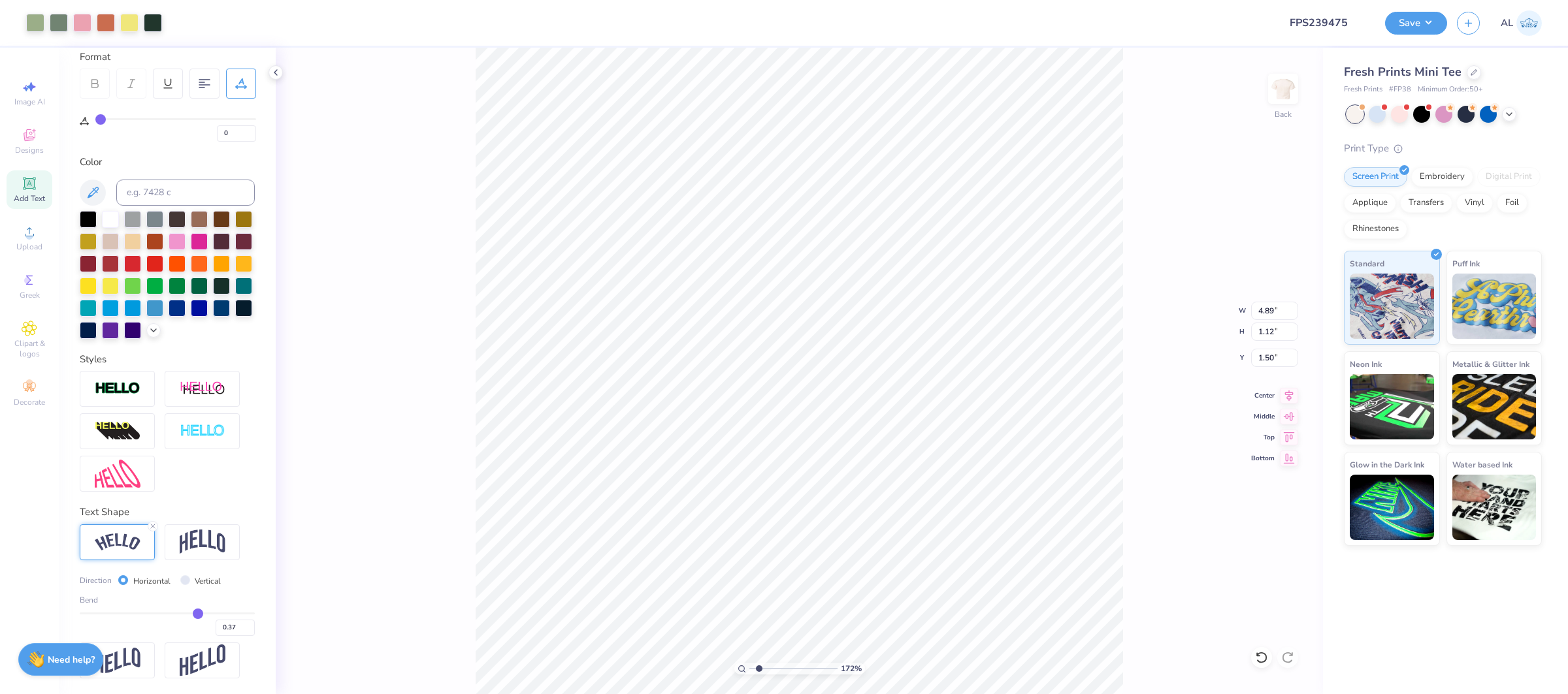
type input "7.73"
type input "4.74"
type input "7.41"
type input "2.29"
drag, startPoint x: 808, startPoint y: 669, endPoint x: 779, endPoint y: 663, distance: 29.6
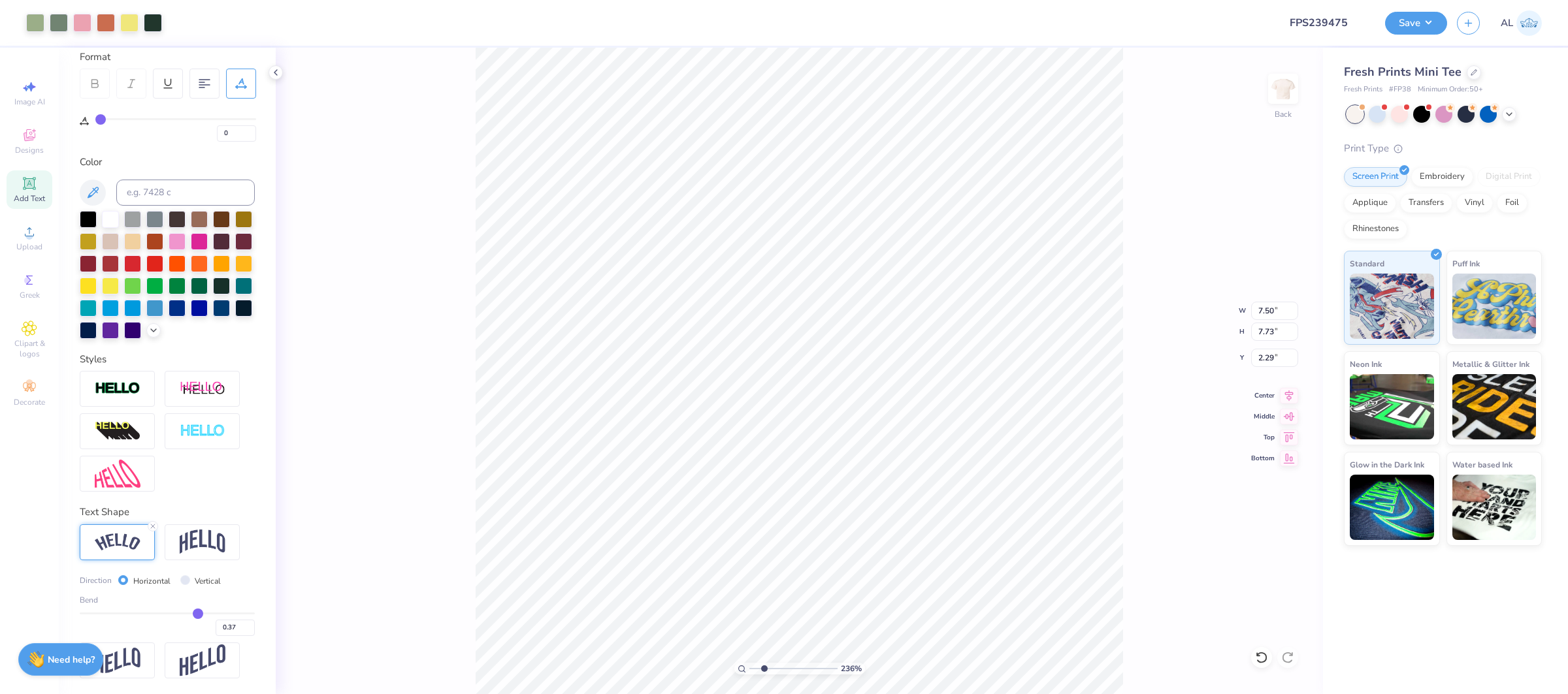
click at [764, 671] on input "range" at bounding box center [793, 669] width 88 height 12
click at [735, 666] on div "100 %" at bounding box center [799, 669] width 130 height 12
type input "2.3"
click at [764, 667] on input "range" at bounding box center [793, 669] width 88 height 12
type input "1.59"
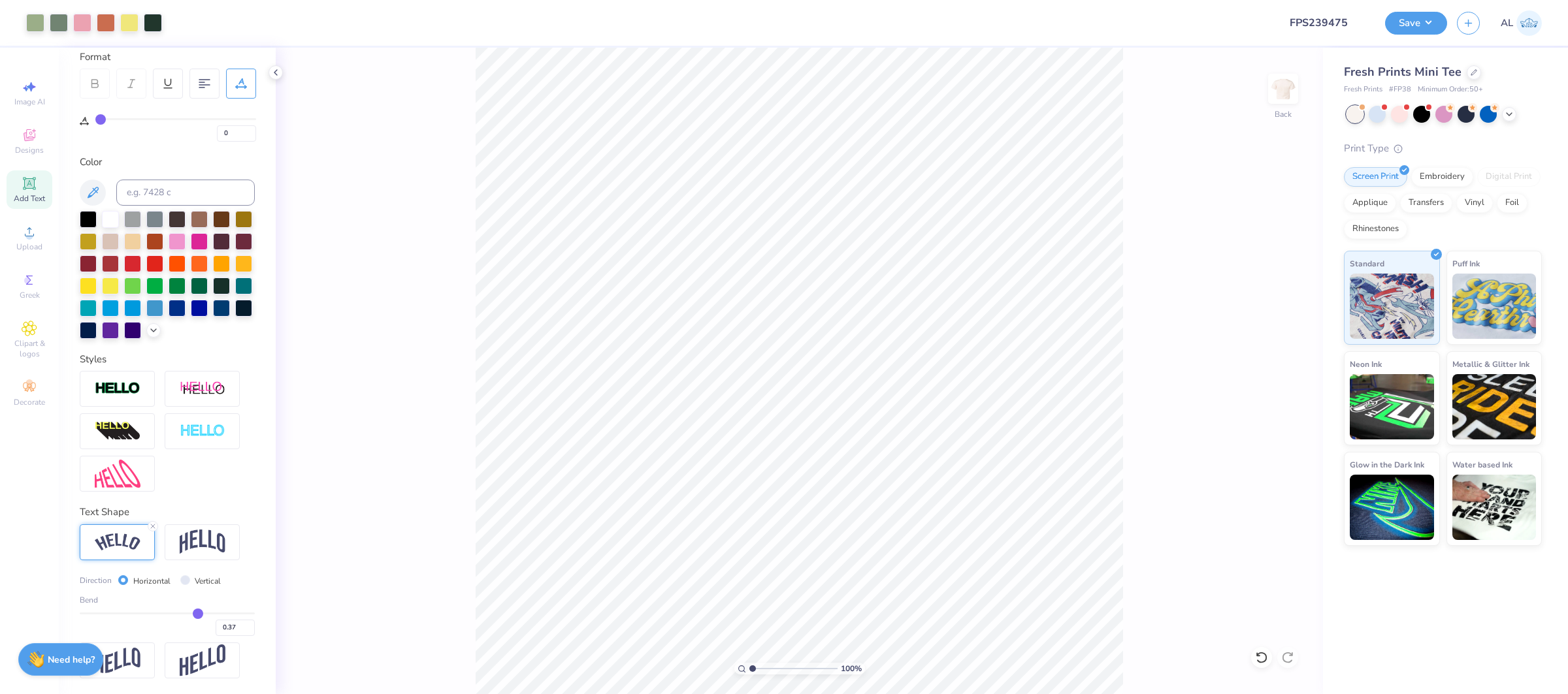
type input "1"
click at [749, 669] on input "range" at bounding box center [793, 669] width 88 height 12
click at [1264, 355] on input "1.59" at bounding box center [1274, 358] width 47 height 18
click at [1270, 355] on input "1.59" at bounding box center [1274, 358] width 47 height 18
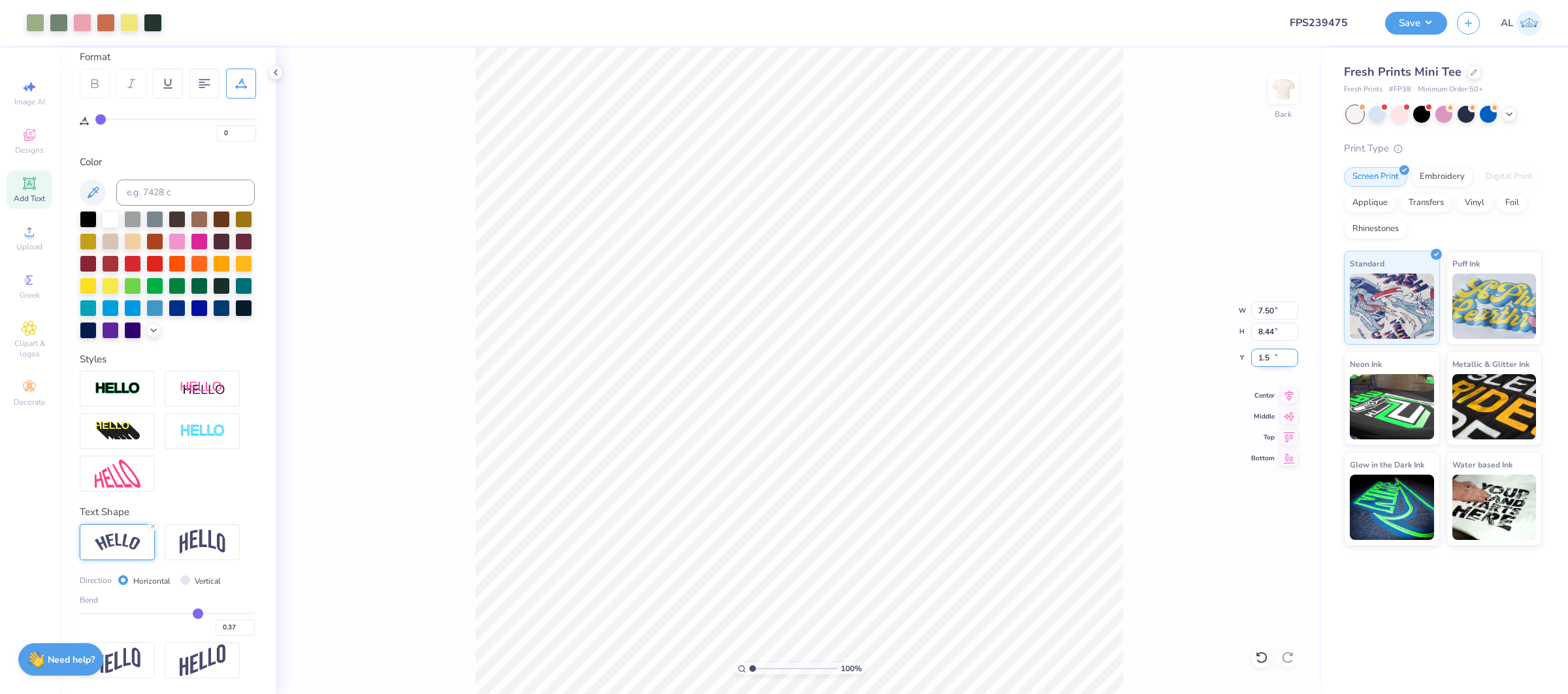
type input "1.50"
drag, startPoint x: 1291, startPoint y: 395, endPoint x: 1124, endPoint y: 387, distance: 167.2
click at [1291, 395] on icon at bounding box center [1289, 395] width 18 height 16
click at [1432, 8] on div "Save AL" at bounding box center [1476, 23] width 183 height 46
click at [1407, 32] on button "Save" at bounding box center [1416, 21] width 62 height 23
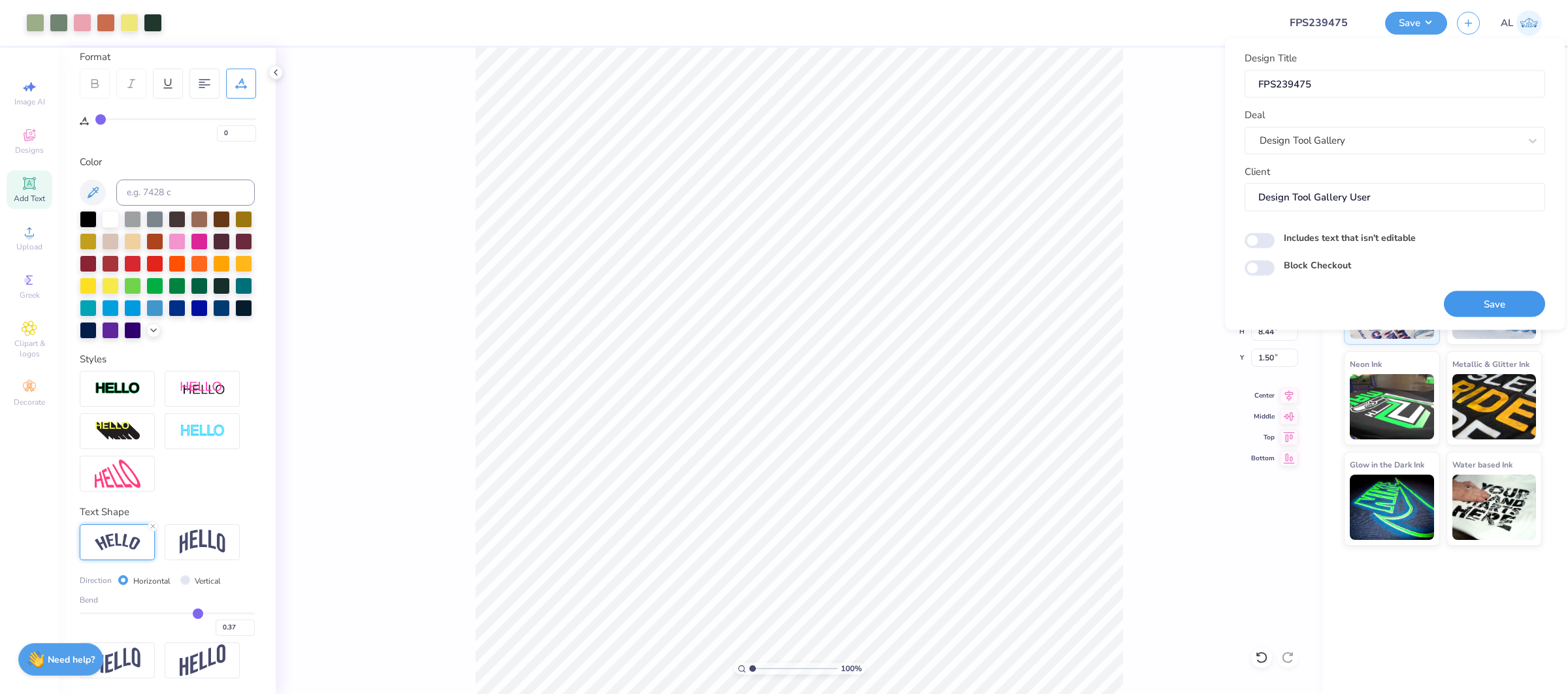
click at [1493, 310] on button "Save" at bounding box center [1494, 304] width 101 height 27
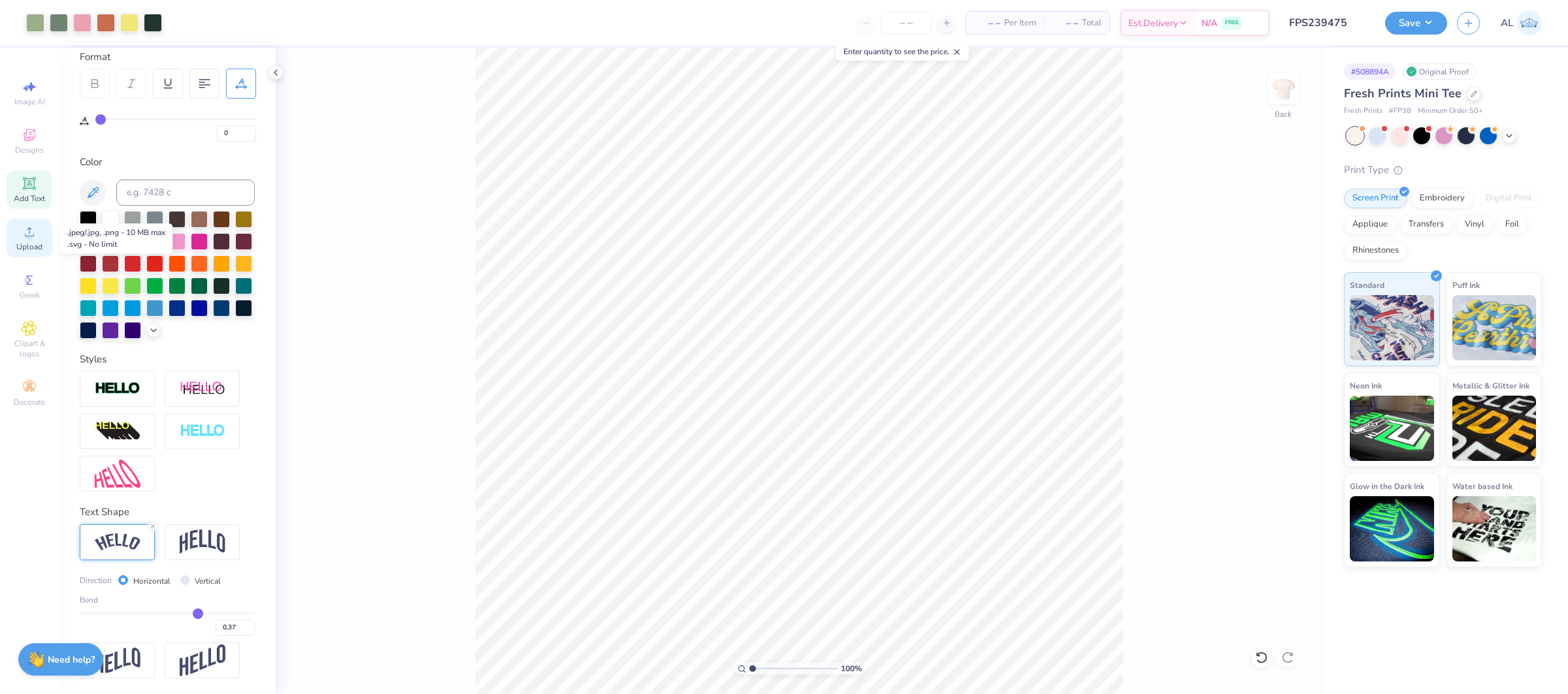
click at [37, 245] on span "Upload" at bounding box center [29, 247] width 26 height 10
click at [34, 249] on span "Upload" at bounding box center [29, 247] width 26 height 10
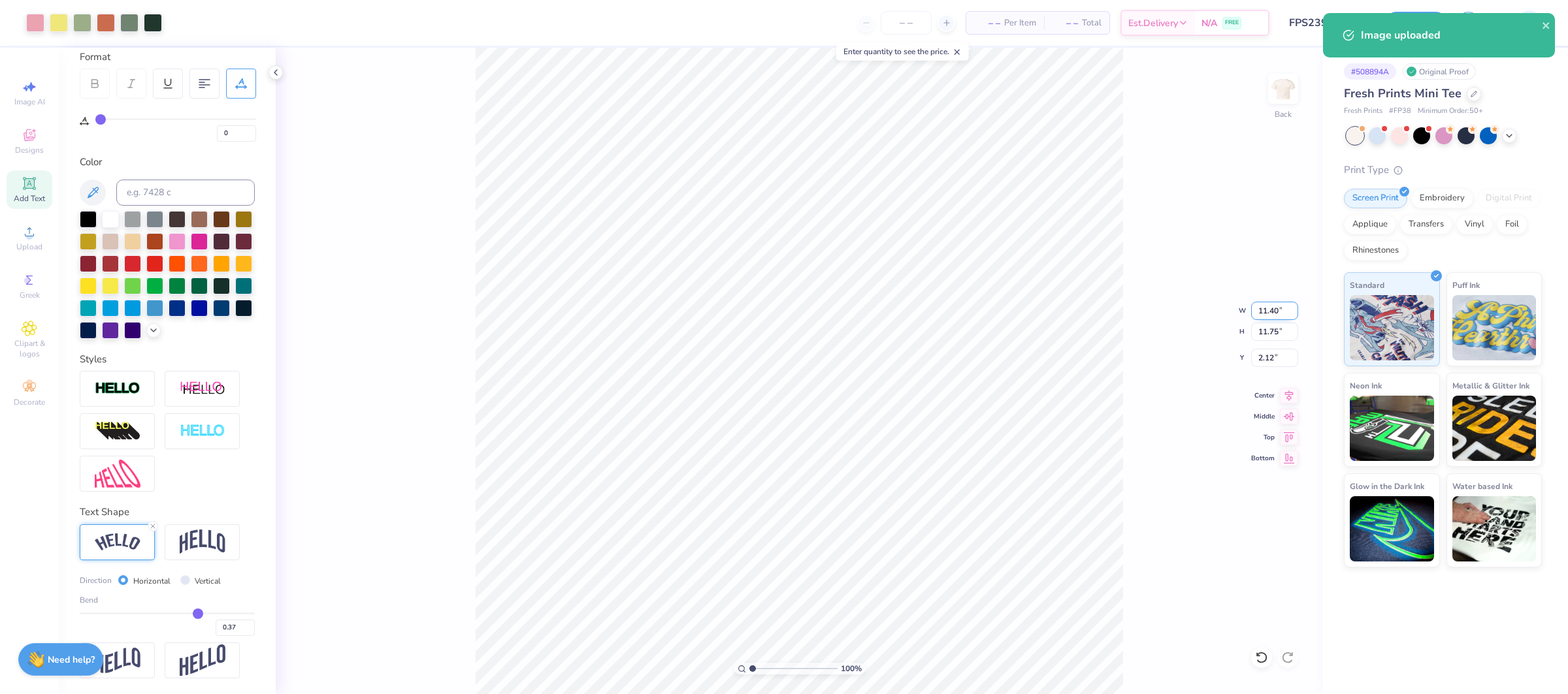
click at [1263, 302] on input "11.40" at bounding box center [1274, 311] width 47 height 18
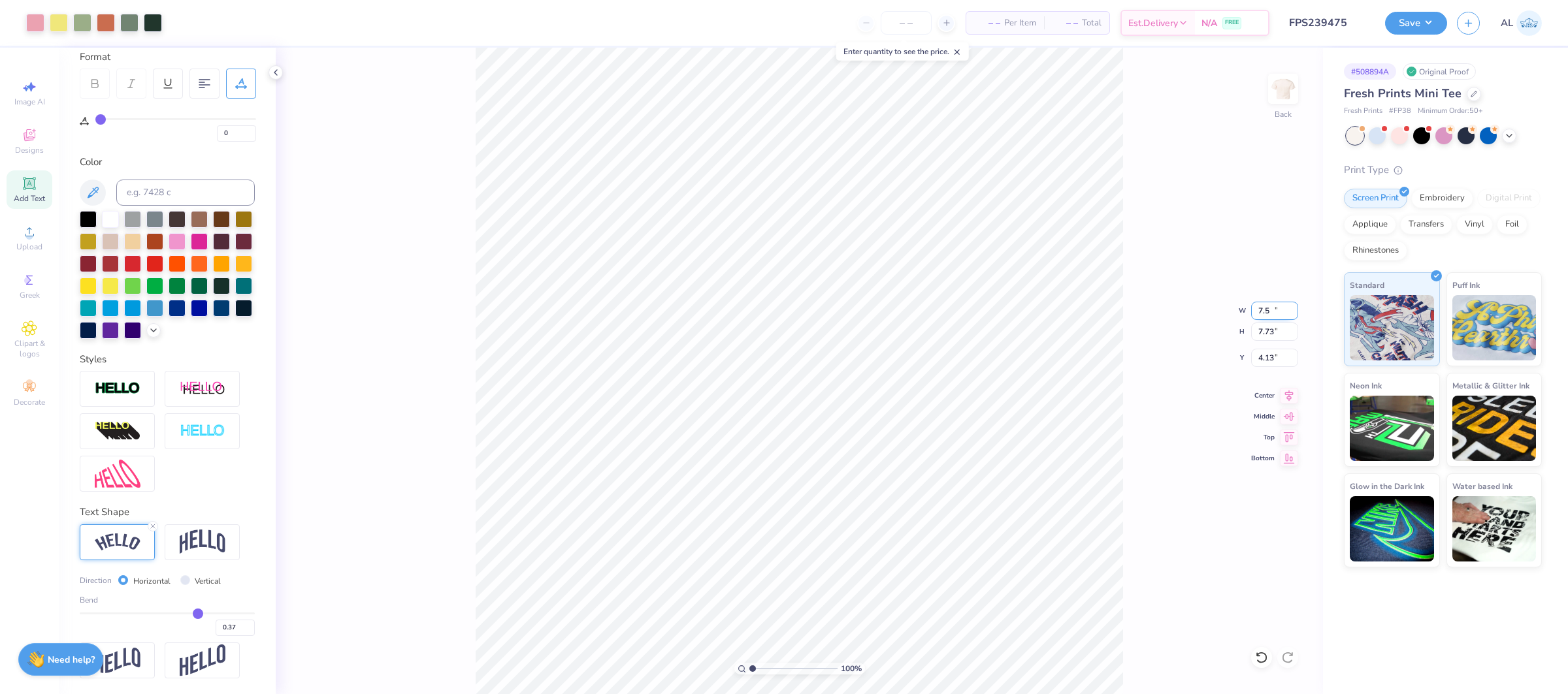
type input "7.50"
type input "7.73"
type input "4.13"
type input "3.91"
click at [778, 670] on input "range" at bounding box center [793, 669] width 88 height 12
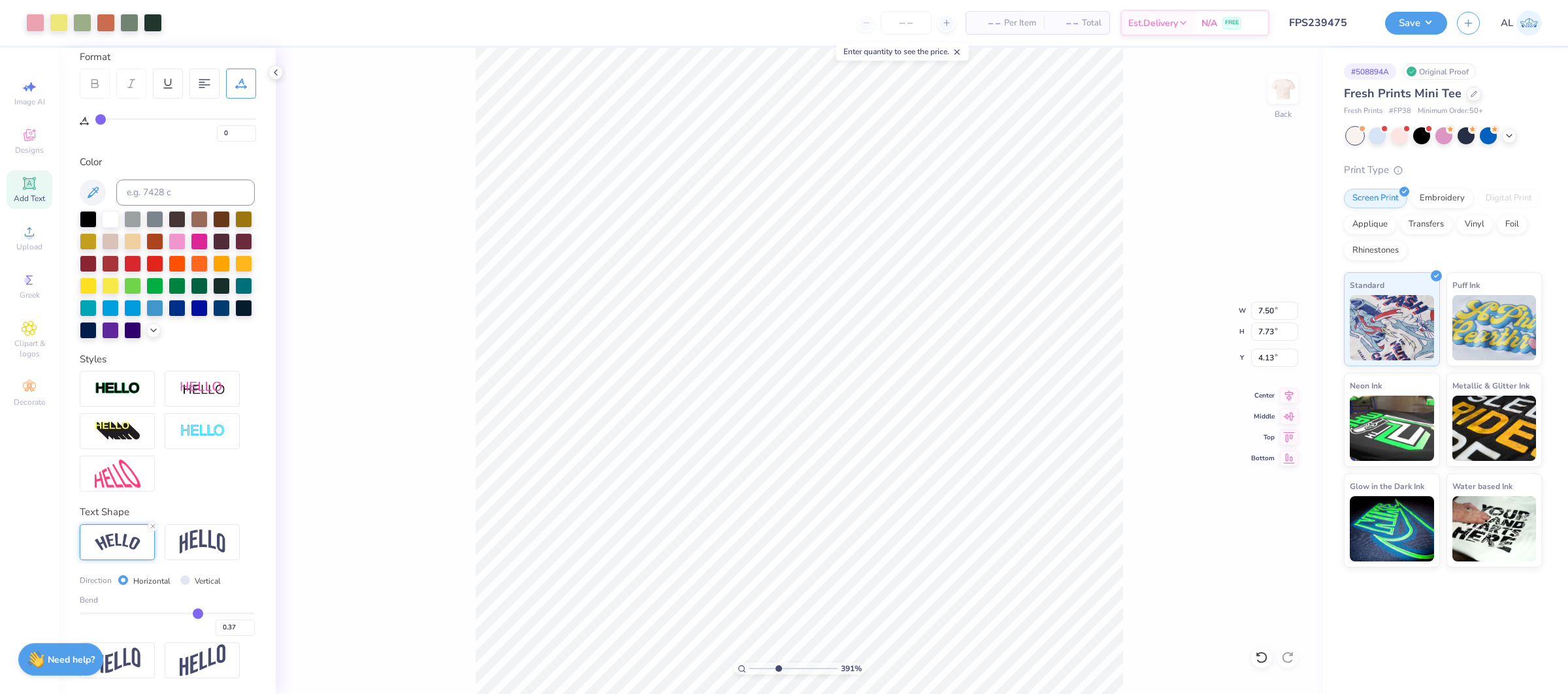
type input "2.20"
type input "1"
click at [717, 667] on div "100 %" at bounding box center [799, 371] width 647 height 647
click at [891, 681] on li "Send to Back" at bounding box center [896, 676] width 103 height 25
type input "5.03"
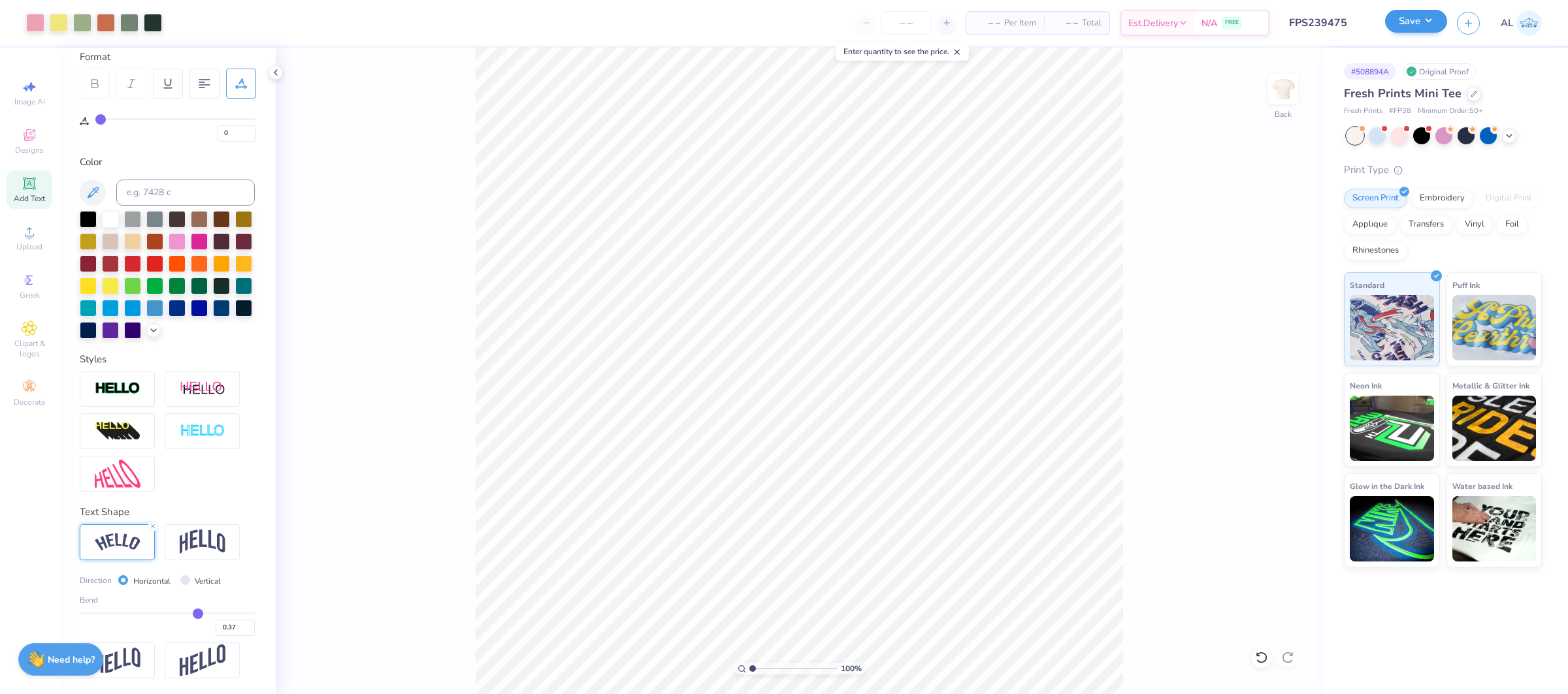
drag, startPoint x: 1427, startPoint y: 39, endPoint x: 1425, endPoint y: 25, distance: 14.1
click at [1426, 28] on div "Save AL" at bounding box center [1476, 23] width 183 height 46
click at [1425, 25] on button "Save" at bounding box center [1416, 21] width 62 height 23
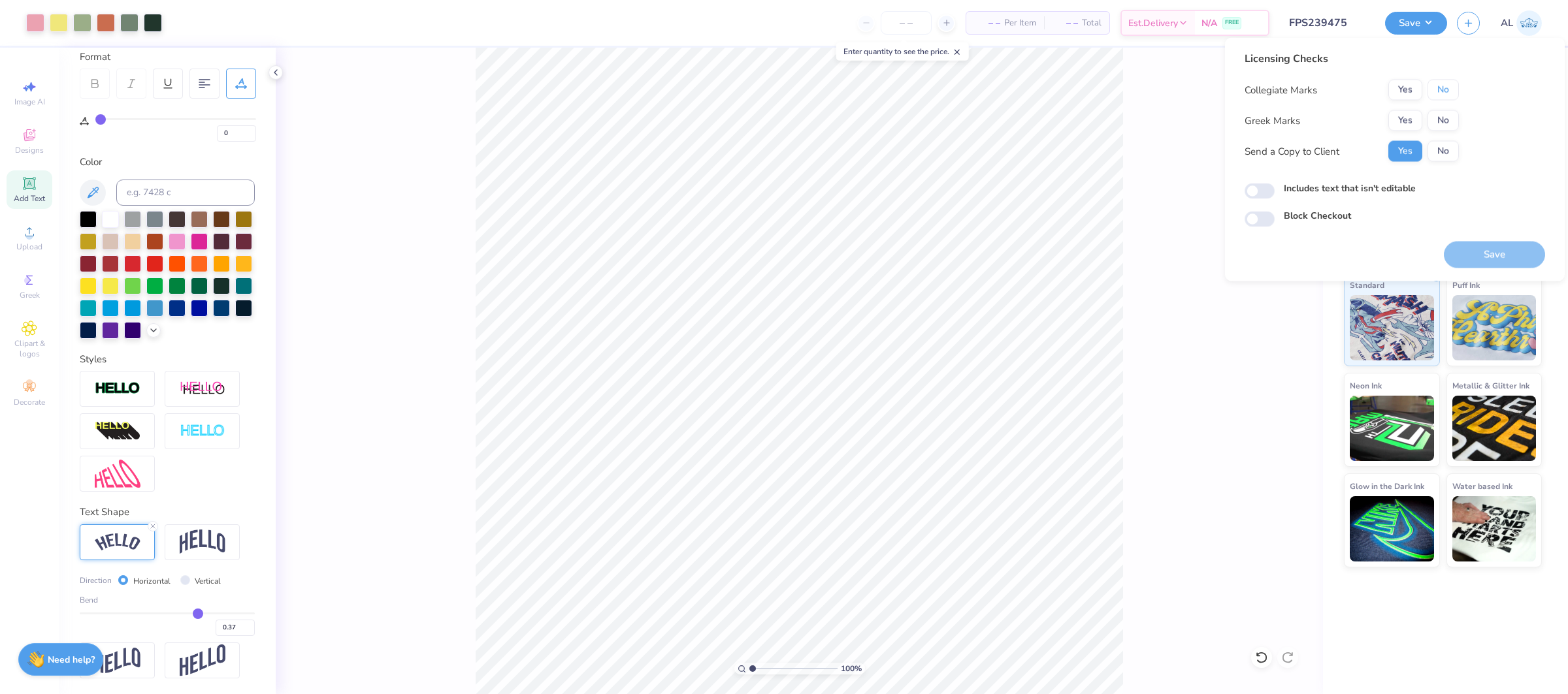
drag, startPoint x: 1436, startPoint y: 89, endPoint x: 1438, endPoint y: 101, distance: 12.2
click at [1436, 89] on button "No" at bounding box center [1443, 89] width 31 height 21
click at [1443, 118] on button "No" at bounding box center [1443, 120] width 31 height 21
drag, startPoint x: 1498, startPoint y: 247, endPoint x: 554, endPoint y: 30, distance: 968.6
click at [1498, 247] on button "Save" at bounding box center [1494, 255] width 101 height 27
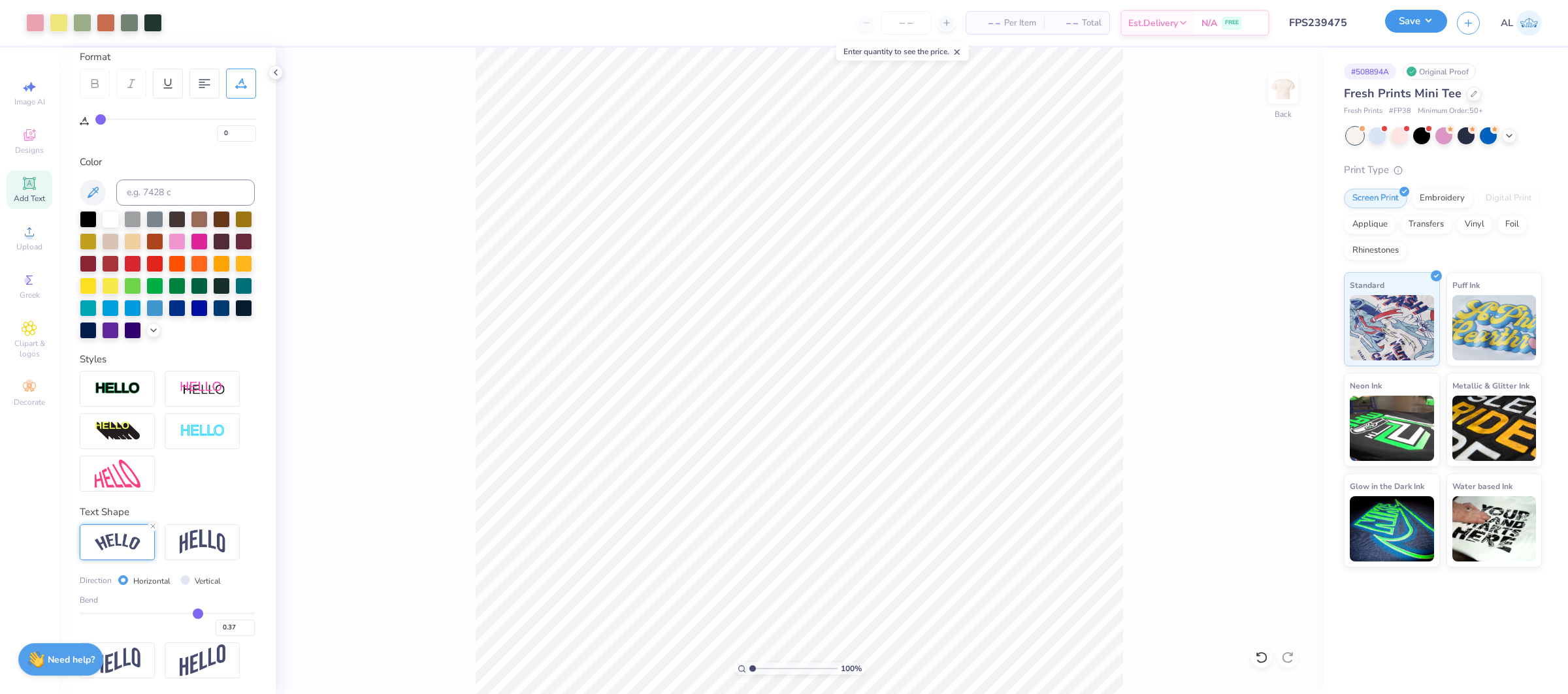
drag, startPoint x: 1429, startPoint y: 19, endPoint x: 1436, endPoint y: 32, distance: 14.8
click at [1429, 19] on button "Save" at bounding box center [1416, 21] width 62 height 23
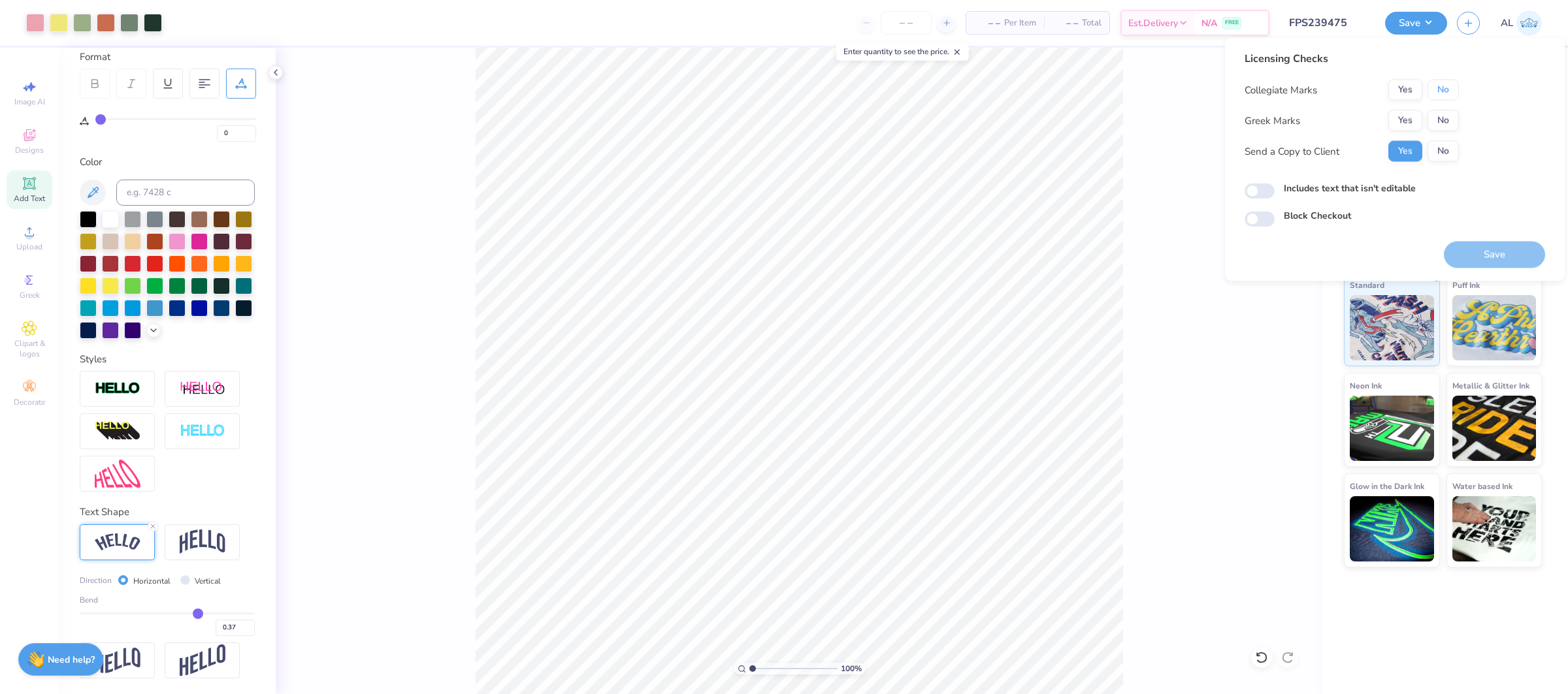
drag, startPoint x: 1452, startPoint y: 93, endPoint x: 1432, endPoint y: 100, distance: 21.2
click at [1452, 93] on button "No" at bounding box center [1443, 89] width 31 height 21
click at [1407, 120] on button "Yes" at bounding box center [1405, 120] width 34 height 21
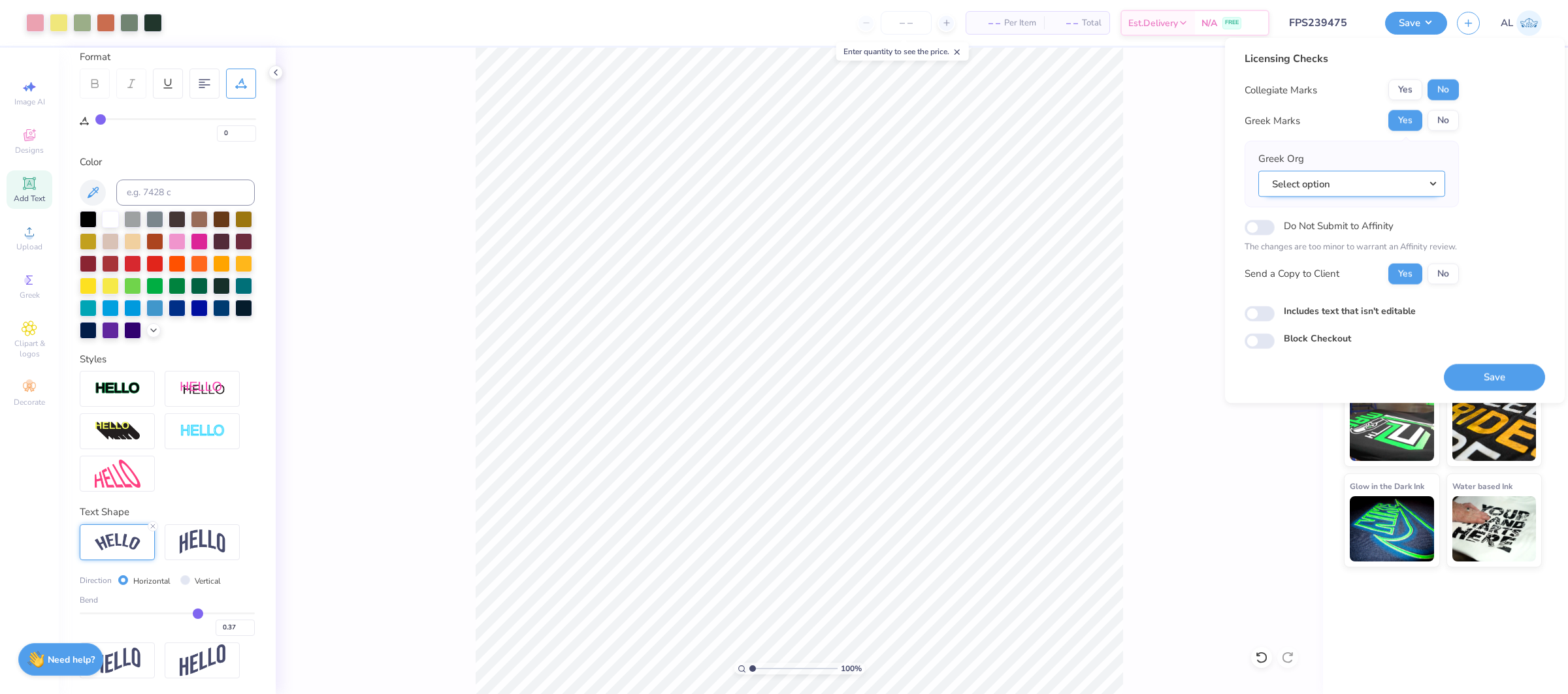
click at [1365, 181] on button "Select option" at bounding box center [1351, 184] width 186 height 27
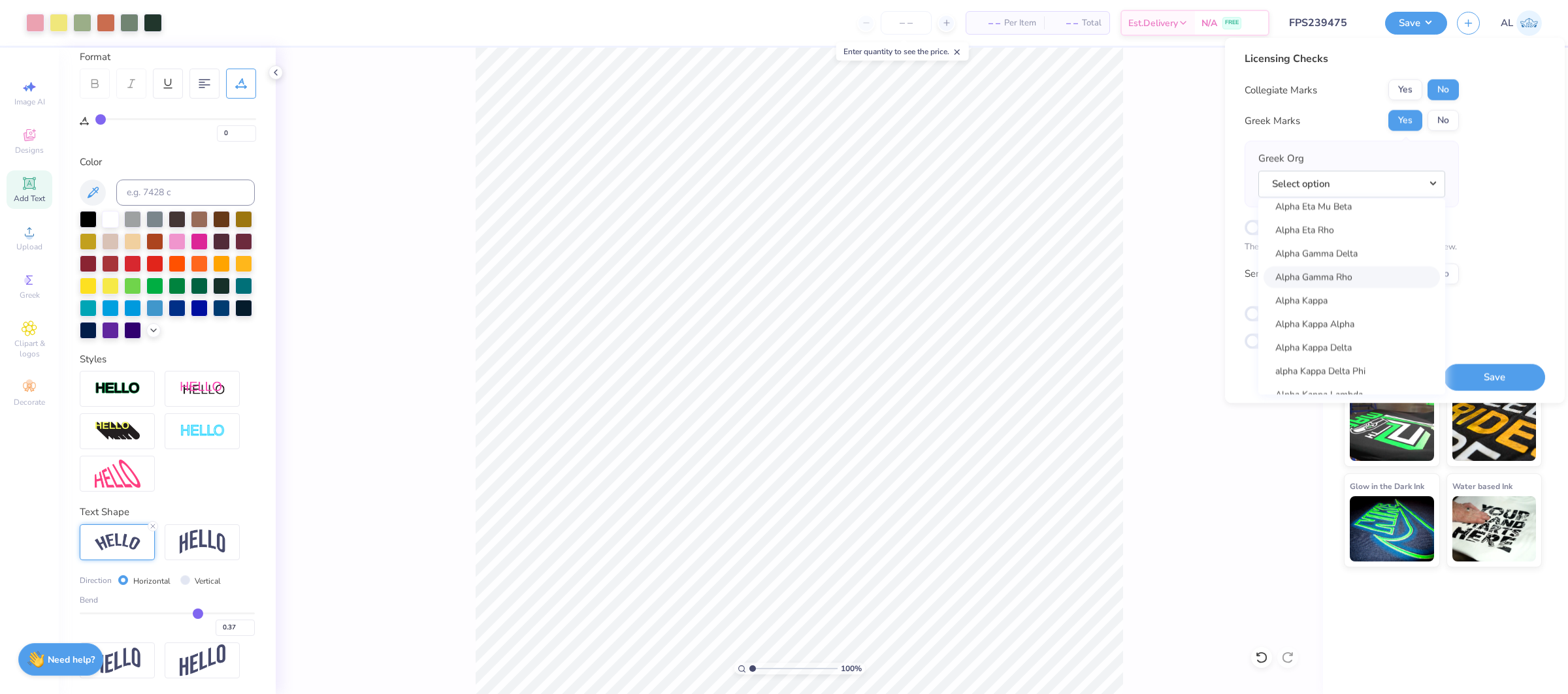
scroll to position [436, 0]
click at [1368, 268] on link "Alpha Gamma Delta" at bounding box center [1351, 272] width 176 height 22
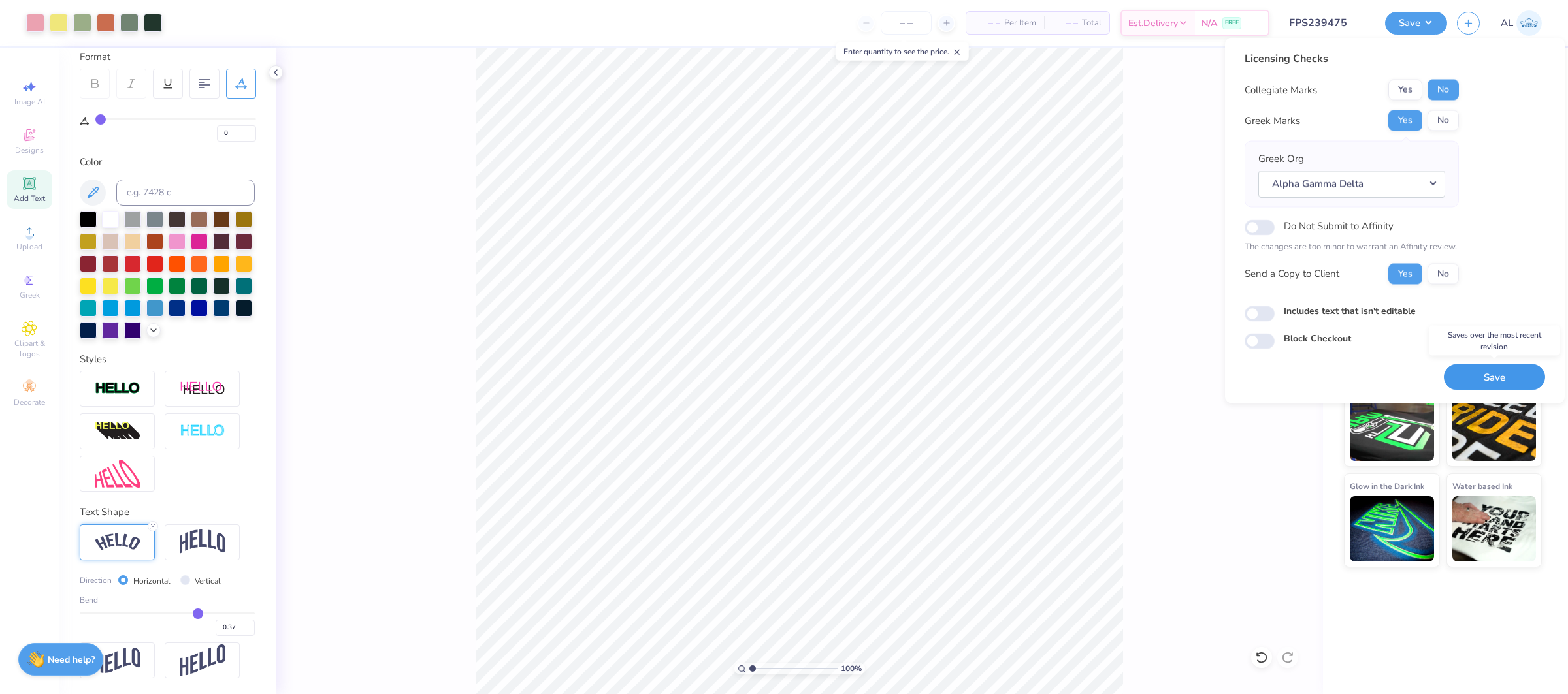
click at [1485, 375] on button "Save" at bounding box center [1494, 377] width 101 height 27
